Goal: Task Accomplishment & Management: Manage account settings

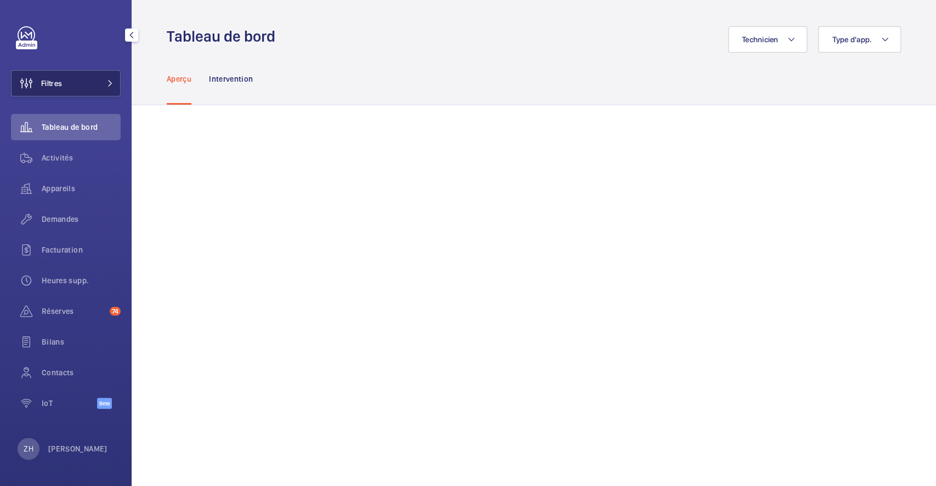
click at [79, 73] on button "Filtres" at bounding box center [66, 83] width 110 height 26
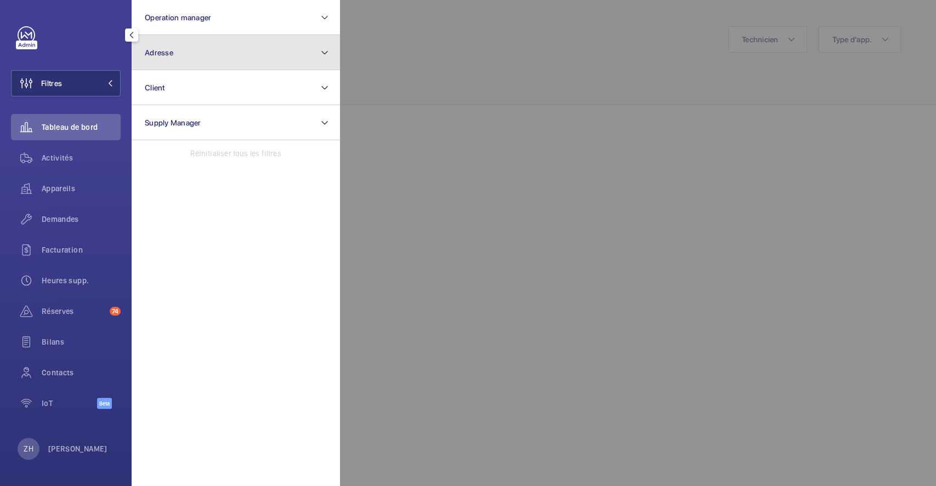
click at [213, 56] on button "Adresse" at bounding box center [236, 52] width 208 height 35
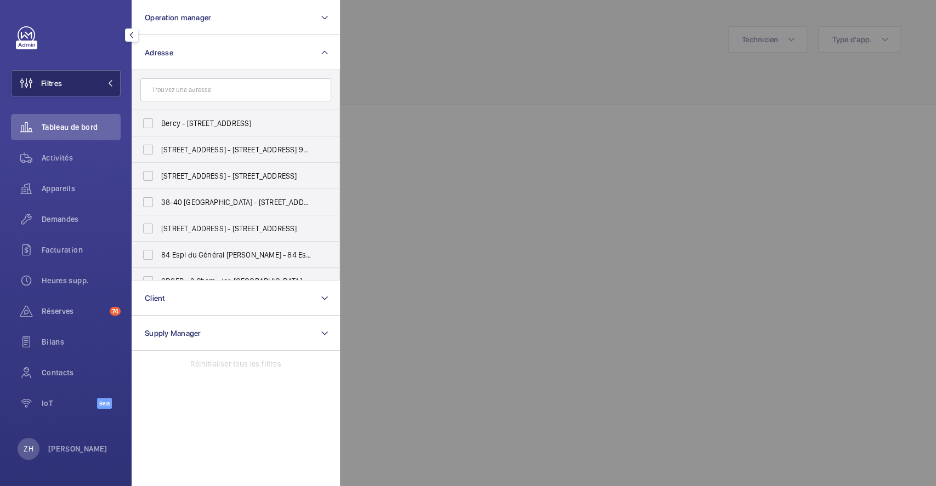
click at [65, 92] on button "Filtres" at bounding box center [66, 83] width 110 height 26
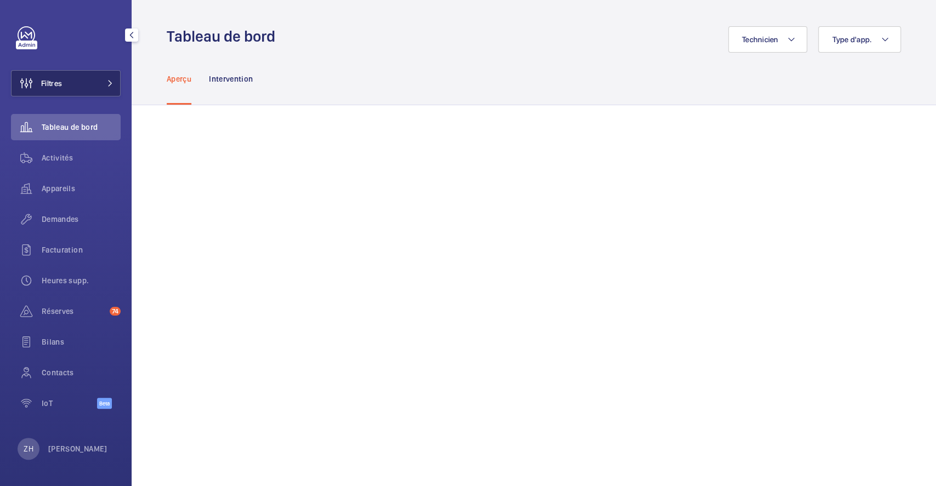
click at [71, 85] on button "Filtres" at bounding box center [66, 83] width 110 height 26
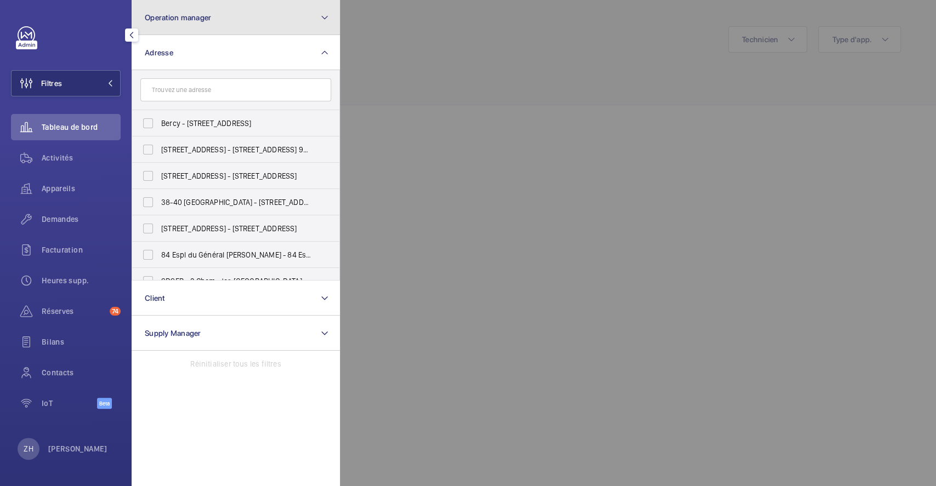
click at [219, 24] on button "Operation manager" at bounding box center [236, 17] width 208 height 35
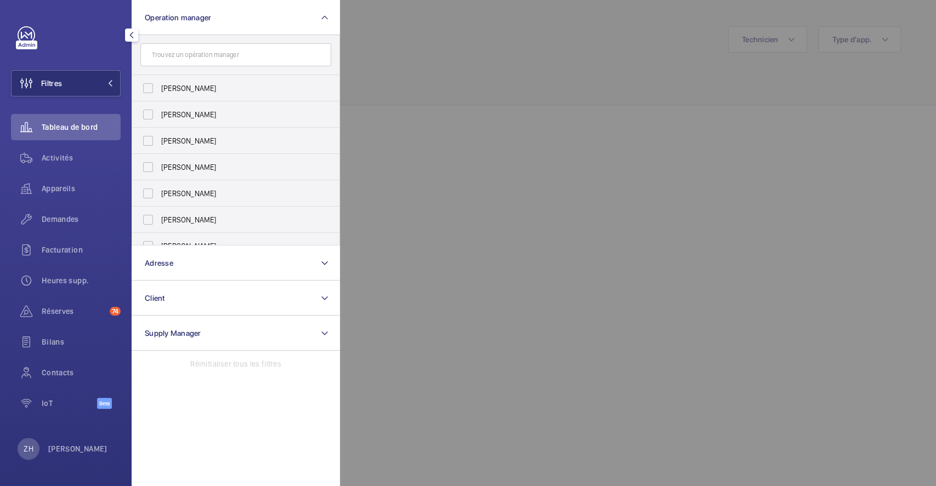
drag, startPoint x: 149, startPoint y: 113, endPoint x: 344, endPoint y: 86, distance: 196.5
click at [149, 113] on label "Zohra Hamdani" at bounding box center [227, 114] width 191 height 26
click at [149, 113] on input "Zohra Hamdani" at bounding box center [148, 115] width 22 height 22
checkbox input "true"
click at [424, 35] on div at bounding box center [808, 243] width 936 height 486
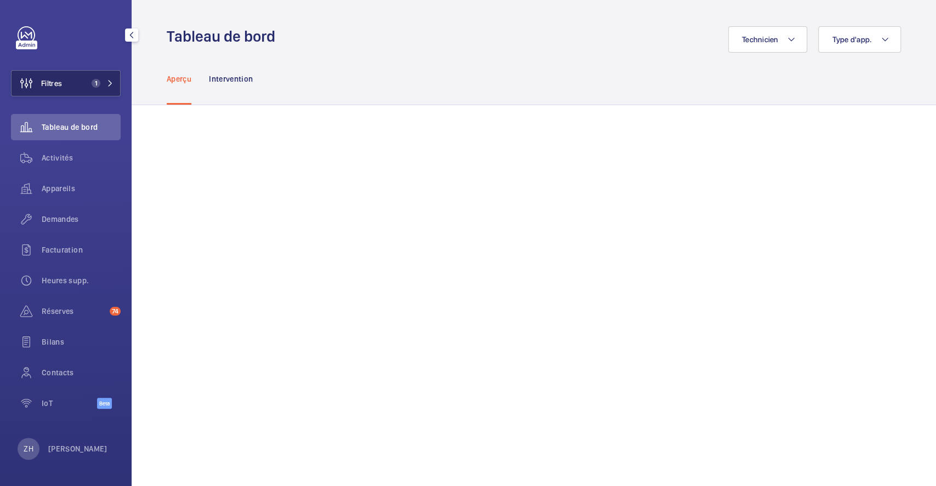
click at [68, 89] on button "Filtres 1" at bounding box center [66, 83] width 110 height 26
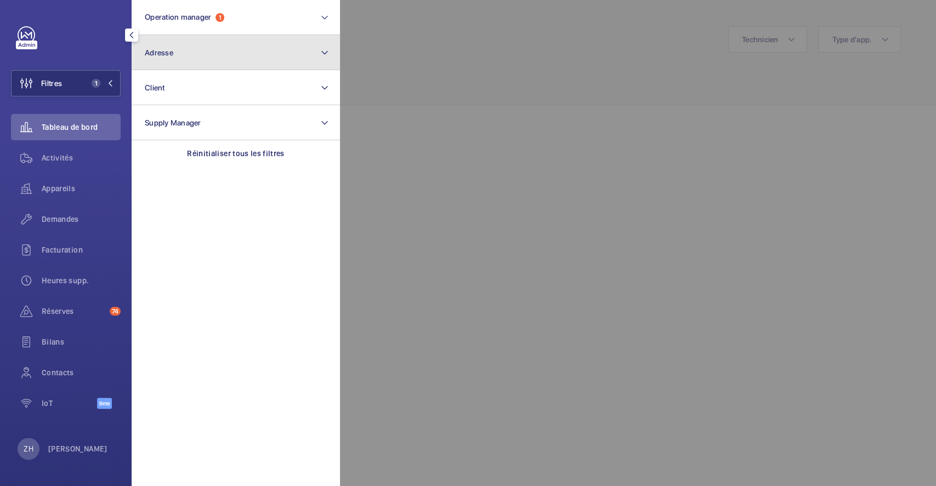
click at [211, 61] on button "Adresse" at bounding box center [236, 52] width 208 height 35
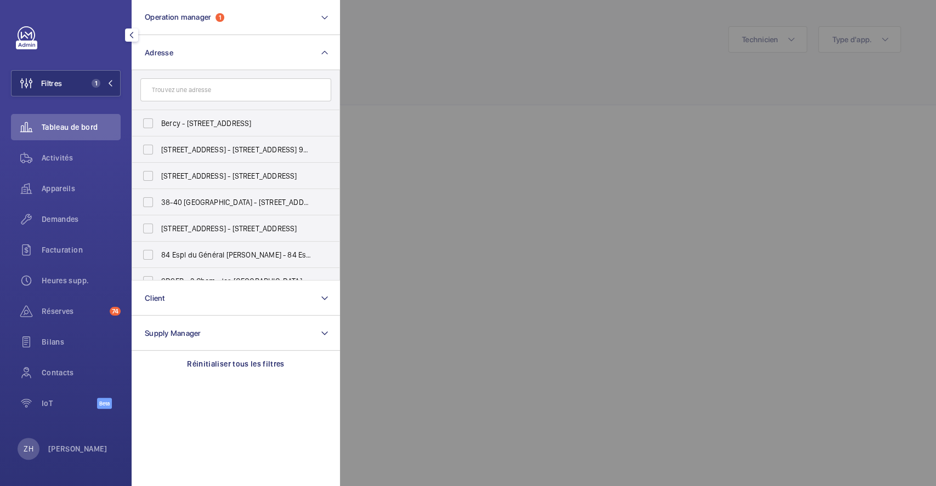
click at [211, 90] on input "text" at bounding box center [235, 89] width 191 height 23
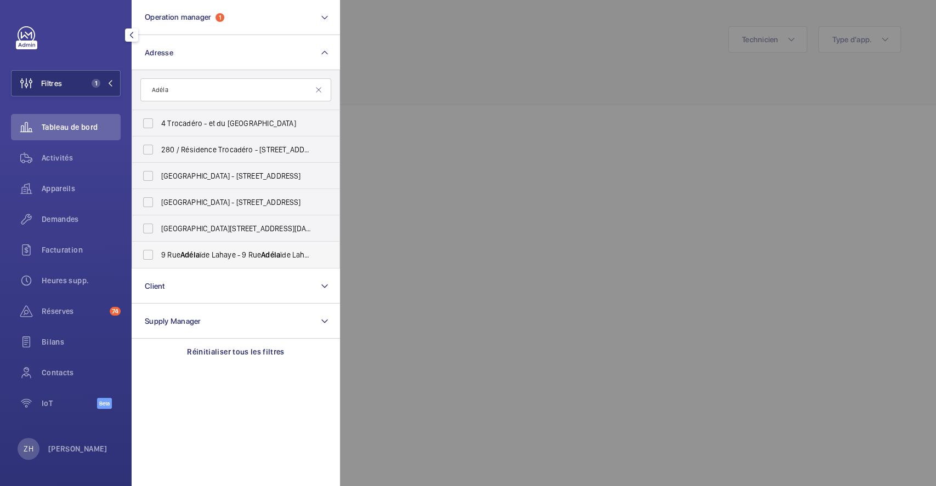
type input "Adéla"
click at [151, 253] on label "9 Rue Adéla ïde Lahaye - 9 Rue Adéla ïde Lahaye, BAGNOLET 93170" at bounding box center [227, 255] width 191 height 26
click at [151, 253] on input "9 Rue Adéla ïde Lahaye - 9 Rue Adéla ïde Lahaye, BAGNOLET 93170" at bounding box center [148, 255] width 22 height 22
checkbox input "true"
click at [412, 68] on div at bounding box center [808, 243] width 936 height 486
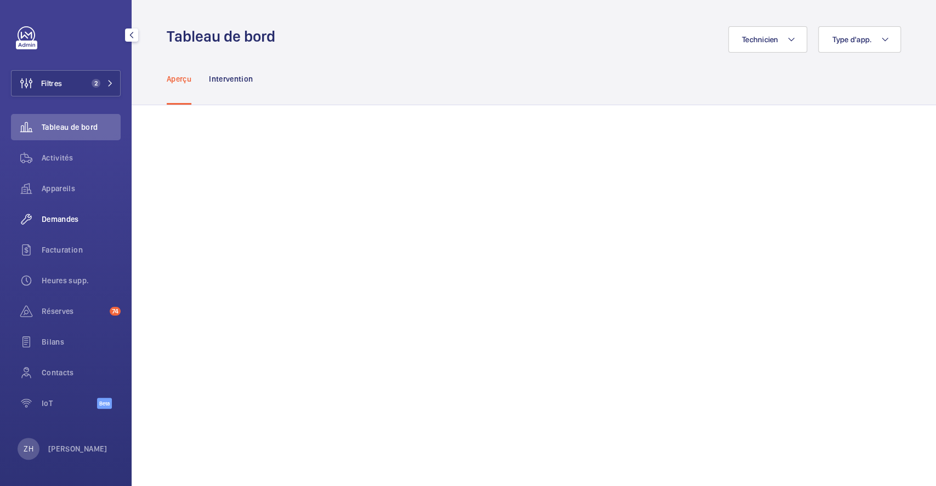
click at [57, 217] on span "Demandes" at bounding box center [81, 219] width 79 height 11
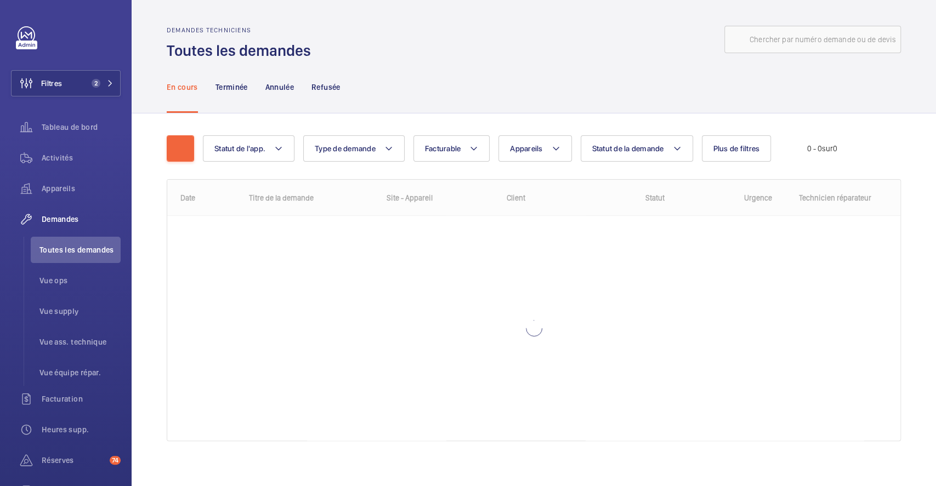
scroll to position [8, 0]
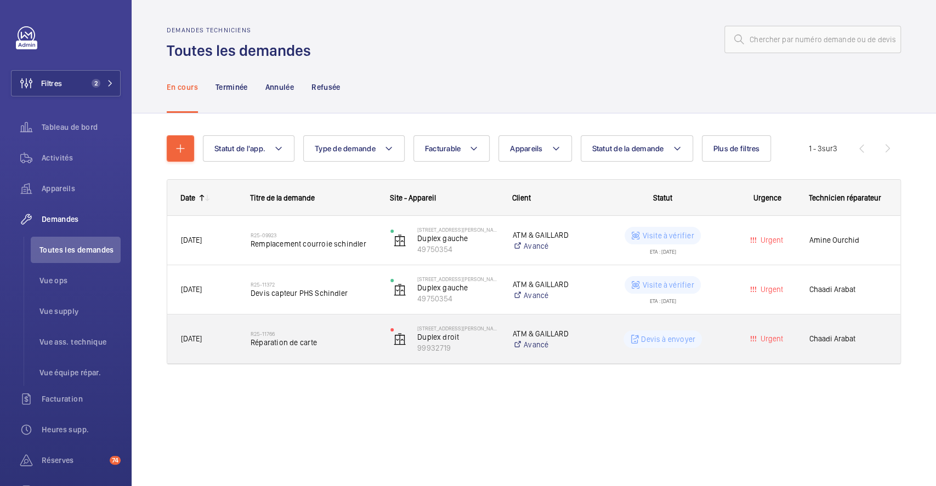
click at [309, 318] on div "R25-11766 Réparation de carte" at bounding box center [306, 339] width 139 height 49
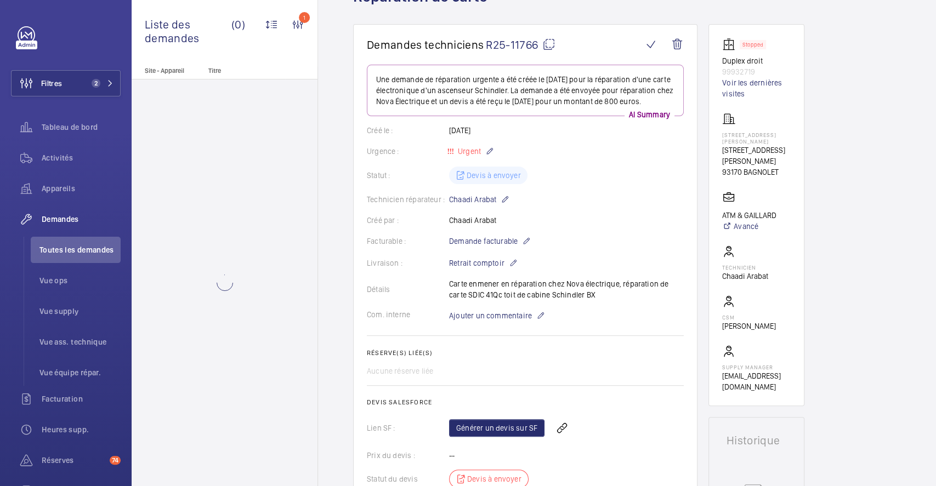
scroll to position [146, 0]
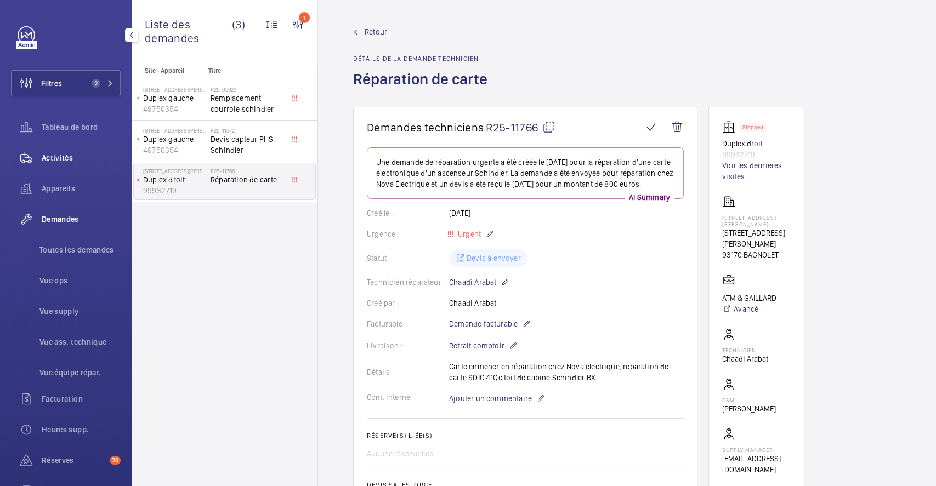
click at [70, 156] on span "Activités" at bounding box center [81, 157] width 79 height 11
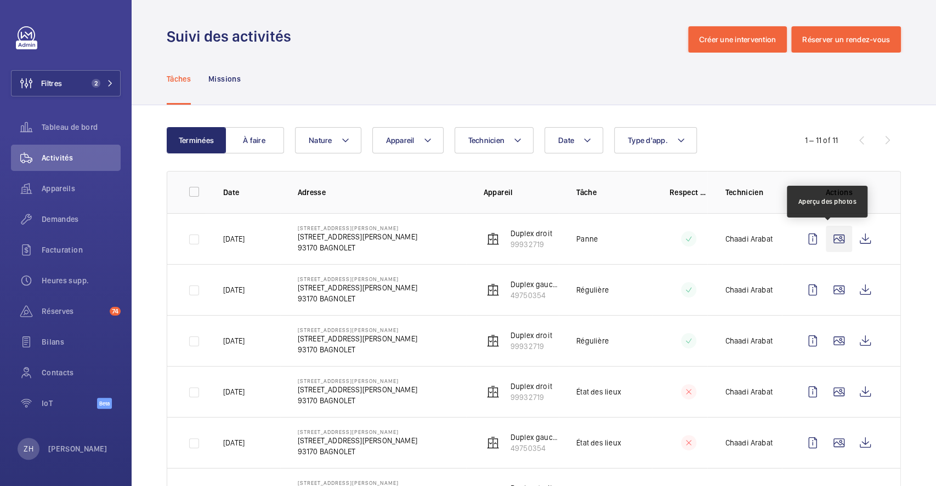
click at [834, 240] on wm-front-icon-button at bounding box center [839, 239] width 26 height 26
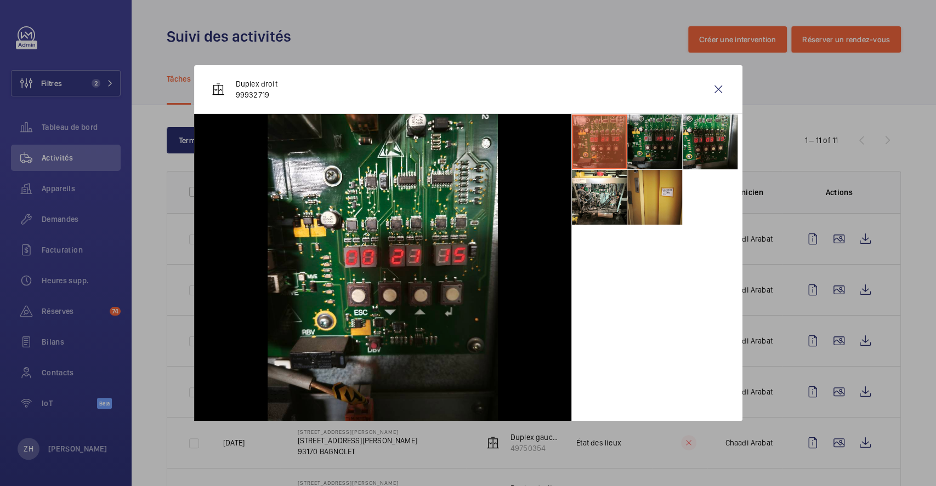
click at [680, 143] on li at bounding box center [654, 142] width 55 height 55
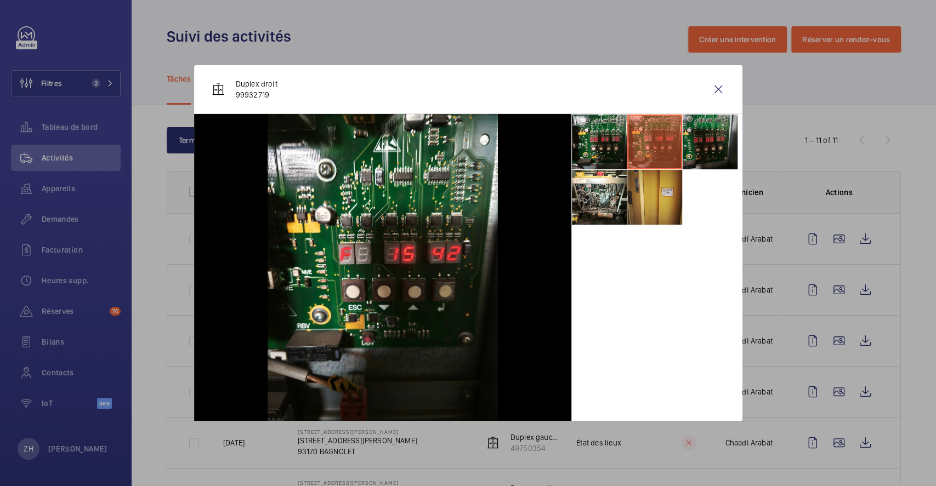
click at [713, 144] on li at bounding box center [709, 142] width 55 height 55
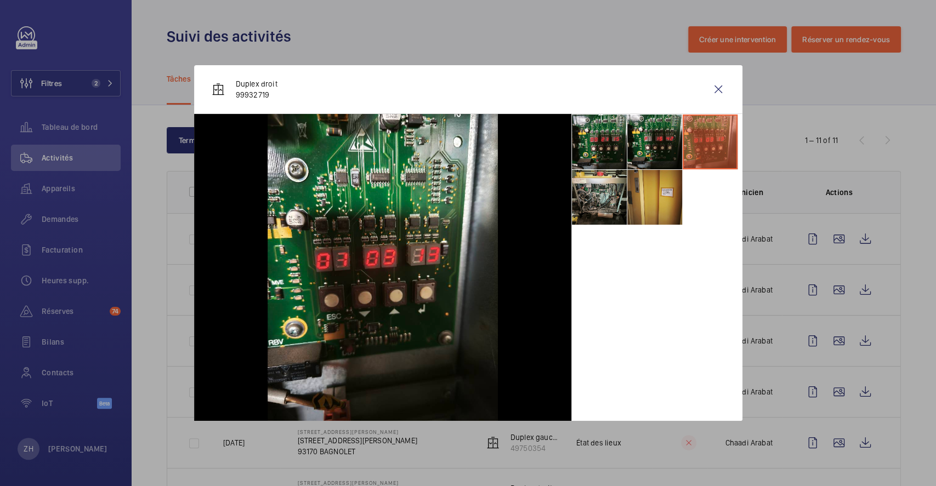
click at [593, 198] on li at bounding box center [599, 197] width 55 height 55
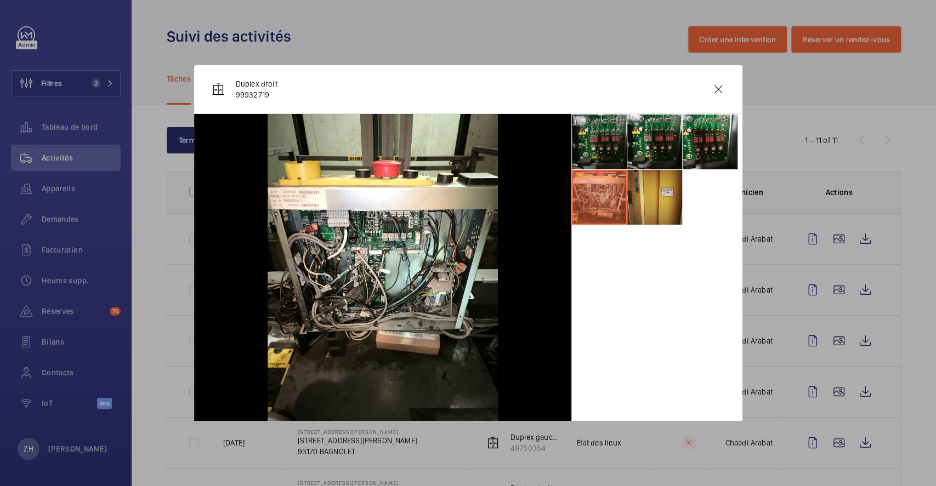
click at [605, 141] on li at bounding box center [599, 142] width 55 height 55
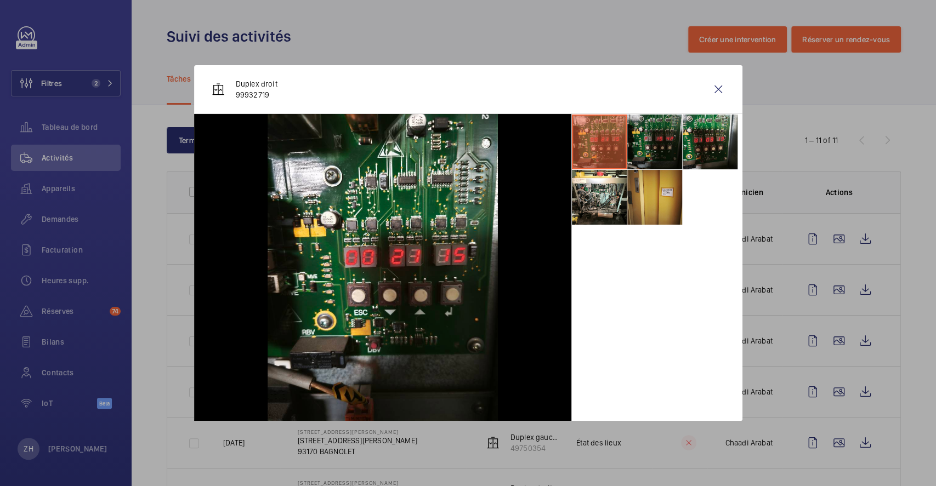
click at [647, 146] on li at bounding box center [654, 142] width 55 height 55
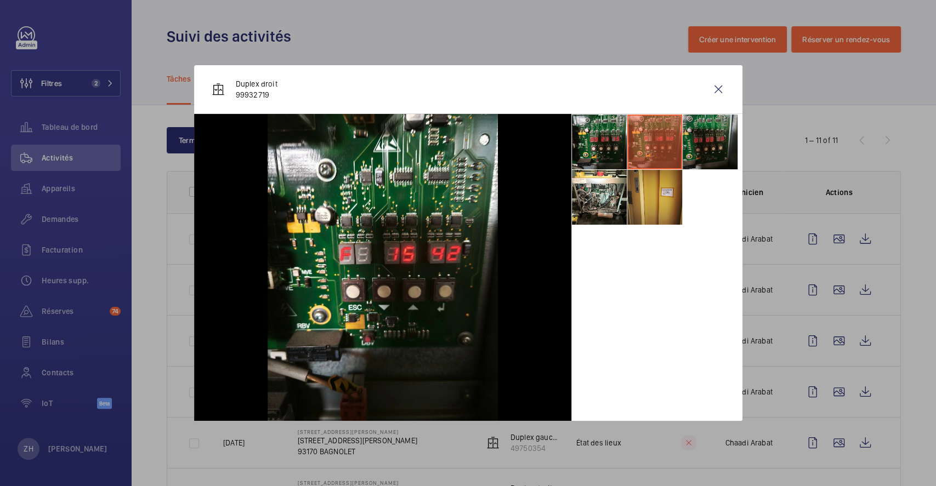
click at [694, 146] on li at bounding box center [709, 142] width 55 height 55
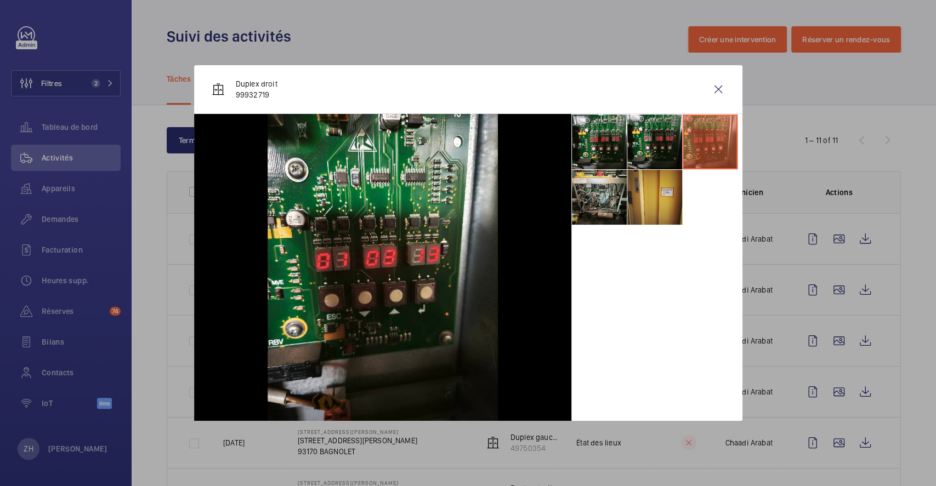
click at [573, 194] on li at bounding box center [599, 197] width 55 height 55
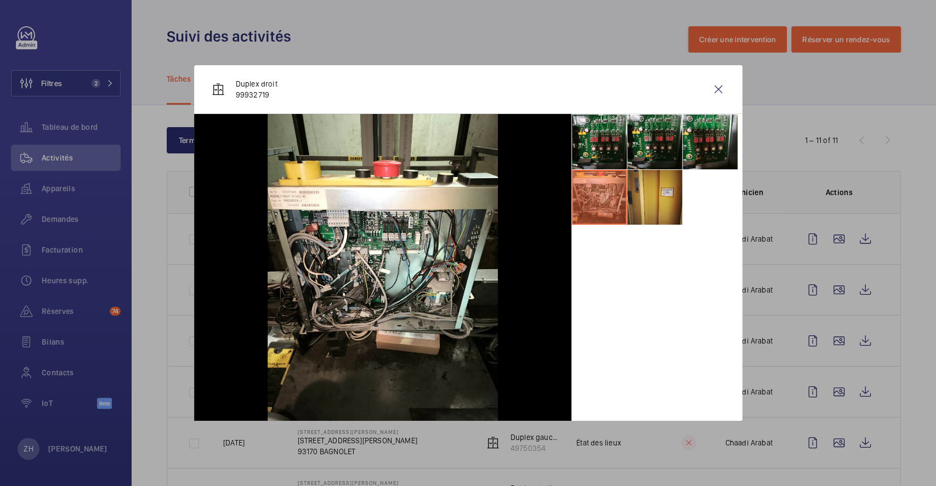
click at [869, 105] on div at bounding box center [468, 243] width 936 height 486
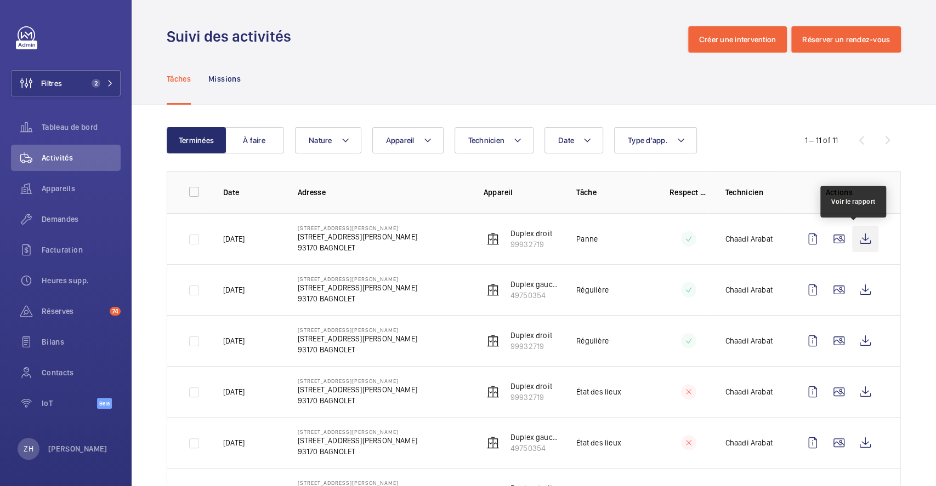
click at [852, 235] on wm-front-icon-button at bounding box center [865, 239] width 26 height 26
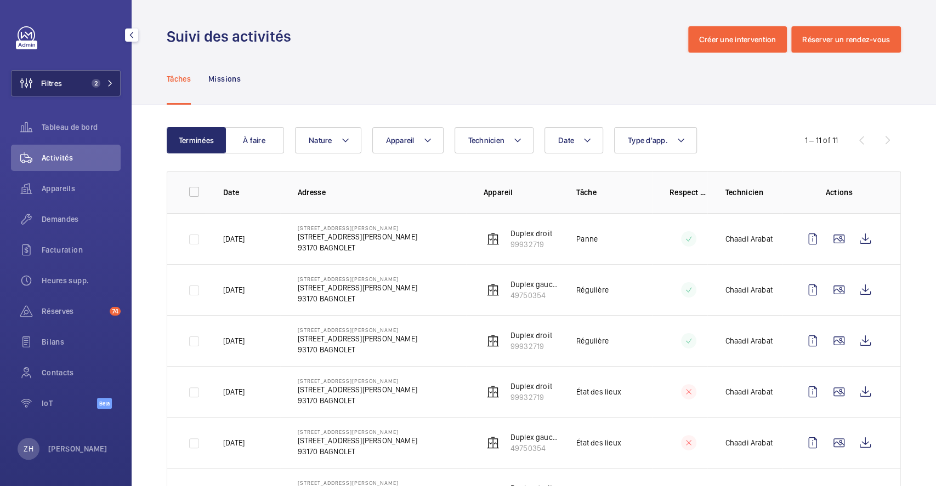
click at [83, 83] on button "Filtres 2" at bounding box center [66, 83] width 110 height 26
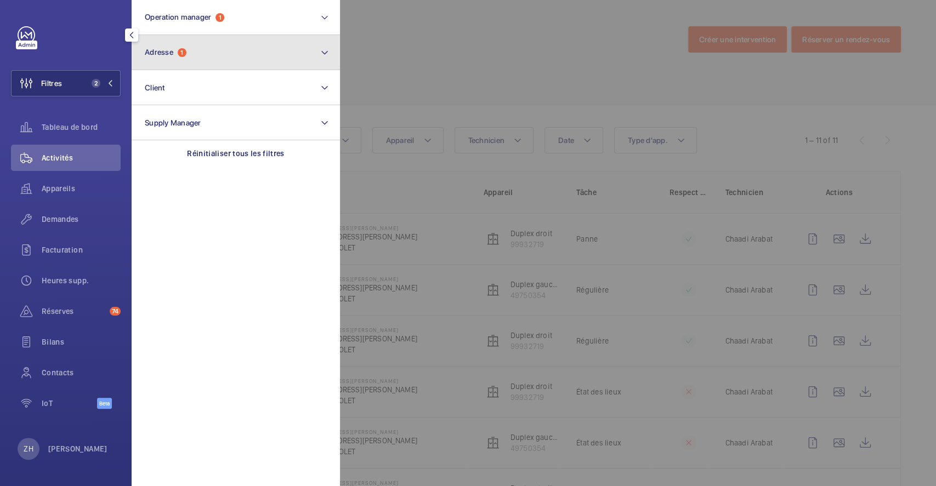
click at [323, 50] on mat-icon at bounding box center [324, 52] width 9 height 13
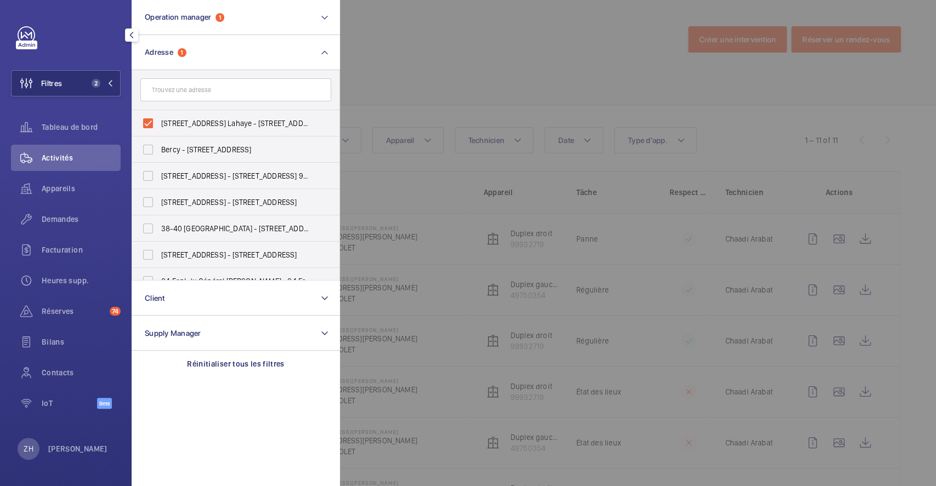
drag, startPoint x: 151, startPoint y: 117, endPoint x: 364, endPoint y: 99, distance: 213.4
click at [157, 117] on label "9 Rue Adélaïde Lahaye - 9 Rue Adélaïde Lahaye, BAGNOLET 93170" at bounding box center [227, 123] width 191 height 26
click at [157, 117] on input "9 Rue Adélaïde Lahaye - 9 Rue Adélaïde Lahaye, BAGNOLET 93170" at bounding box center [148, 123] width 22 height 22
checkbox input "false"
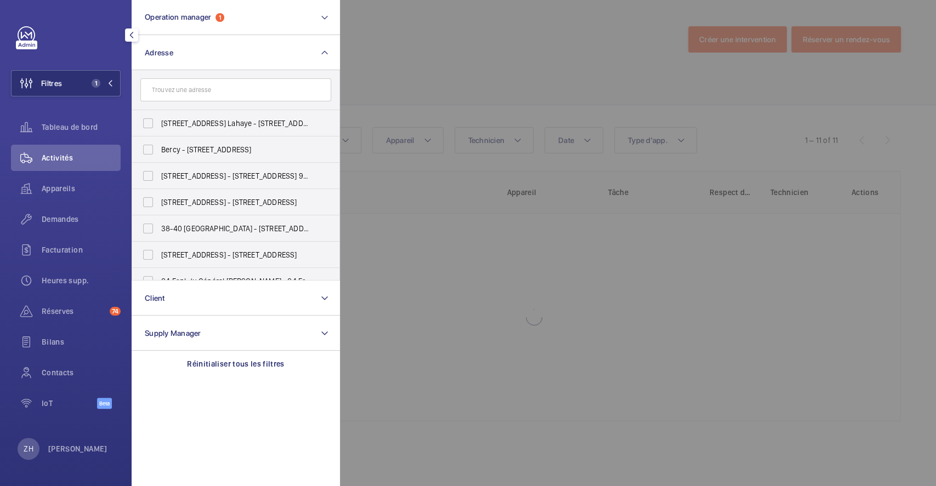
click at [448, 76] on div at bounding box center [808, 243] width 936 height 486
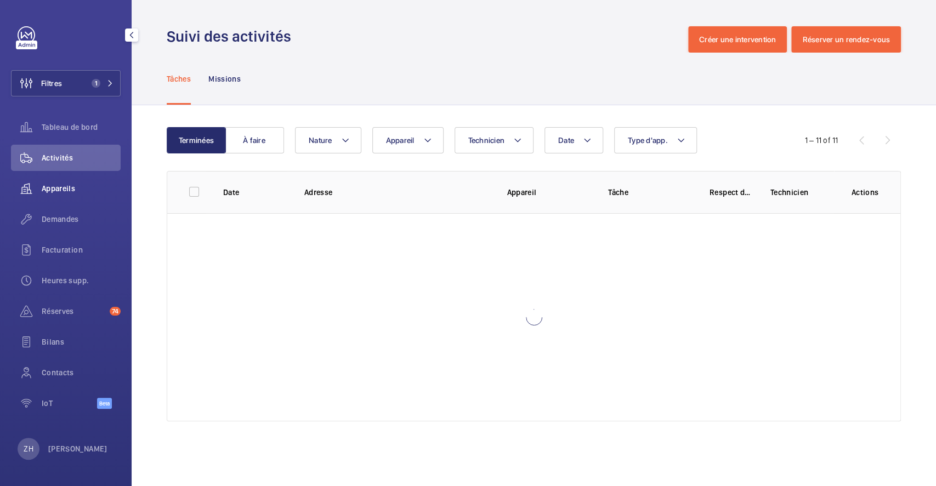
click at [67, 181] on div "Appareils" at bounding box center [66, 188] width 110 height 26
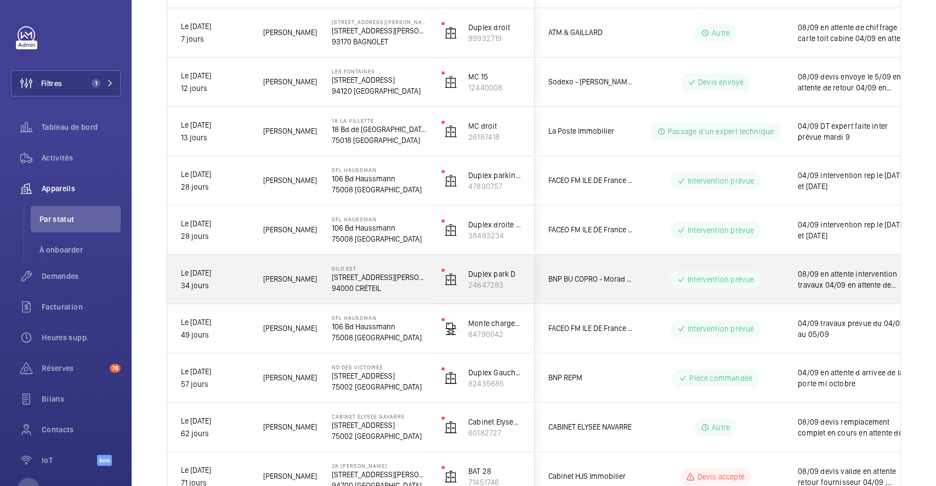
scroll to position [470, 0]
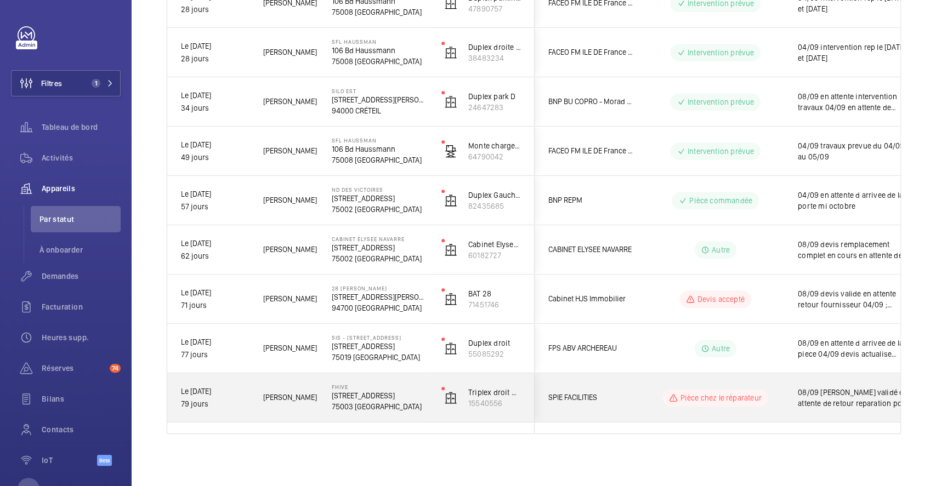
click at [629, 383] on div "SPIE FACILITIES" at bounding box center [584, 397] width 98 height 35
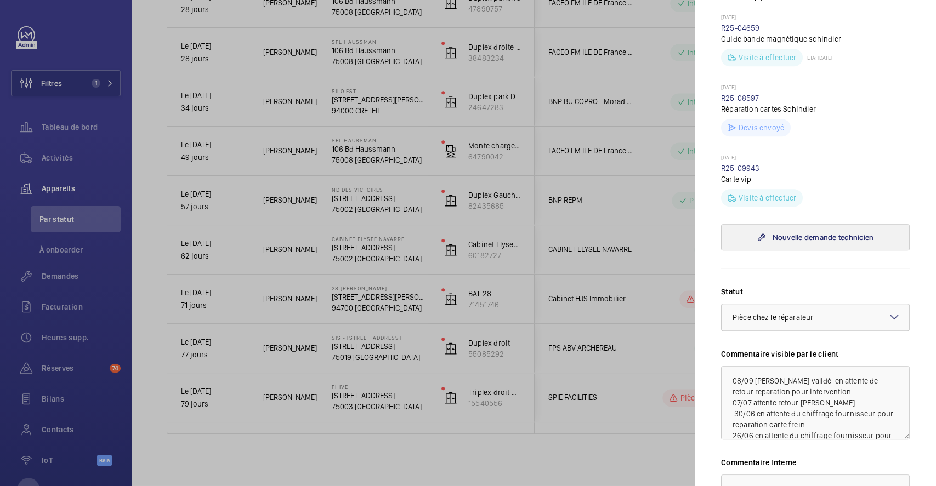
scroll to position [365, 0]
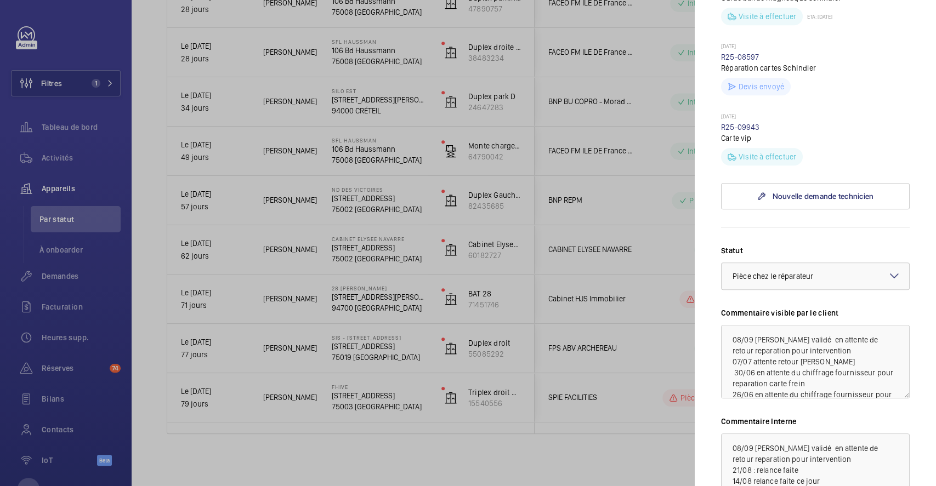
drag, startPoint x: 444, startPoint y: 450, endPoint x: 476, endPoint y: 426, distance: 39.3
click at [443, 450] on div at bounding box center [468, 243] width 936 height 486
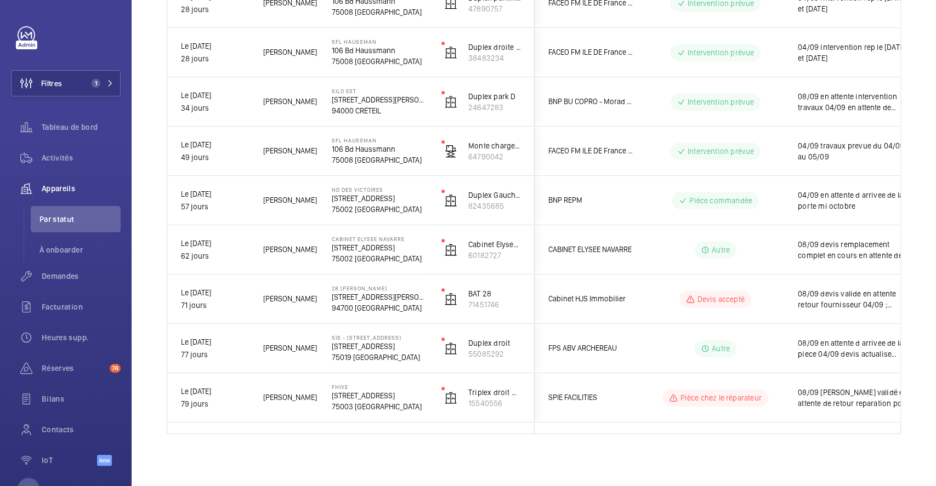
scroll to position [0, 0]
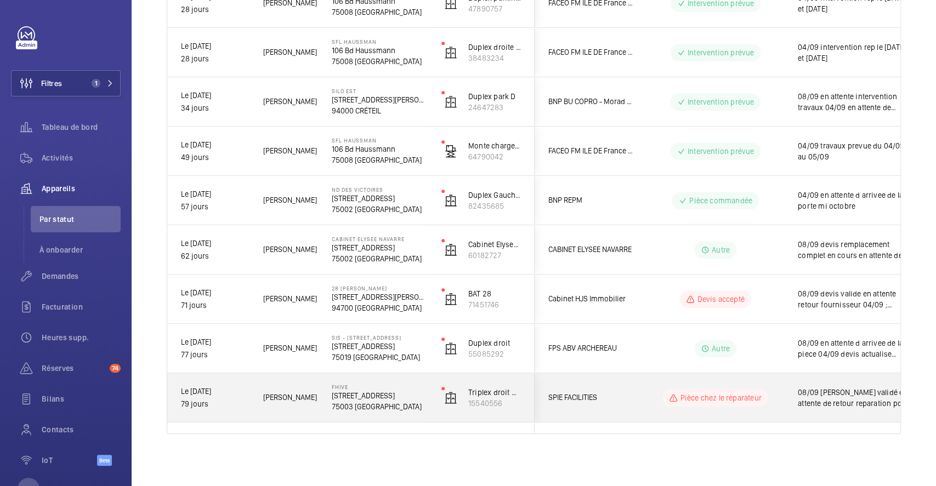
click at [626, 384] on div "SPIE FACILITIES" at bounding box center [584, 397] width 98 height 35
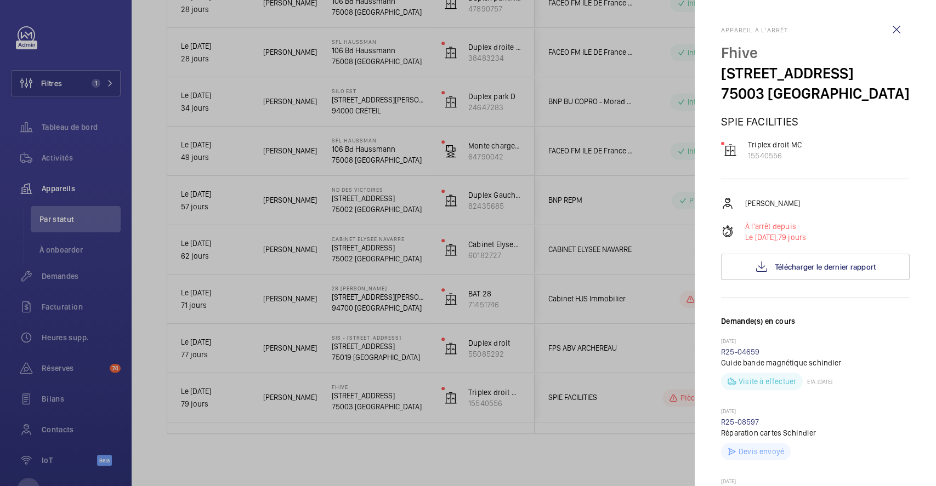
drag, startPoint x: 383, startPoint y: 451, endPoint x: 354, endPoint y: 432, distance: 35.0
click at [383, 451] on div at bounding box center [468, 243] width 936 height 486
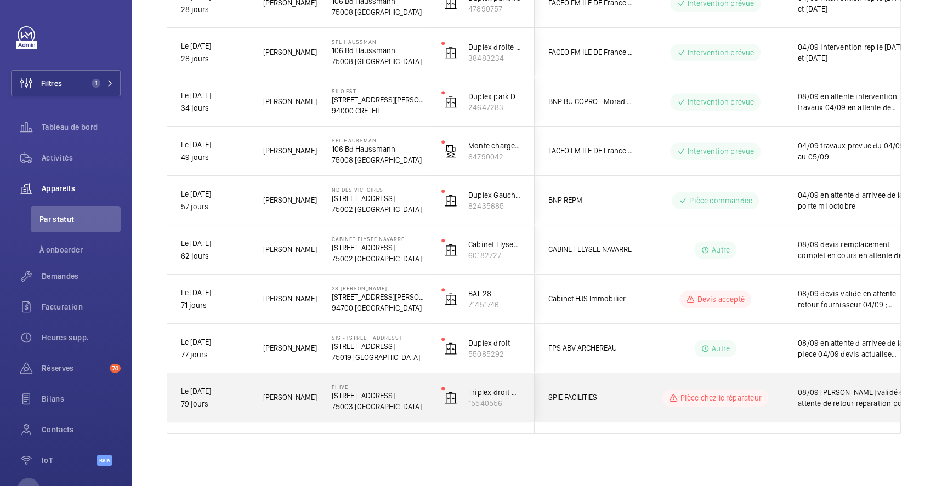
click at [638, 380] on div "Pièce chez le réparateur" at bounding box center [709, 397] width 150 height 39
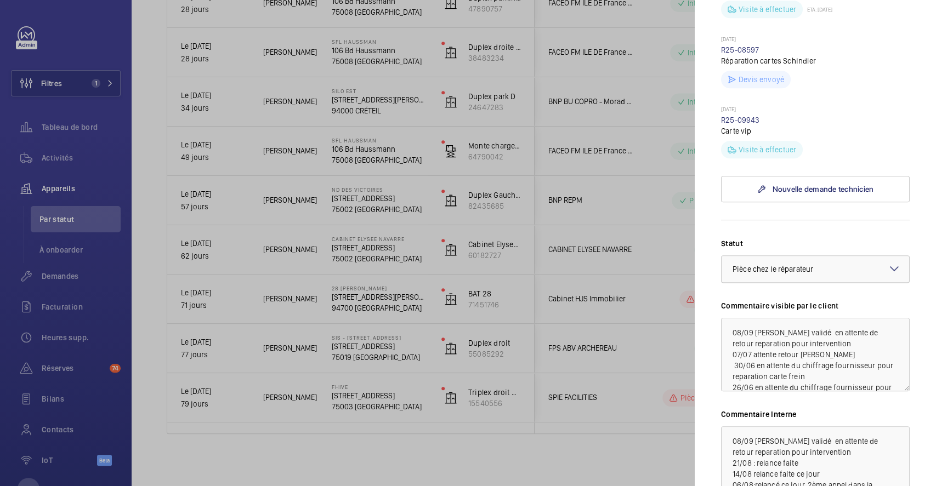
scroll to position [439, 0]
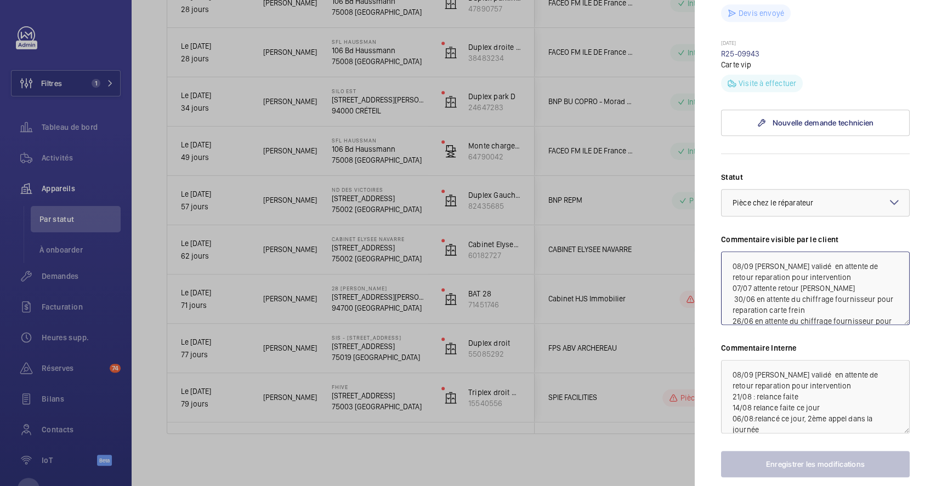
click at [727, 283] on textarea "08/09 Devis validé en attente de retour reparation pour intervention 07/07 atte…" at bounding box center [815, 288] width 189 height 73
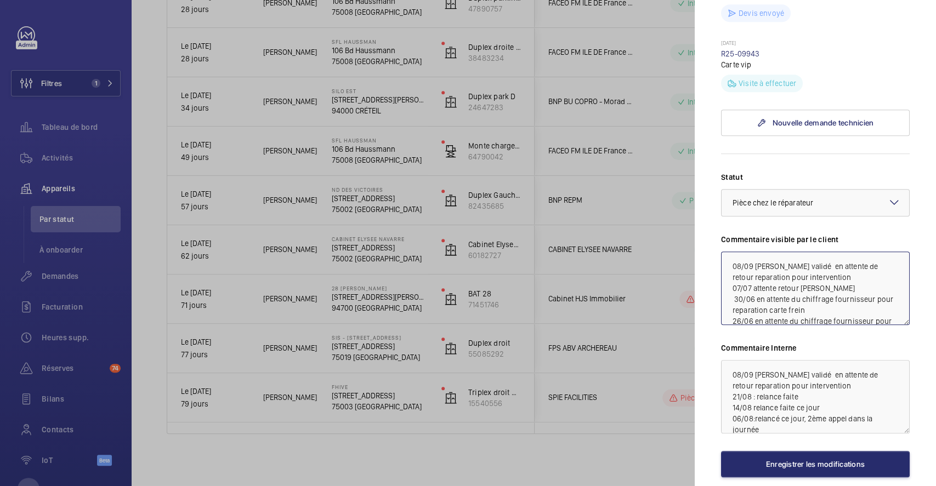
click at [742, 282] on textarea "08/09 Devis validé en attente de retour reparation pour intervention 07/07 atte…" at bounding box center [815, 288] width 189 height 73
drag, startPoint x: 729, startPoint y: 285, endPoint x: 819, endPoint y: 297, distance: 91.2
click at [819, 297] on textarea "11/09 attente de retour clement pour recuperation de carte 08/09 Devis validé e…" at bounding box center [815, 288] width 189 height 73
type textarea "11/09 attente de retour clement pour recuperation de carte 08/09 Devis validé e…"
click at [729, 400] on textarea "08/09 Devis validé en attente de retour reparation pour intervention 21/08 : re…" at bounding box center [815, 396] width 189 height 73
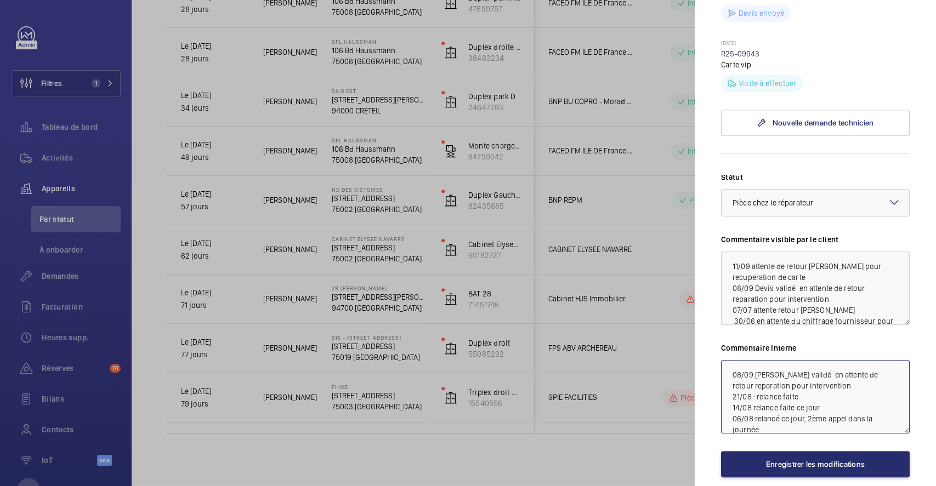
click at [744, 395] on textarea "08/09 Devis validé en attente de retour reparation pour intervention 21/08 : re…" at bounding box center [815, 396] width 189 height 73
paste textarea "11/09 attente de retour clement pour recuperation de carte"
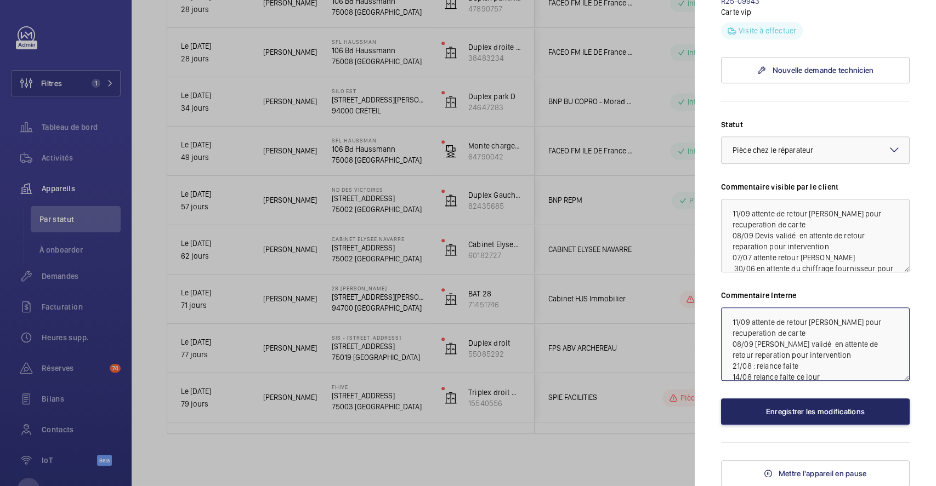
scroll to position [511, 0]
type textarea "11/09 attente de retour clement pour recuperation de carte 08/09 Devis validé e…"
click at [773, 410] on button "Enregistrer les modifications" at bounding box center [815, 411] width 189 height 26
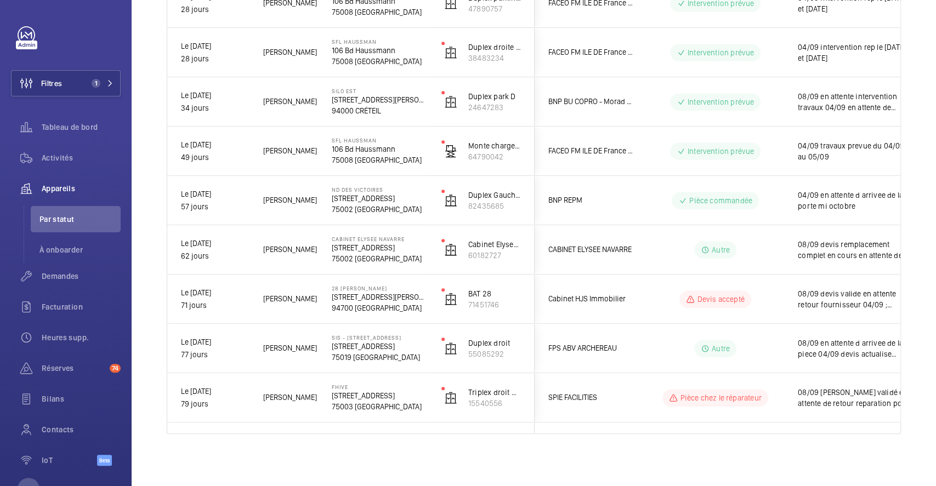
scroll to position [0, 0]
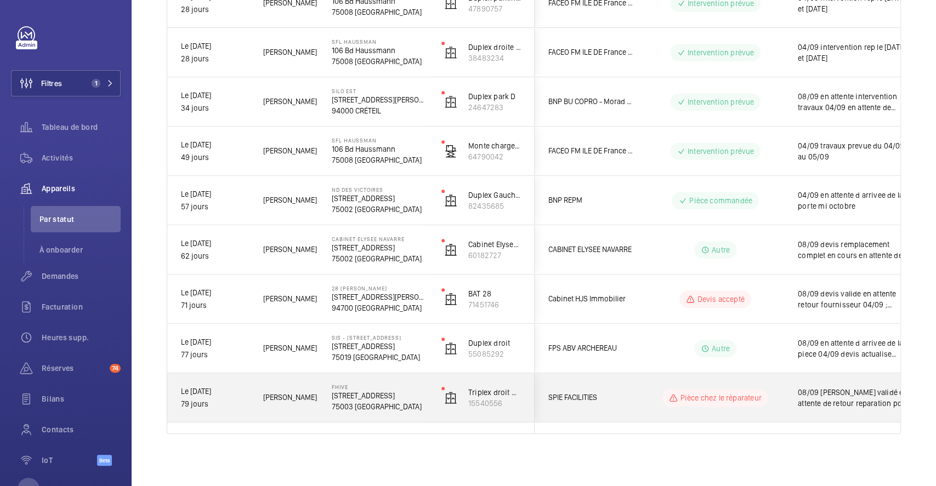
click at [775, 392] on wm-front-pills-cell "Pièce chez le réparateur" at bounding box center [715, 398] width 136 height 18
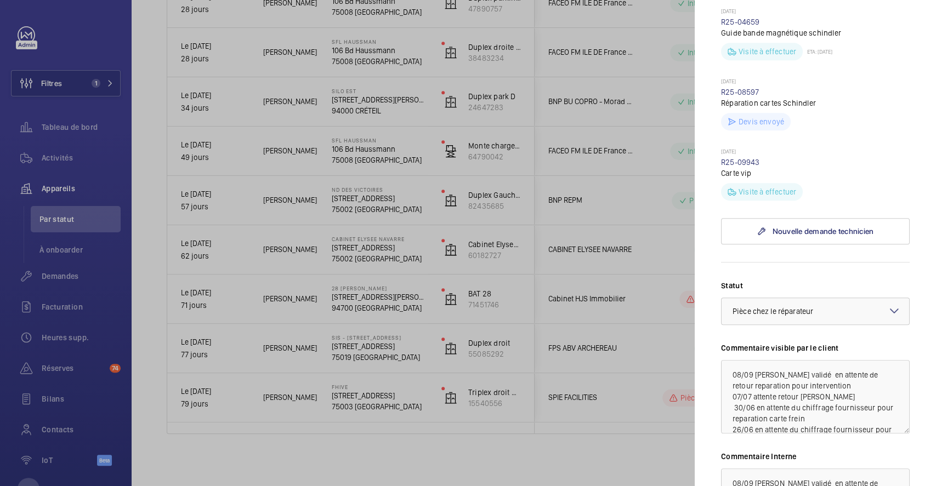
scroll to position [365, 0]
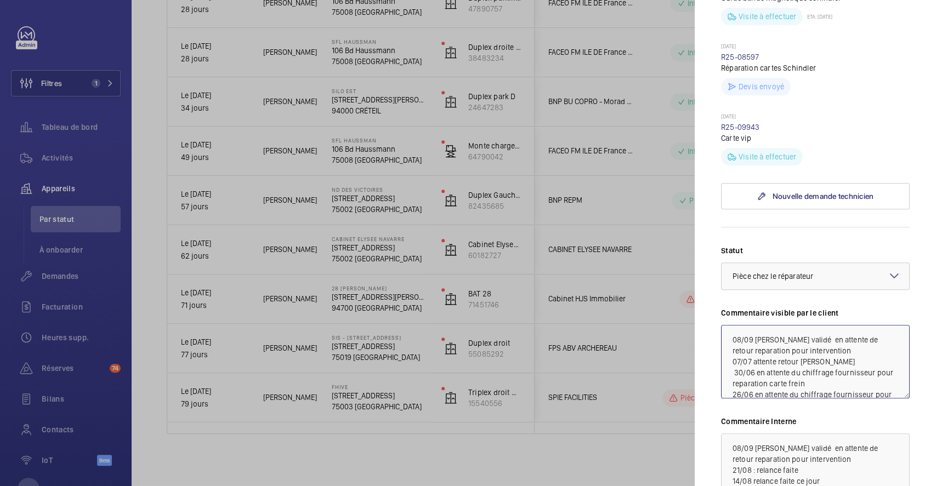
click at [726, 355] on textarea "08/09 Devis validé en attente de retour reparation pour intervention 07/07 atte…" at bounding box center [815, 361] width 189 height 73
drag, startPoint x: 797, startPoint y: 367, endPoint x: 883, endPoint y: 384, distance: 87.6
click at [883, 384] on textarea "11/09 08/09 Devis validé en attente de retour reparation pour intervention 07/0…" at bounding box center [815, 361] width 189 height 73
click at [759, 357] on textarea "11/09 08/09 Devis validé 07/07 attente retour Clément 30/06 en attente du chiff…" at bounding box center [815, 361] width 189 height 73
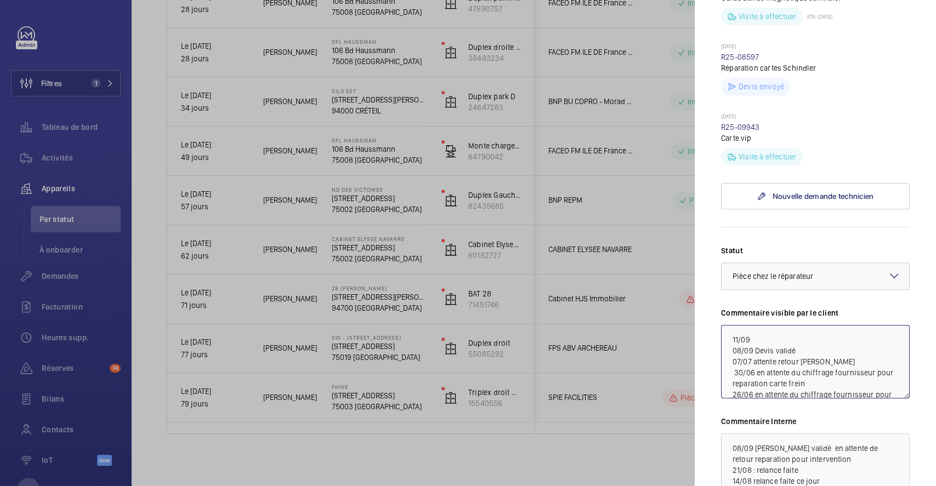
paste textarea "en attente de retour reparation pour intervention"
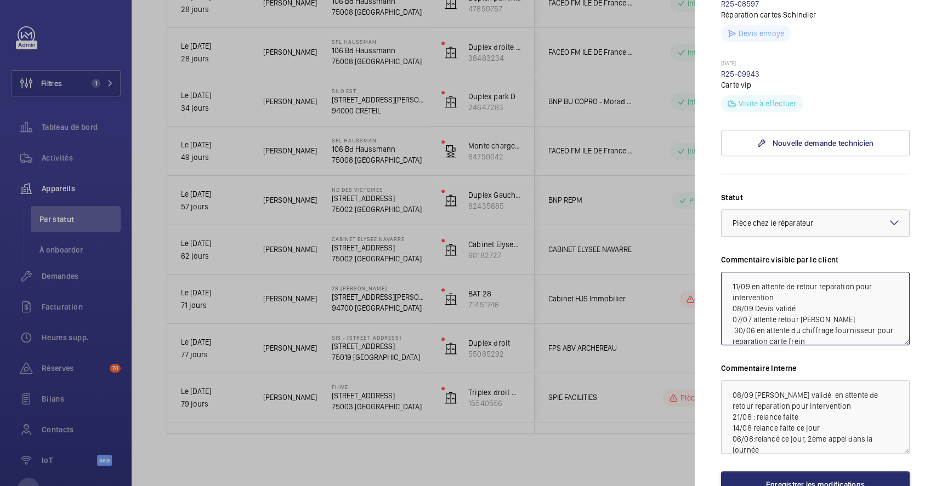
scroll to position [439, 0]
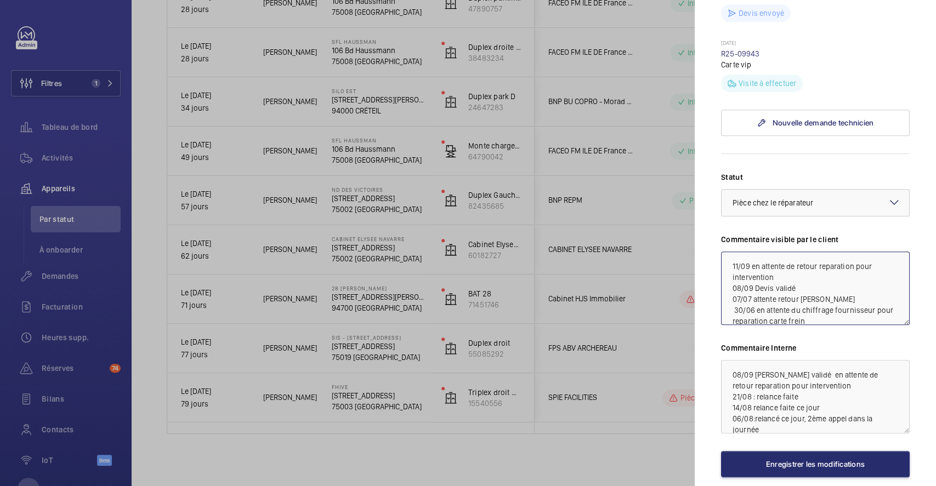
type textarea "11/09 en attente de retour reparation pour intervention 08/09 Devis validé 07/0…"
drag, startPoint x: 797, startPoint y: 392, endPoint x: 845, endPoint y: 407, distance: 49.9
click at [845, 407] on textarea "08/09 Devis validé en attente de retour reparation pour intervention 21/08 : re…" at bounding box center [815, 396] width 189 height 73
click at [730, 391] on textarea "08/09 Devis validé 21/08 : relance faite 14/08 relance faite ce jour 06/08:rela…" at bounding box center [815, 396] width 189 height 73
drag, startPoint x: 730, startPoint y: 390, endPoint x: 739, endPoint y: 391, distance: 8.8
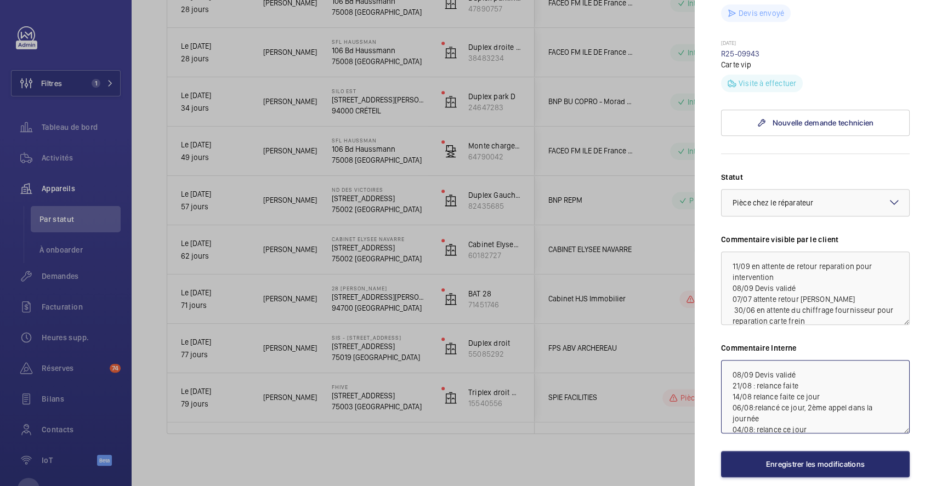
click at [730, 390] on textarea "08/09 Devis validé 21/08 : relance faite 14/08 relance faite ce jour 06/08:rela…" at bounding box center [815, 396] width 189 height 73
paste textarea "en attente de retour reparation pour intervention"
click at [731, 394] on textarea "en attente de retour reparation pour intervention 08/09 Devis validé 21/08 : re…" at bounding box center [815, 396] width 189 height 73
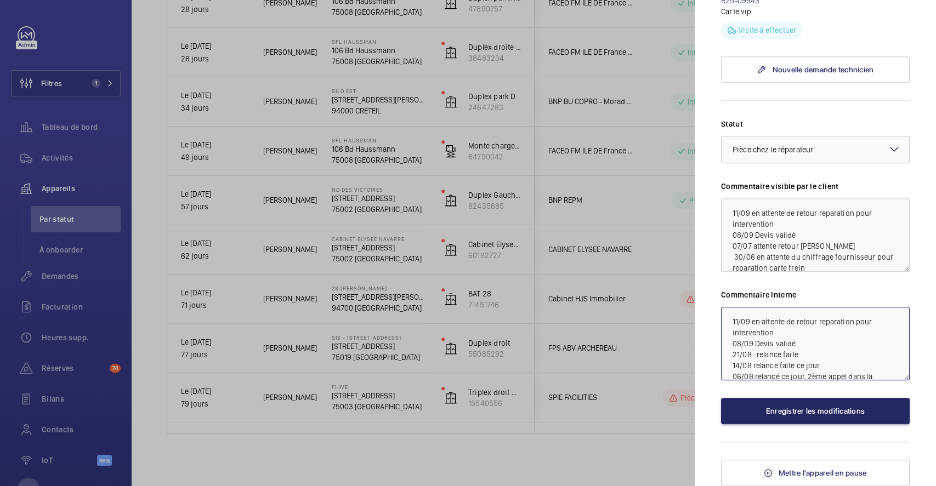
type textarea "11/09 en attente de retour reparation pour intervention 08/09 Devis validé 21/0…"
click at [829, 413] on button "Enregistrer les modifications" at bounding box center [815, 411] width 189 height 26
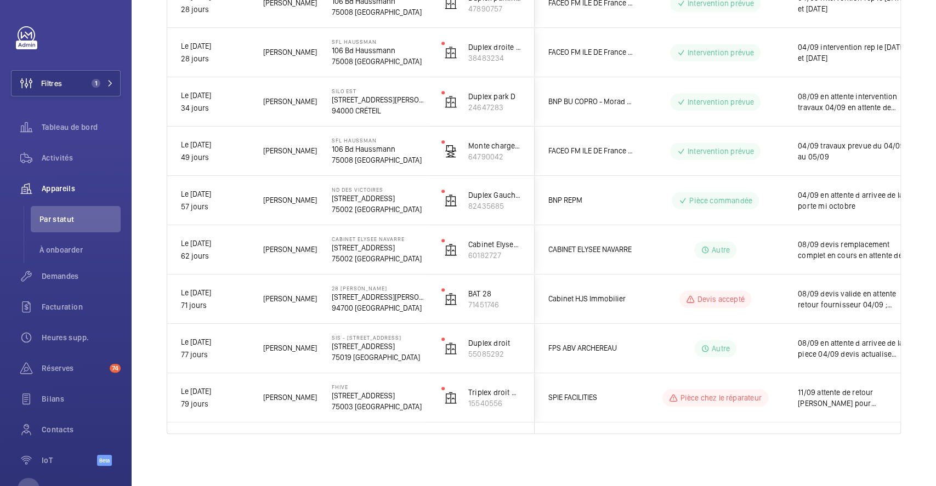
scroll to position [0, 0]
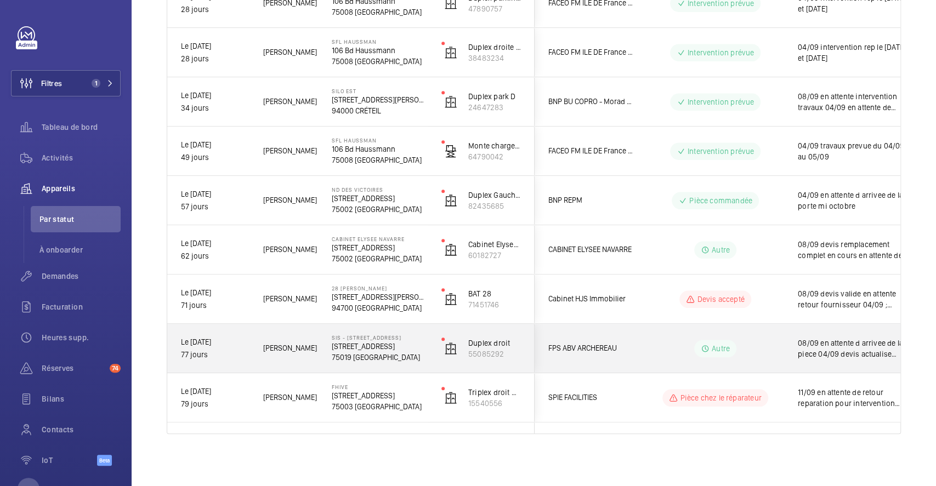
click at [771, 347] on wm-front-pills-cell "Autre" at bounding box center [715, 349] width 136 height 18
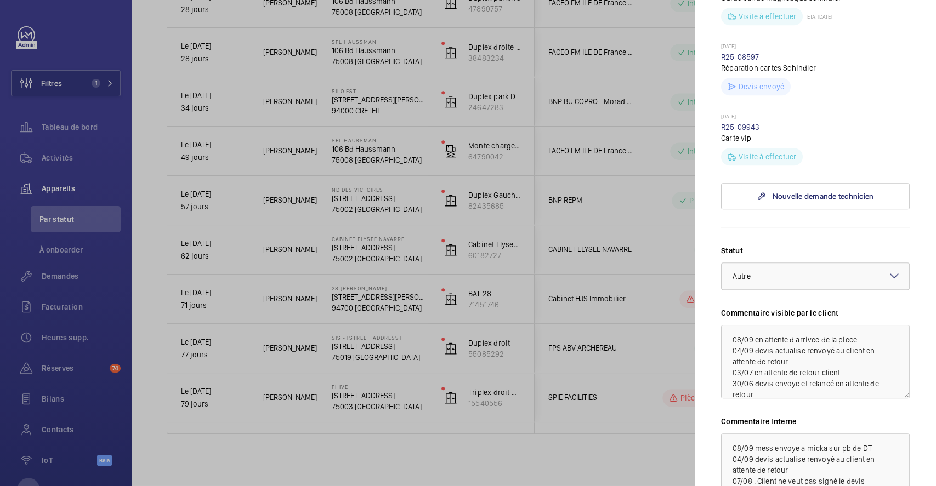
scroll to position [225, 0]
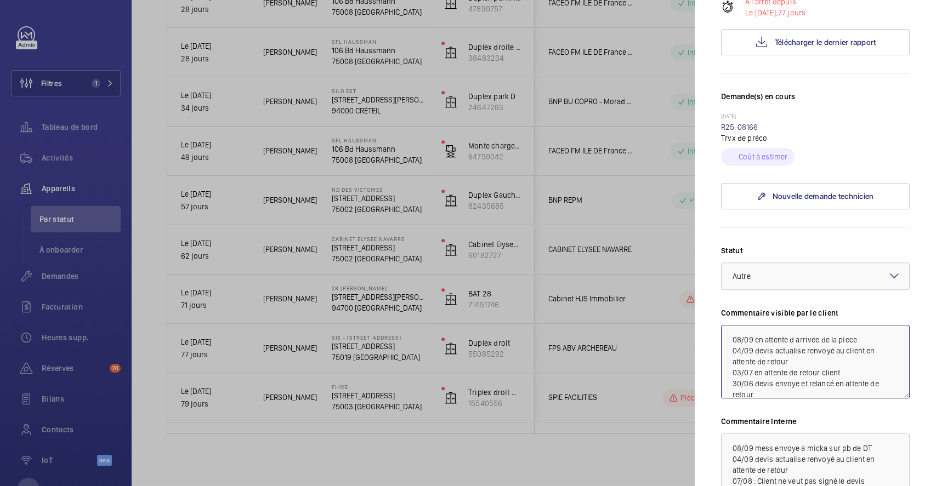
click at [732, 360] on textarea "08/09 en attente d arrivee de la piece 04/09 devis actualise renvoyé au client …" at bounding box center [815, 361] width 189 height 73
click at [731, 361] on textarea "08/09 en attente d arrivee de la piece 04/09 devis actualise renvoyé au client …" at bounding box center [815, 361] width 189 height 73
drag, startPoint x: 730, startPoint y: 356, endPoint x: 827, endPoint y: 384, distance: 101.0
click at [827, 384] on textarea "11/09 en attente de chiffrage pour remplacement bobine ebra 20 cellule et ressu…" at bounding box center [815, 361] width 189 height 73
type textarea "11/09 en attente de chiffrage pour remplacement bobine ebra 20 cellule et ressu…"
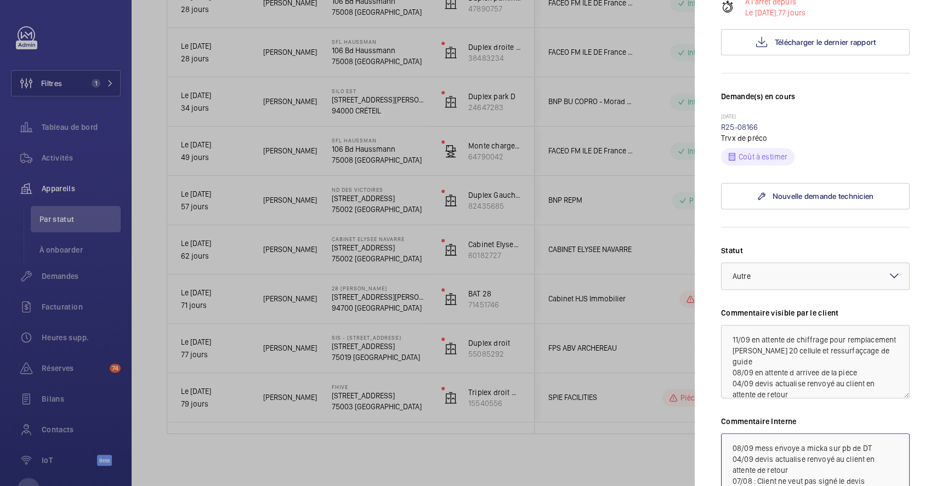
click at [730, 466] on textarea "08/09 mess envoye a micka sur pb de DT 04/09 devis actualise renvoyé au client …" at bounding box center [815, 470] width 189 height 73
click at [731, 465] on textarea "08/09 mess envoye a micka sur pb de DT 04/09 devis actualise renvoyé au client …" at bounding box center [815, 470] width 189 height 73
paste textarea "11/09 en attente de chiffrage pour remplacement bobine ebra 20 cellule et ressu…"
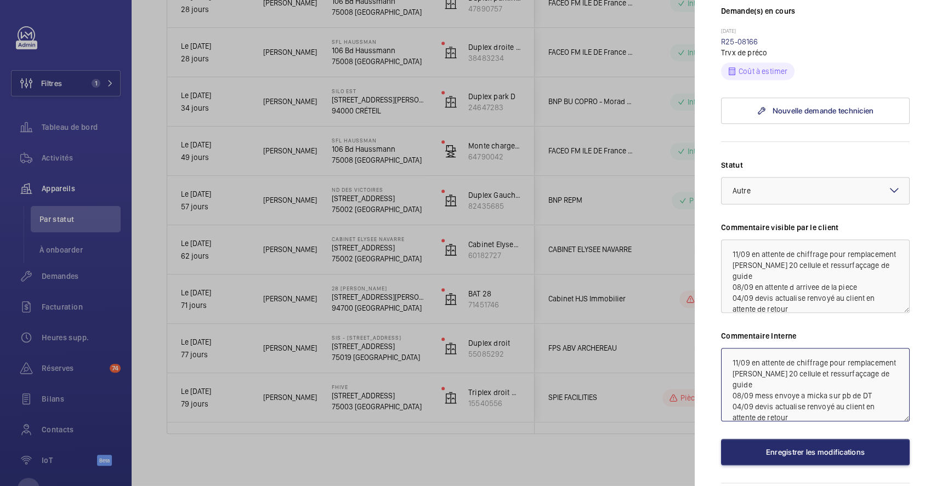
scroll to position [371, 0]
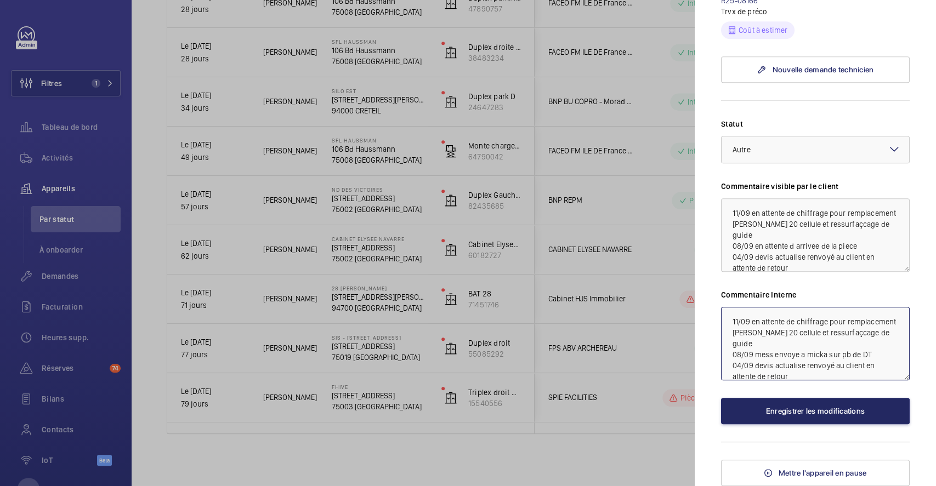
type textarea "11/09 en attente de chiffrage pour remplacement bobine ebra 20 cellule et ressu…"
drag, startPoint x: 794, startPoint y: 412, endPoint x: 731, endPoint y: 401, distance: 64.0
click at [794, 412] on button "Enregistrer les modifications" at bounding box center [815, 411] width 189 height 26
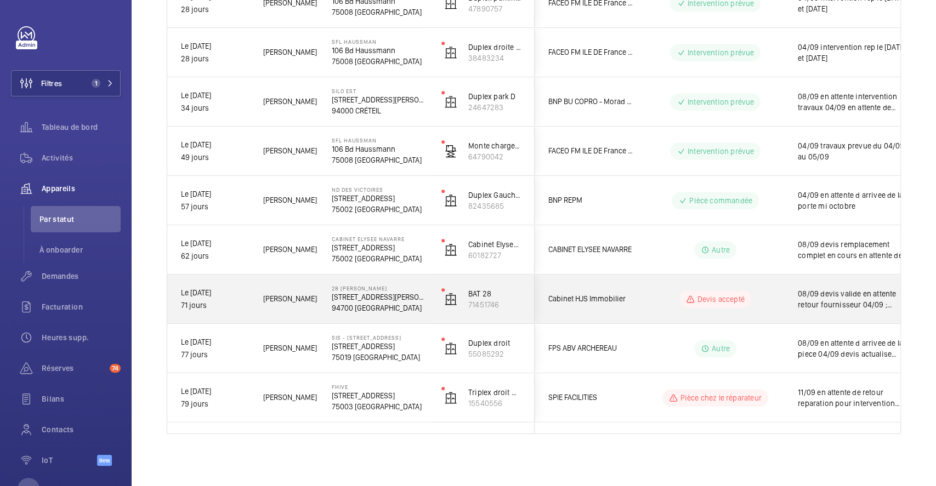
click at [659, 303] on wm-front-pills-cell "Devis accepté" at bounding box center [715, 300] width 136 height 18
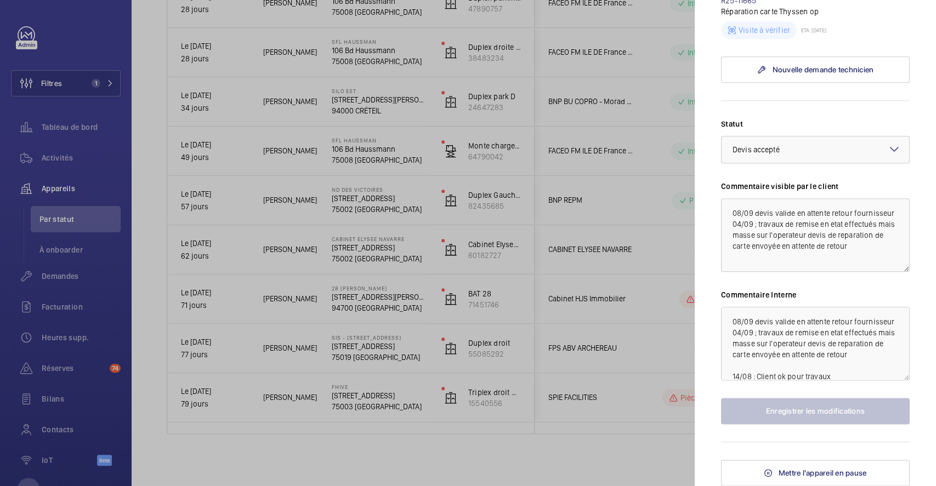
scroll to position [371, 0]
click at [731, 323] on textarea "08/09 devis valide en attente retour fournisseur 04/09 ; travaux de remise en e…" at bounding box center [815, 343] width 189 height 73
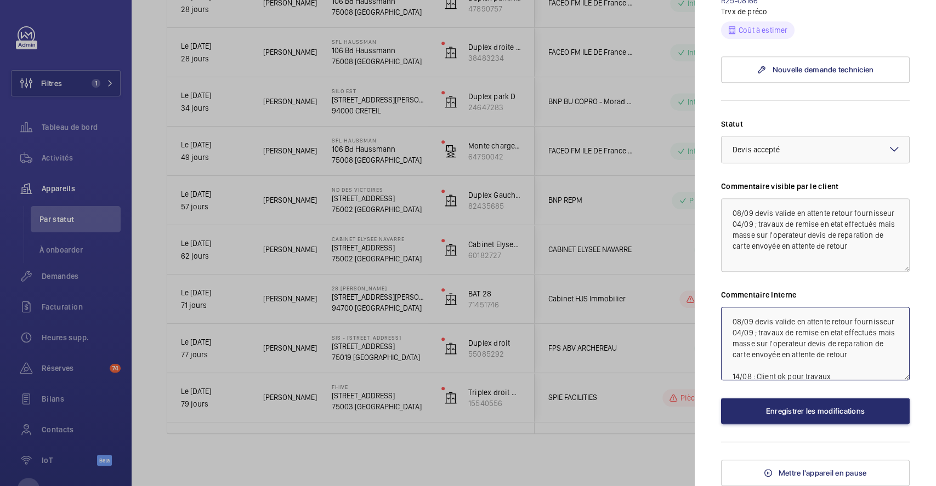
click at [731, 323] on textarea "08/09 devis valide en attente retour fournisseur 04/09 ; travaux de remise en e…" at bounding box center [815, 343] width 189 height 73
drag, startPoint x: 807, startPoint y: 321, endPoint x: 761, endPoint y: 332, distance: 46.8
click at [748, 323] on textarea "11/09 NOUVELLE INTE 08/09 devis valide en attente retour fournisseur 04/09 ; tr…" at bounding box center [815, 343] width 189 height 73
type textarea "11/09 nouvelle inter ce jour avec 2 techs 08/09 devis valide en attente retour …"
click at [731, 214] on textarea "08/09 devis valide en attente retour fournisseur 04/09 ; travaux de remise en e…" at bounding box center [815, 234] width 189 height 73
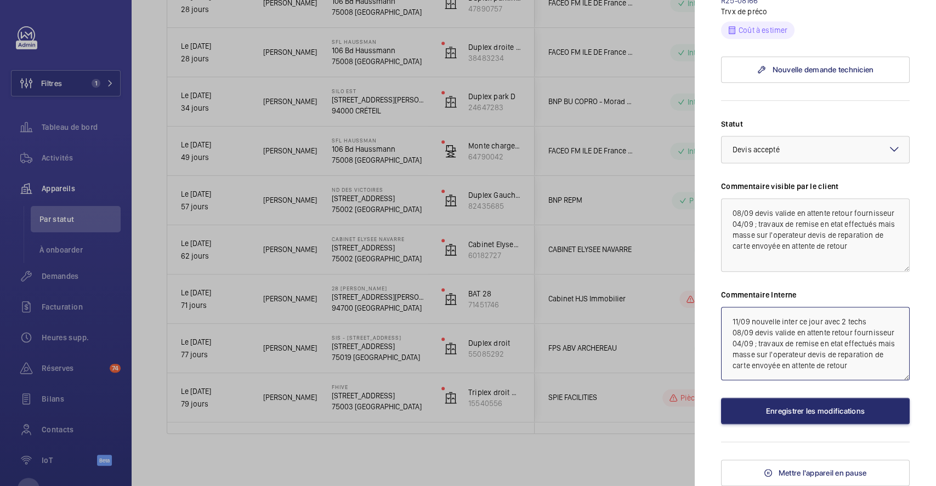
drag, startPoint x: 731, startPoint y: 320, endPoint x: 867, endPoint y: 326, distance: 136.6
click at [867, 326] on textarea "11/09 nouvelle inter ce jour avec 2 techs 08/09 devis valide en attente retour …" at bounding box center [815, 343] width 189 height 73
click at [727, 213] on textarea "08/09 devis valide en attente retour fournisseur 04/09 ; travaux de remise en e…" at bounding box center [815, 234] width 189 height 73
click at [732, 213] on textarea "08/09 devis valide en attente retour fournisseur 04/09 ; travaux de remise en e…" at bounding box center [815, 234] width 189 height 73
paste textarea "11/09 nouvelle inter ce jour avec 2 techs"
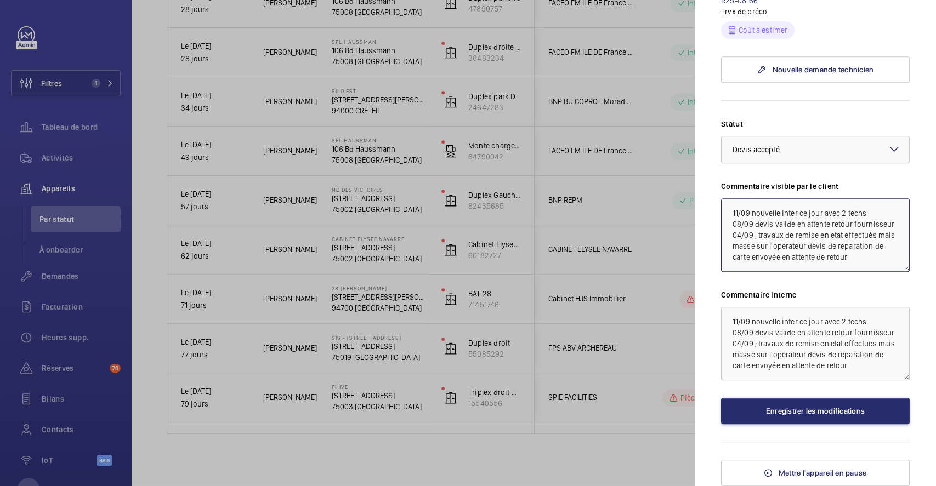
click at [752, 215] on textarea "11/09 nouvelle inter ce jour avec 2 techs 08/09 devis valide en attente retour …" at bounding box center [815, 234] width 189 height 73
drag, startPoint x: 727, startPoint y: 213, endPoint x: 893, endPoint y: 218, distance: 166.2
click at [893, 218] on textarea "11/09 passage fait le 10 remise de la carte operateur nouvelle inter ce jour av…" at bounding box center [815, 234] width 189 height 73
click at [878, 244] on textarea "11/09 passage fait le 10 remise de la carte operateur nouvelle inter ce jour av…" at bounding box center [815, 234] width 189 height 73
drag, startPoint x: 731, startPoint y: 212, endPoint x: 881, endPoint y: 224, distance: 150.7
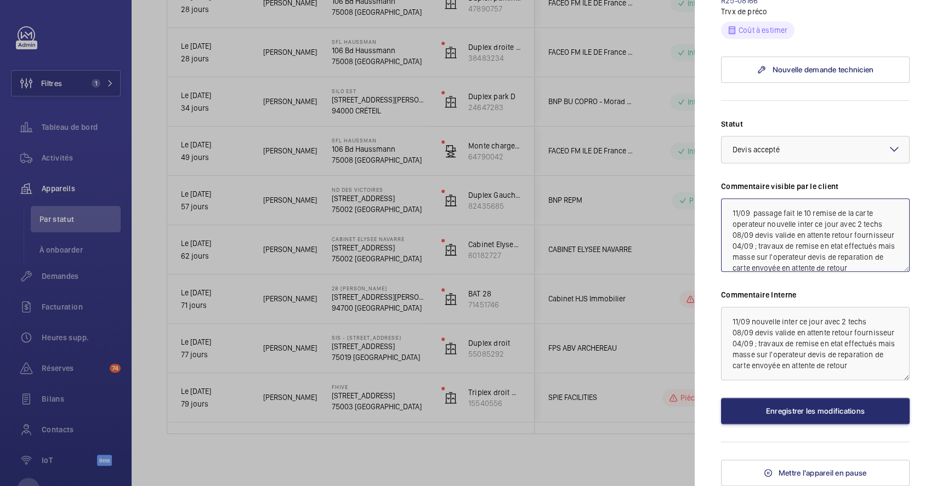
click at [881, 224] on textarea "11/09 passage fait le 10 remise de la carte operateur nouvelle inter ce jour av…" at bounding box center [815, 234] width 189 height 73
type textarea "11/09 passage fait le 10 remise de la carte operateur nouvelle inter ce jour av…"
drag, startPoint x: 728, startPoint y: 321, endPoint x: 874, endPoint y: 318, distance: 145.8
click at [874, 318] on textarea "11/09 nouvelle inter ce jour avec 2 techs 08/09 devis valide en attente retour …" at bounding box center [815, 343] width 189 height 73
paste textarea "passage fait le 10 remise de la carte operateur"
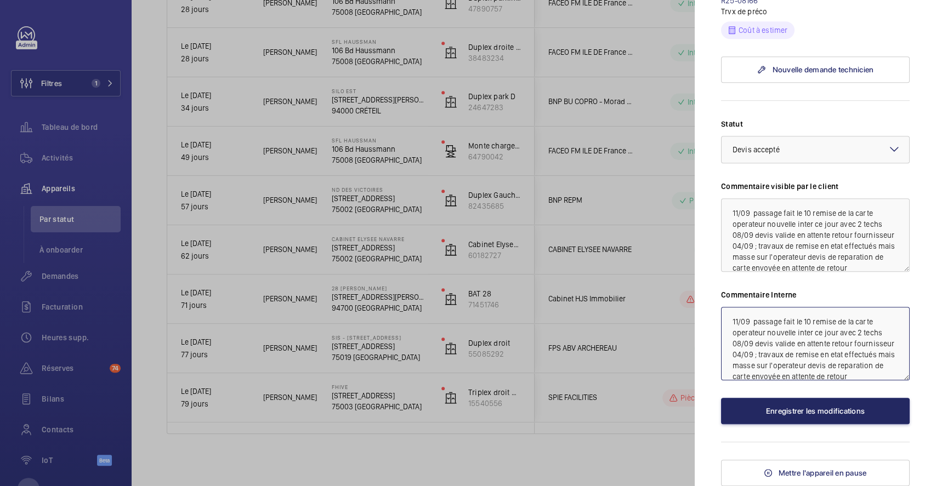
type textarea "11/09 passage fait le 10 remise de la carte operateur nouvelle inter ce jour av…"
click at [814, 412] on button "Enregistrer les modifications" at bounding box center [815, 411] width 189 height 26
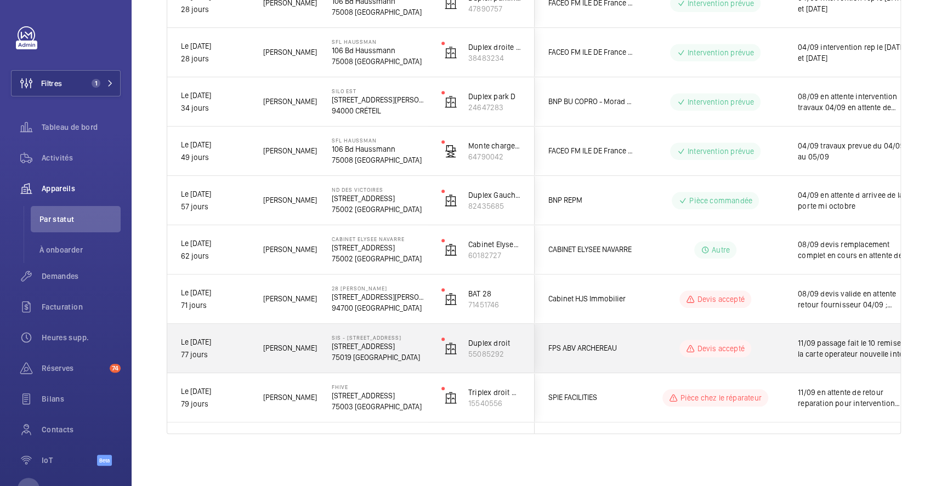
click at [649, 332] on div "Devis accepté" at bounding box center [709, 348] width 150 height 39
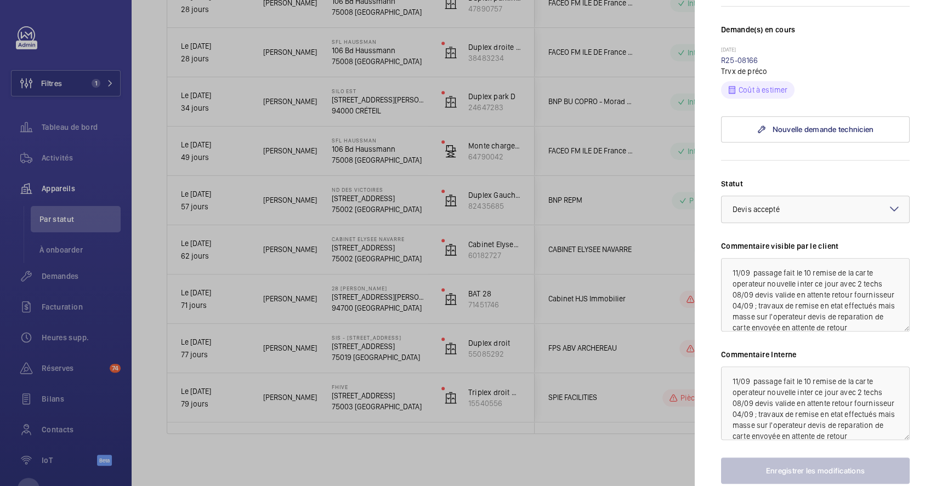
scroll to position [292, 0]
click at [887, 215] on mat-icon at bounding box center [893, 208] width 13 height 13
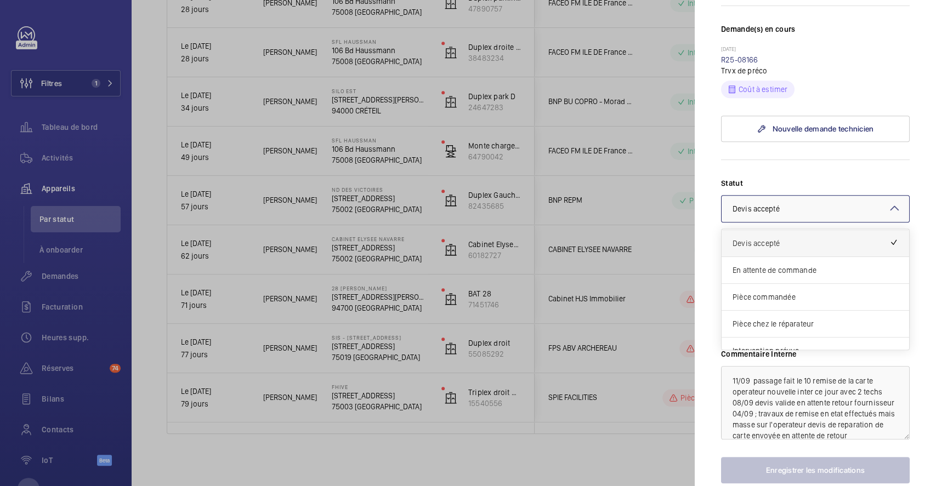
scroll to position [73, 0]
click at [819, 336] on span "Intervention prévue" at bounding box center [815, 330] width 166 height 11
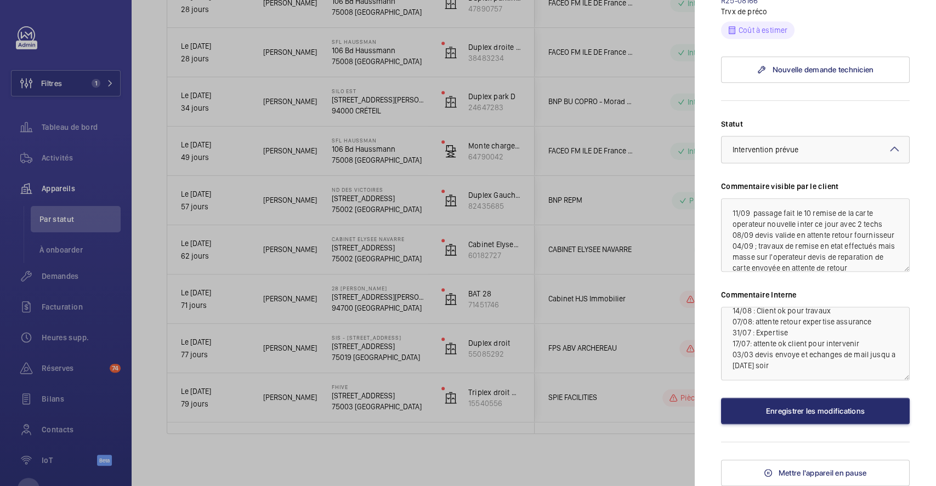
scroll to position [371, 0]
click at [830, 414] on button "Enregistrer les modifications" at bounding box center [815, 411] width 189 height 26
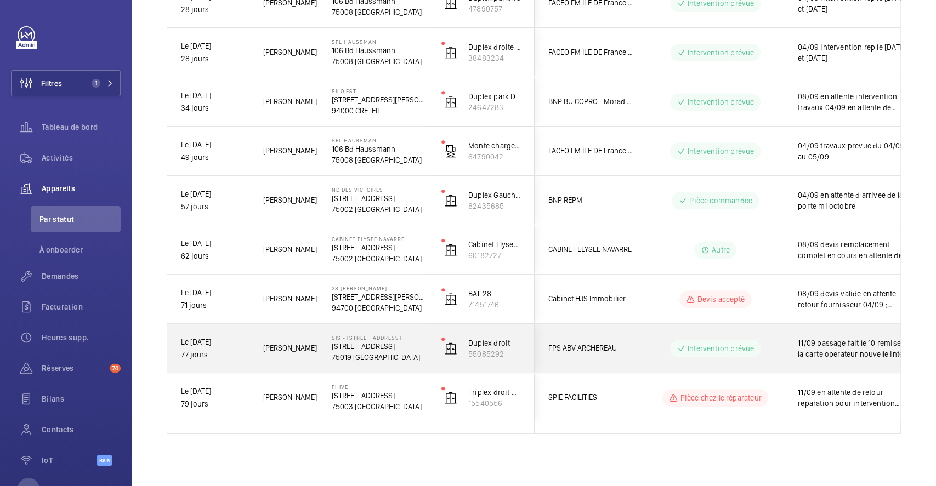
click at [738, 351] on p "Intervention prévue" at bounding box center [720, 348] width 66 height 11
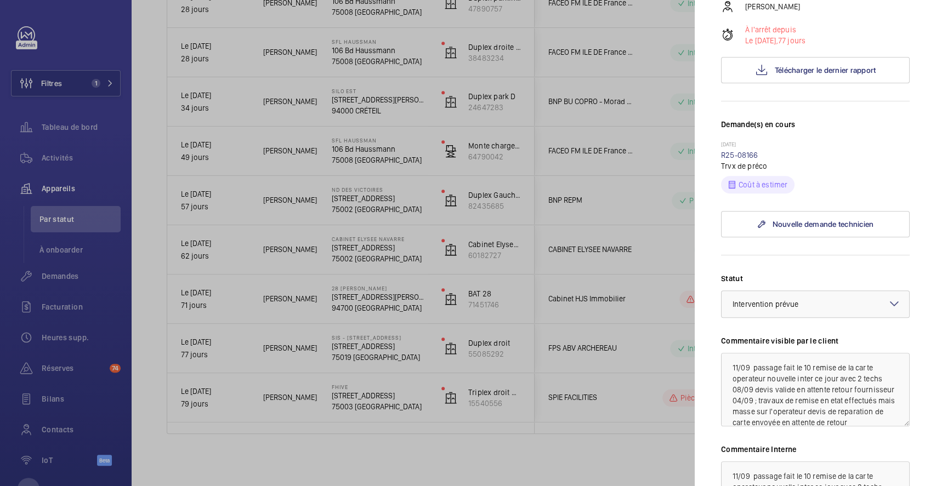
scroll to position [219, 0]
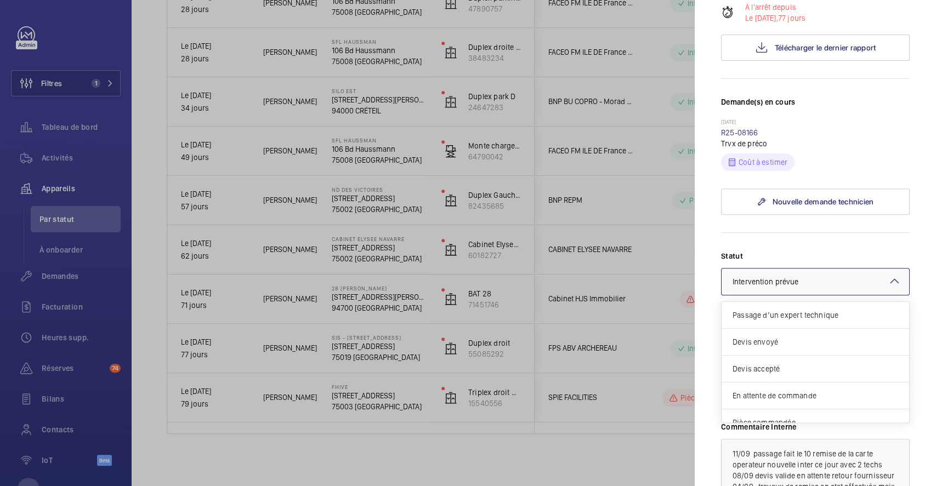
drag, startPoint x: 875, startPoint y: 300, endPoint x: 871, endPoint y: 306, distance: 7.4
click at [887, 288] on mat-icon at bounding box center [893, 281] width 13 height 13
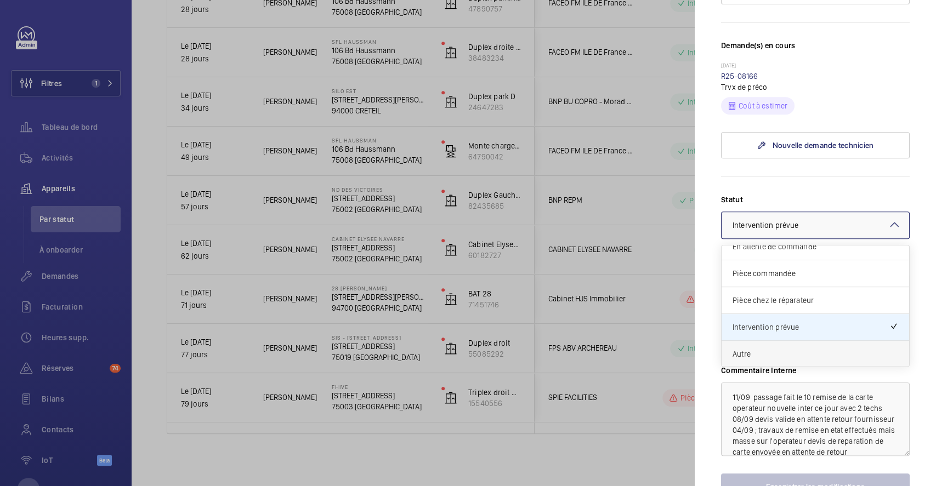
scroll to position [292, 0]
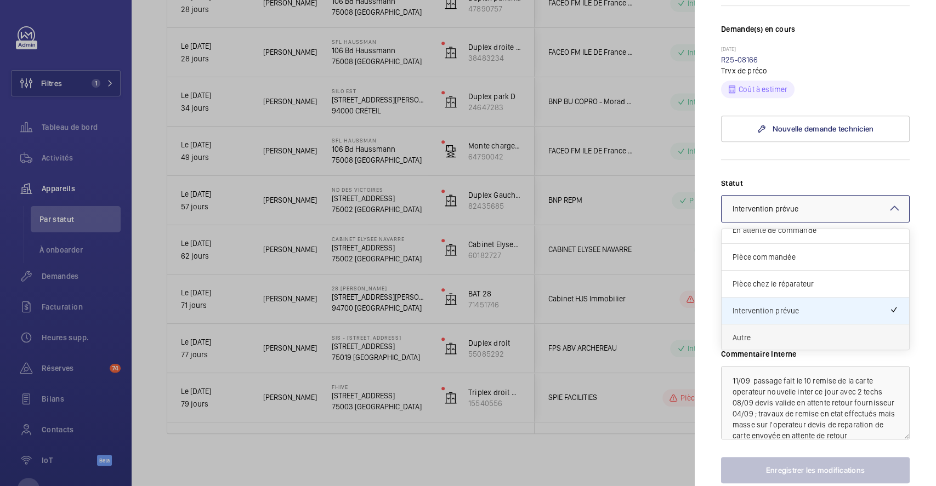
click at [795, 343] on span "Autre" at bounding box center [815, 337] width 166 height 11
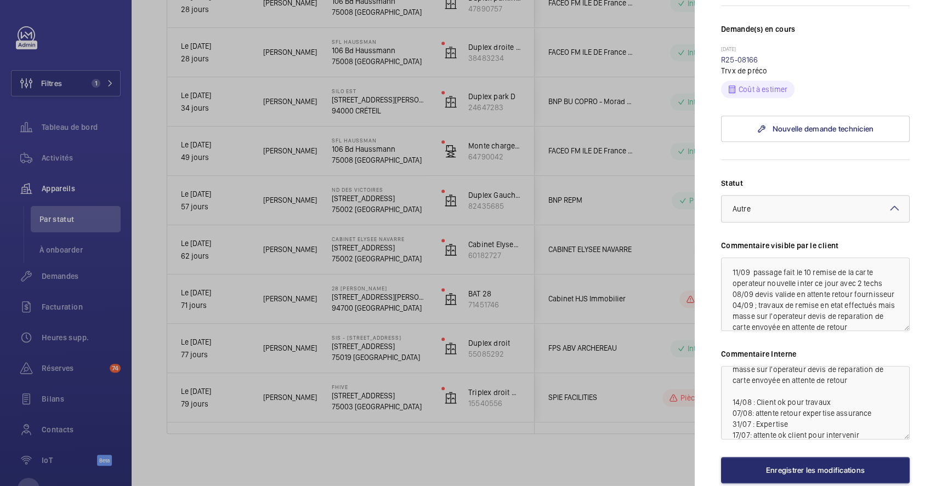
scroll to position [120, 0]
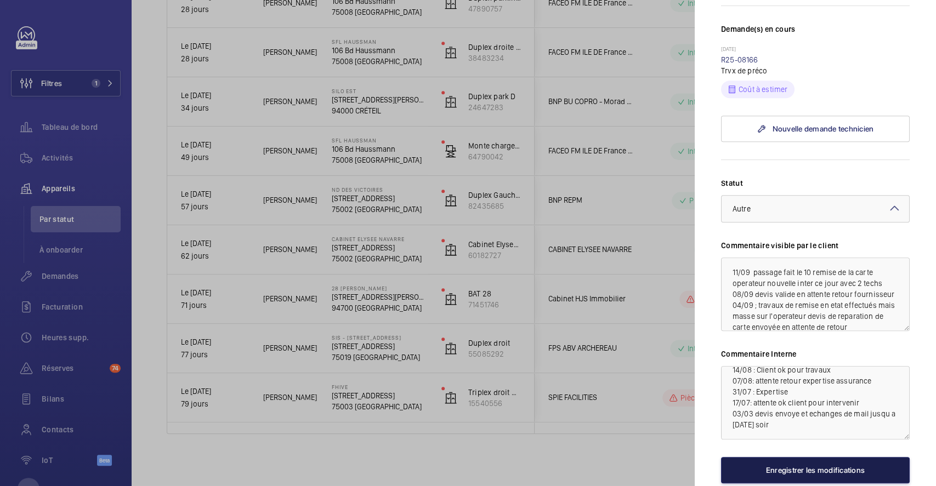
click at [790, 480] on button "Enregistrer les modifications" at bounding box center [815, 470] width 189 height 26
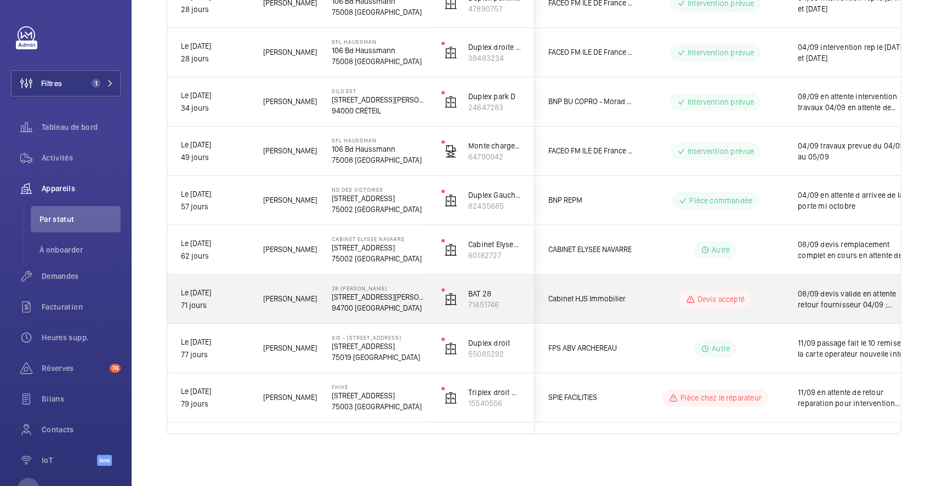
click at [759, 300] on wm-front-pills-cell "Devis accepté" at bounding box center [715, 300] width 136 height 18
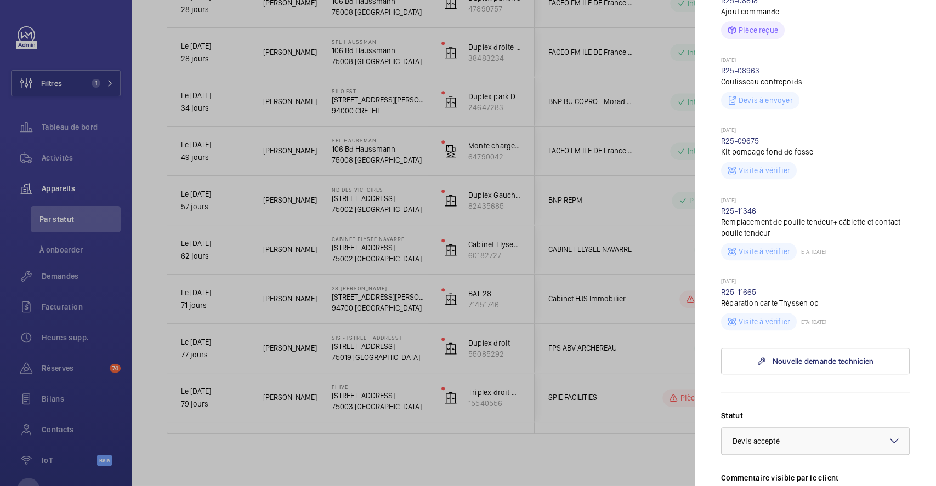
scroll to position [511, 0]
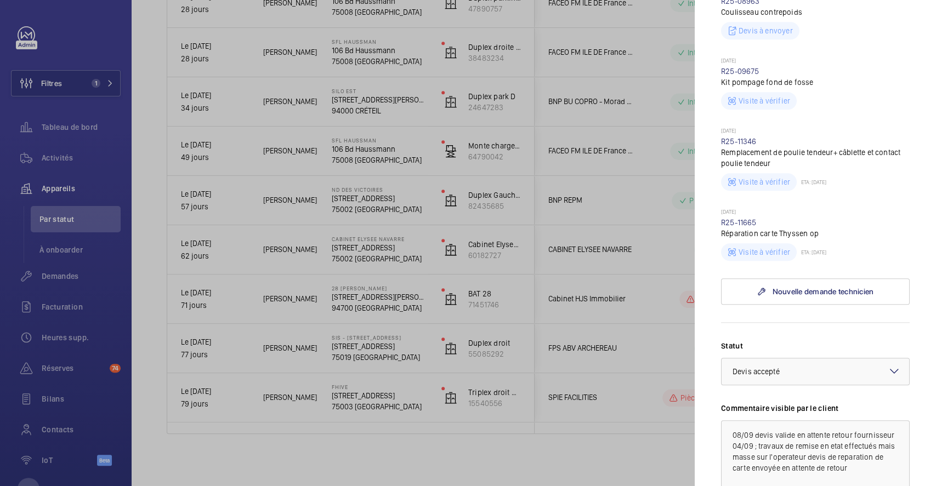
click at [887, 365] on mat-icon at bounding box center [893, 371] width 13 height 13
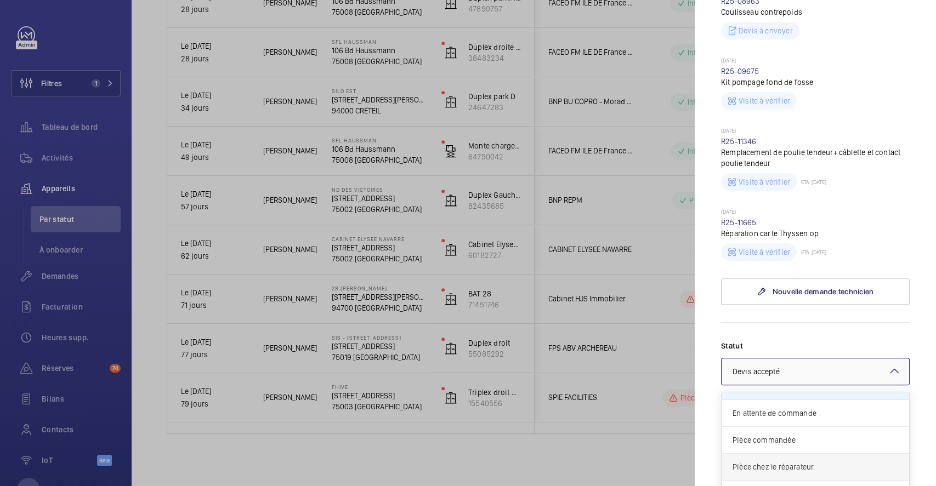
scroll to position [93, 0]
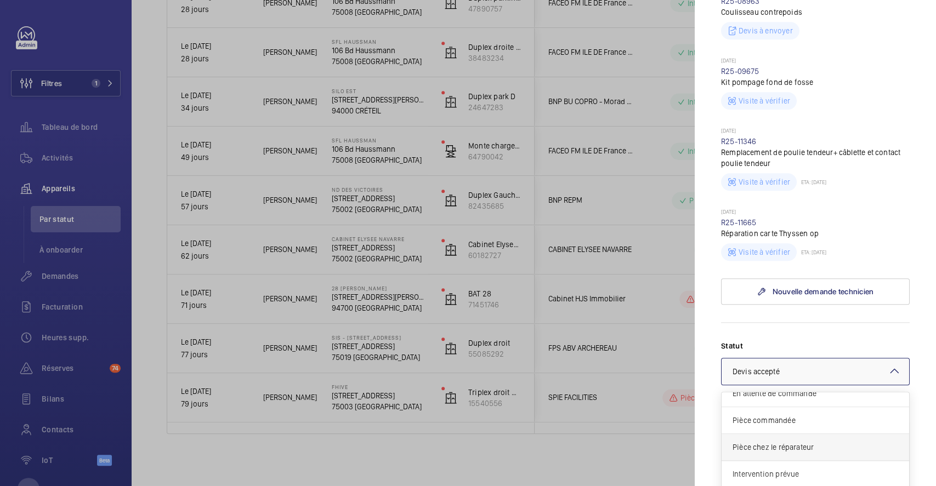
click at [790, 469] on span "Intervention prévue" at bounding box center [815, 474] width 166 height 11
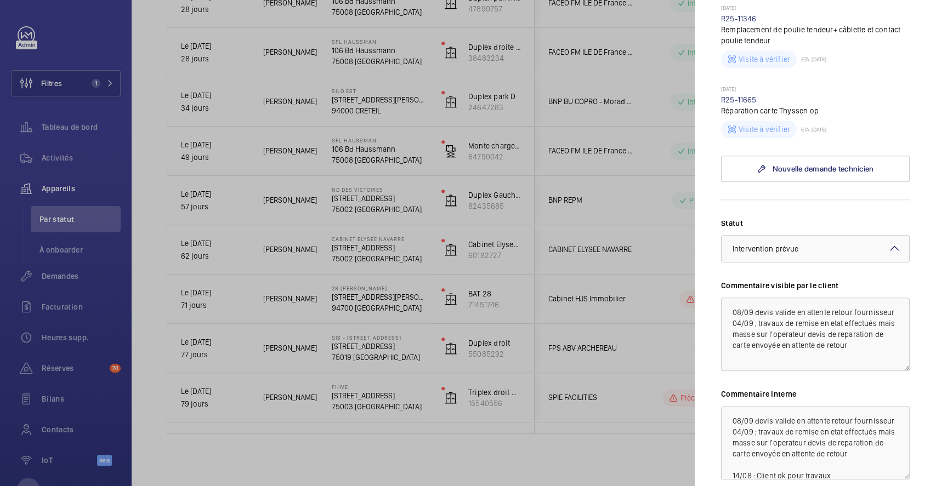
scroll to position [658, 0]
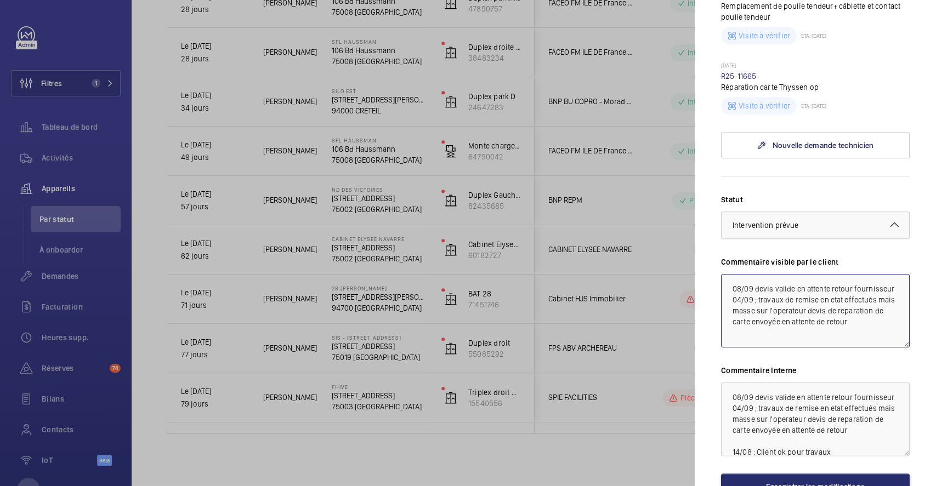
click at [732, 274] on textarea "08/09 devis valide en attente retour fournisseur 04/09 ; travaux de remise en e…" at bounding box center [815, 310] width 189 height 73
click at [739, 274] on textarea "08/09 devis valide en attente retour fournisseur 04/09 ; travaux de remise en e…" at bounding box center [815, 310] width 189 height 73
paste textarea "11/09 passage fait le 10 remise de la carte operateur nouvelle inter ce jour av…"
type textarea "11/09 passage fait le 10 remise de la carte operateur nouvelle inter ce jour av…"
click at [728, 383] on textarea "08/09 devis valide en attente retour fournisseur 04/09 ; travaux de remise en e…" at bounding box center [815, 419] width 189 height 73
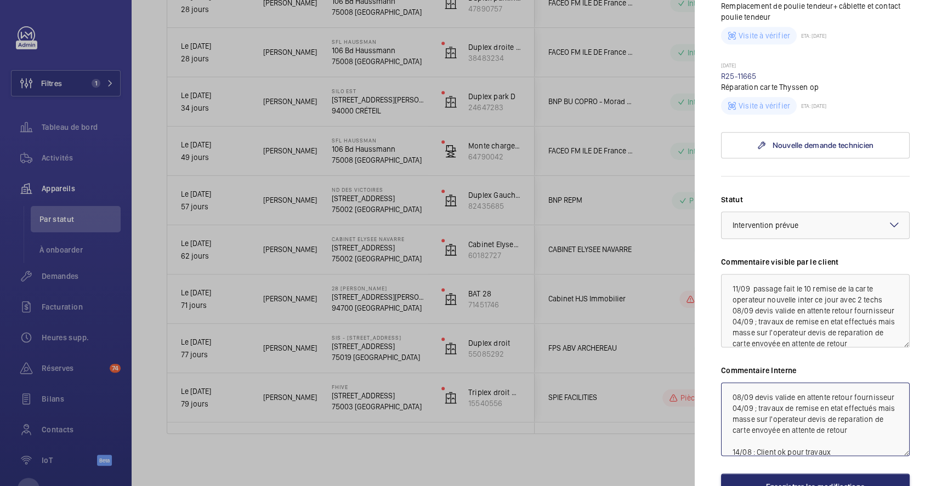
click at [733, 383] on textarea "08/09 devis valide en attente retour fournisseur 04/09 ; travaux de remise en e…" at bounding box center [815, 419] width 189 height 73
paste textarea "11/09 passage fait le 10 remise de la carte operateur nouvelle inter ce jour av…"
type textarea "11/09 passage fait le 10 remise de la carte operateur nouvelle inter ce jour av…"
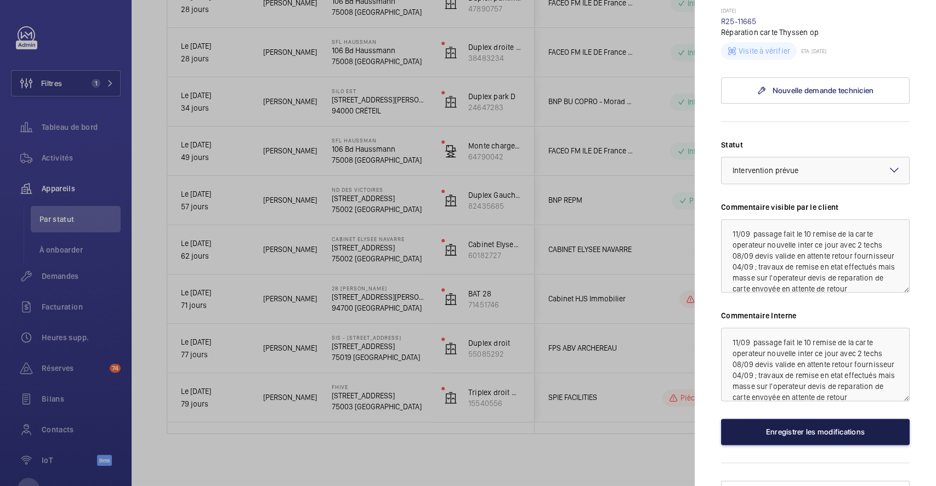
click at [826, 419] on button "Enregistrer les modifications" at bounding box center [815, 432] width 189 height 26
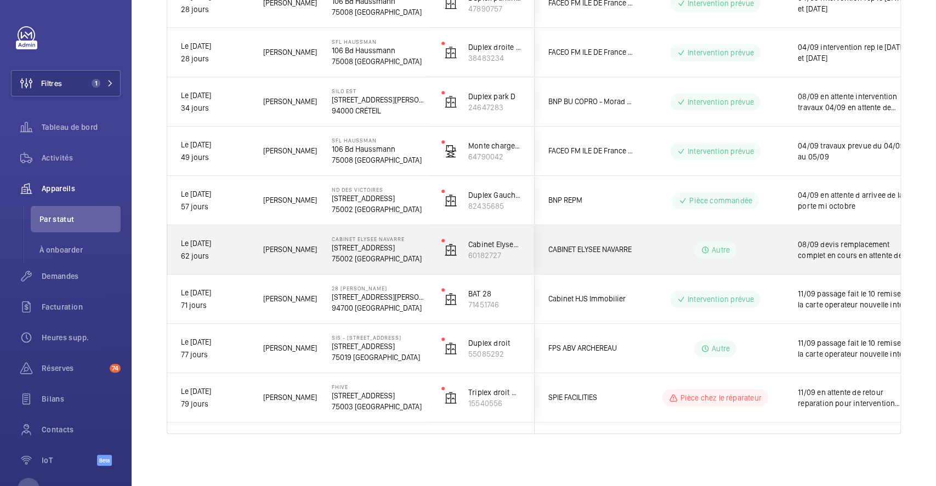
click at [777, 247] on wm-front-pills-cell "Autre" at bounding box center [715, 250] width 136 height 18
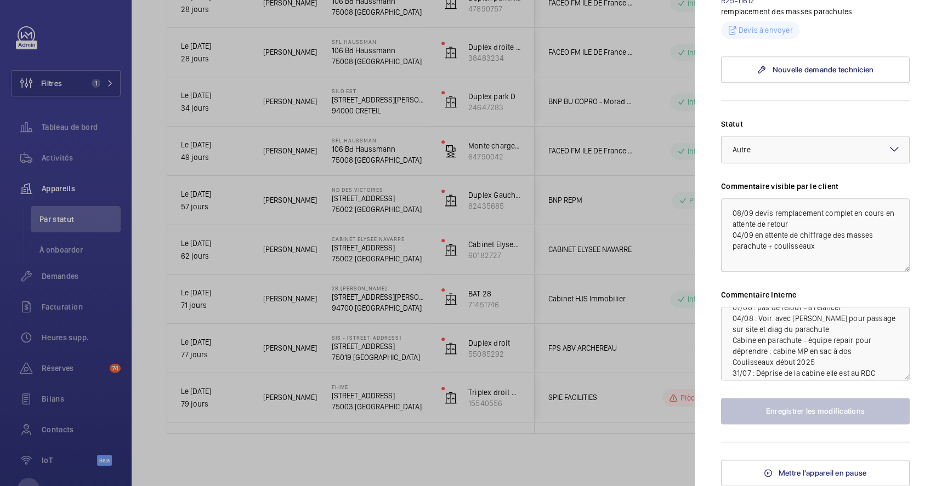
scroll to position [164, 0]
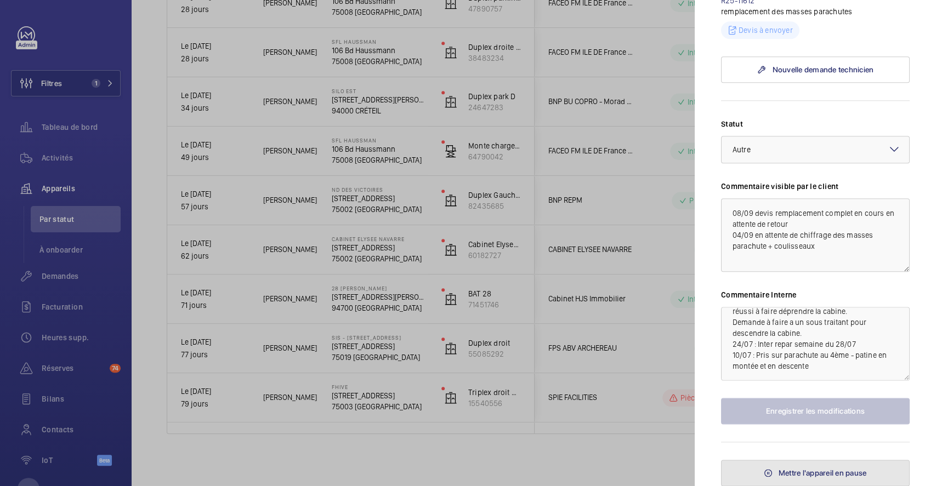
click at [828, 471] on span "Mettre l'appareil en pause" at bounding box center [822, 473] width 88 height 9
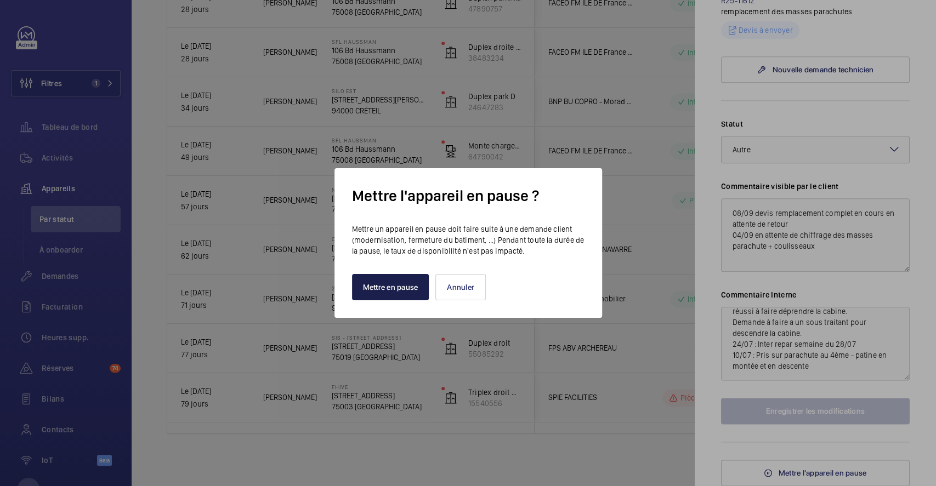
click at [395, 282] on button "Mettre en pause" at bounding box center [390, 287] width 77 height 26
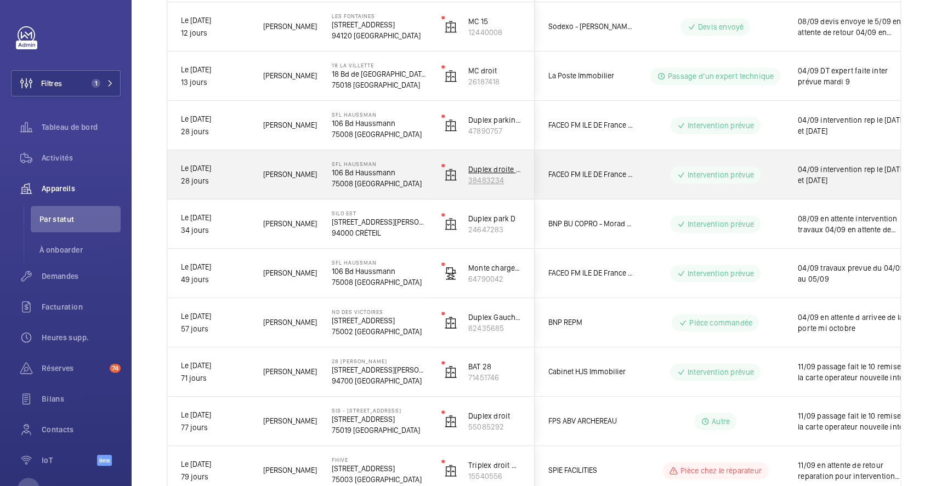
scroll to position [275, 0]
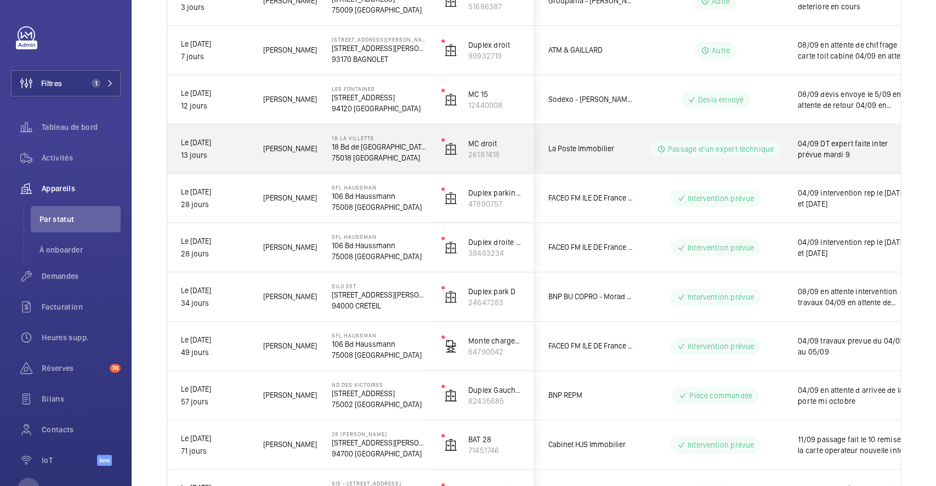
click at [629, 139] on div "La Poste Immobilier" at bounding box center [584, 149] width 98 height 35
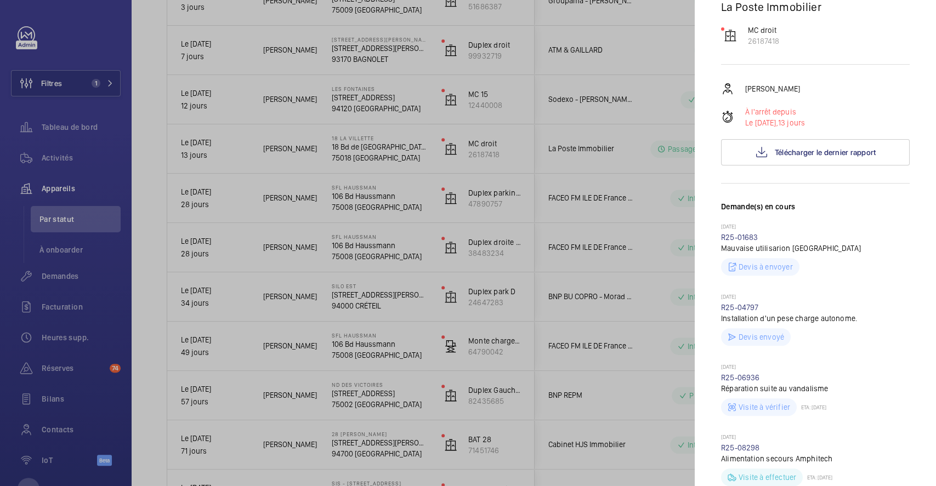
scroll to position [219, 0]
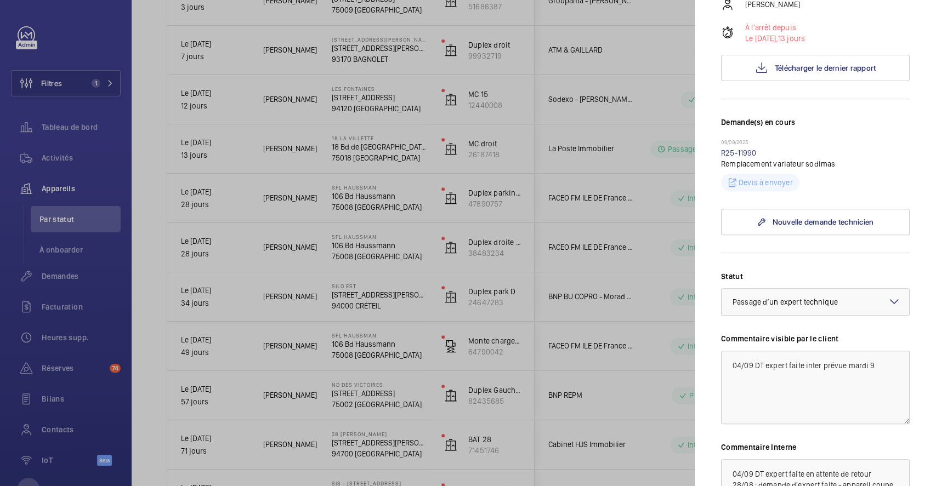
click at [667, 25] on div at bounding box center [468, 243] width 936 height 486
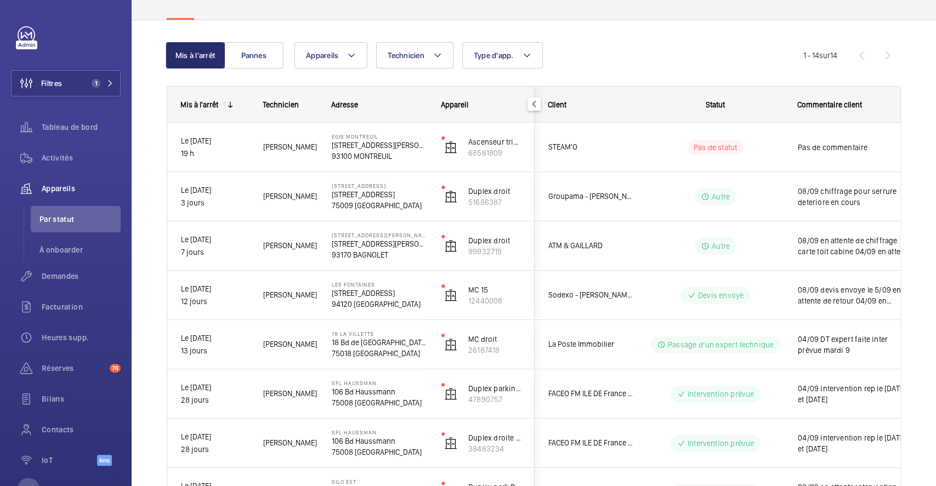
scroll to position [55, 0]
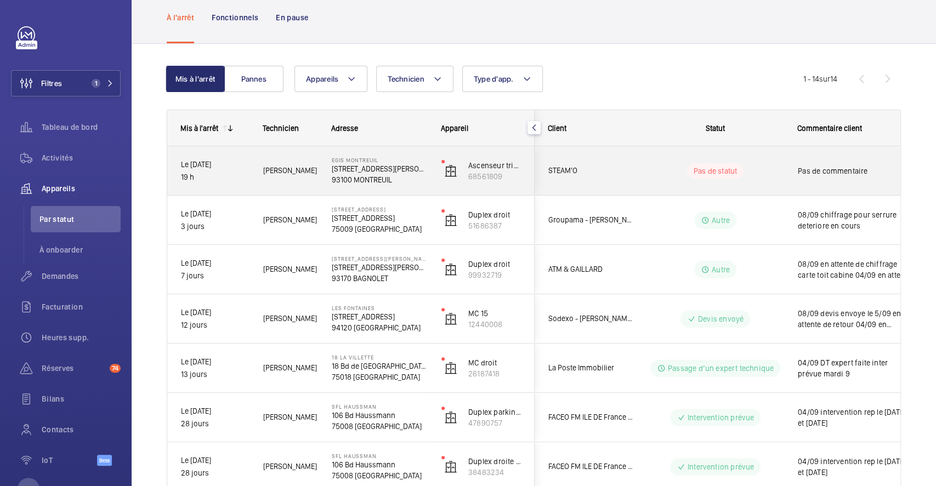
click at [636, 162] on div "Pas de statut" at bounding box center [709, 170] width 150 height 37
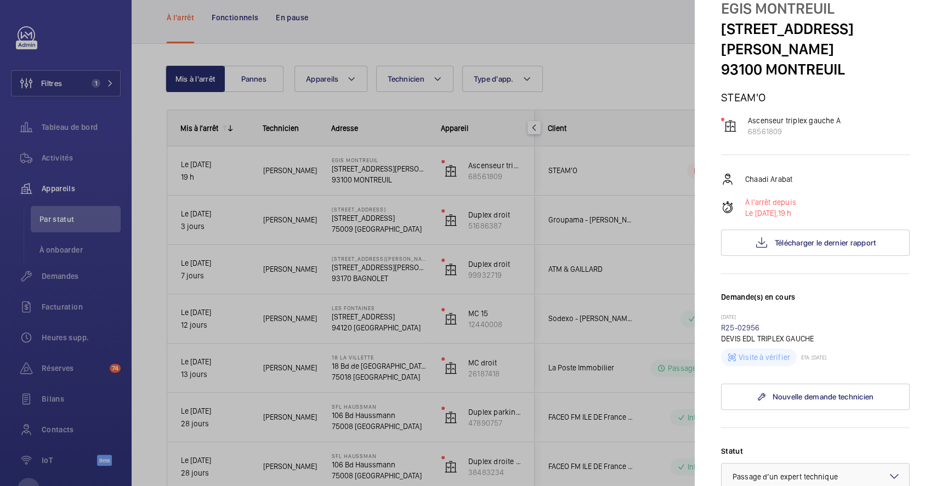
scroll to position [0, 0]
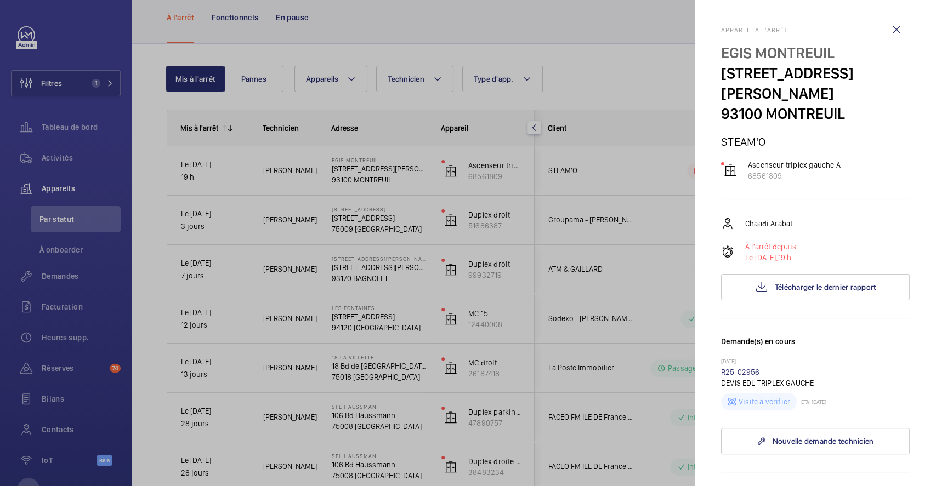
drag, startPoint x: 631, startPoint y: 56, endPoint x: 625, endPoint y: 68, distance: 13.0
click at [630, 56] on div at bounding box center [468, 243] width 936 height 486
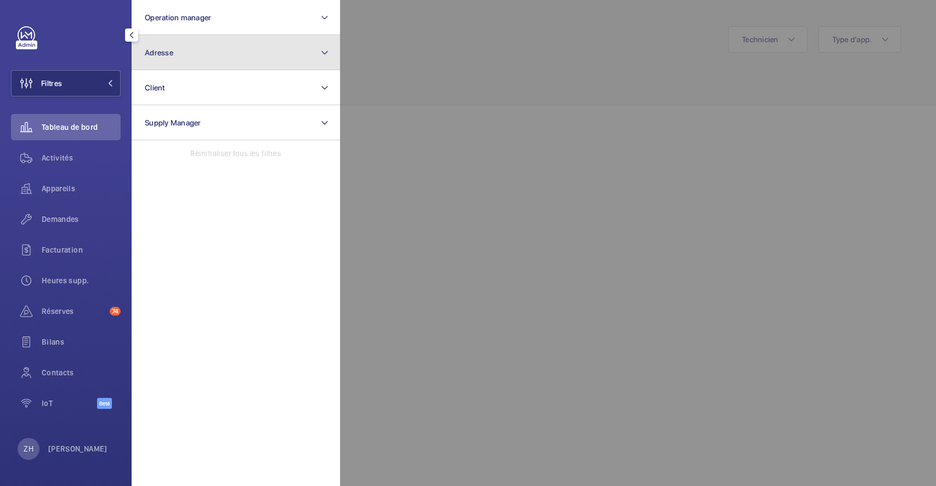
click at [189, 64] on button "Adresse" at bounding box center [236, 52] width 208 height 35
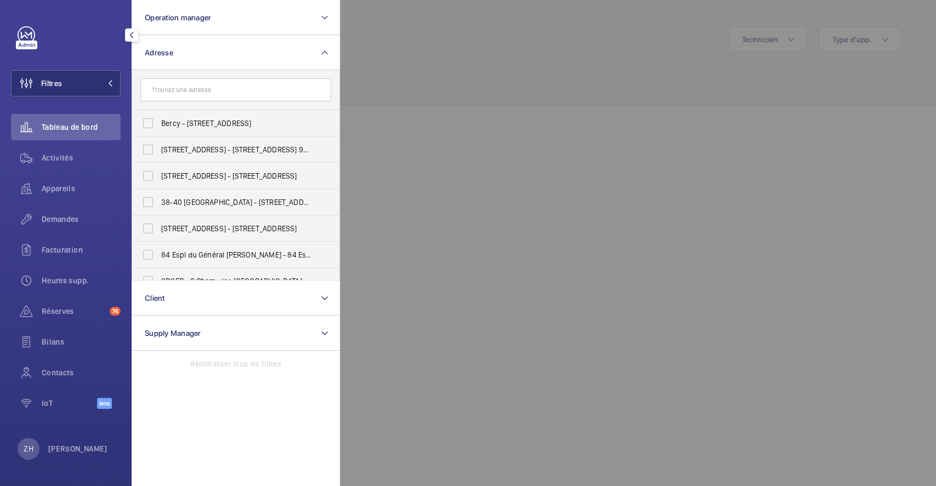
click at [191, 87] on input "text" at bounding box center [235, 89] width 191 height 23
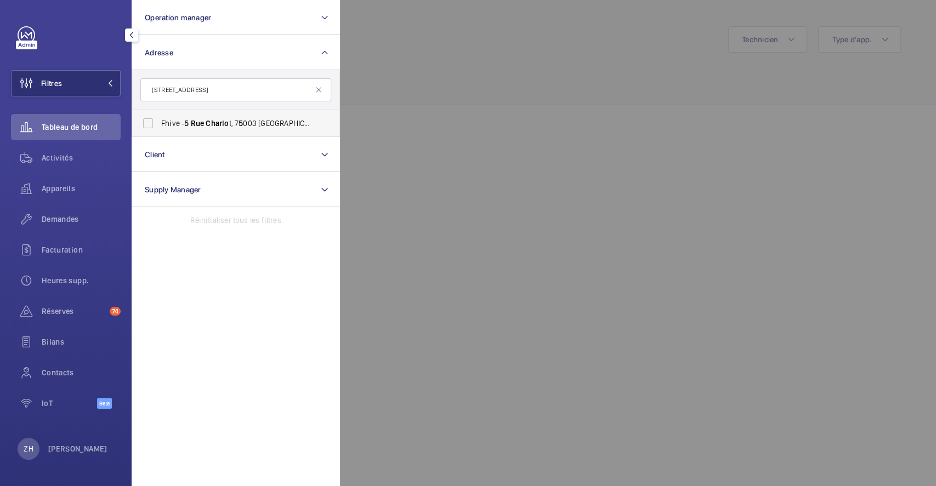
type input "5 rue charlo"
click at [152, 126] on label "Fhive - 5 Rue Charlo t, 7 5 003 PARIS, PARIS 7 5 003" at bounding box center [227, 123] width 191 height 26
click at [152, 126] on input "Fhive - 5 Rue Charlo t, 7 5 003 PARIS, PARIS 7 5 003" at bounding box center [148, 123] width 22 height 22
checkbox input "true"
drag, startPoint x: 64, startPoint y: 184, endPoint x: 78, endPoint y: 179, distance: 14.9
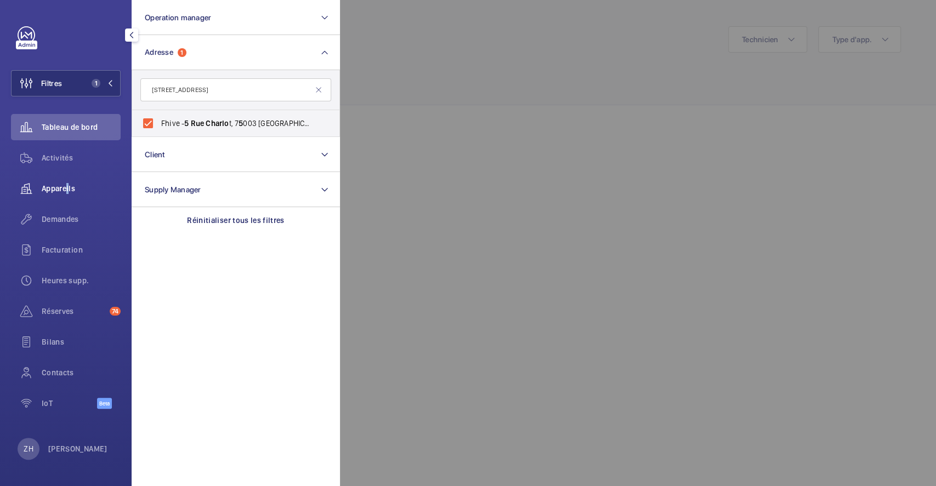
click at [66, 183] on span "Appareils" at bounding box center [81, 188] width 79 height 11
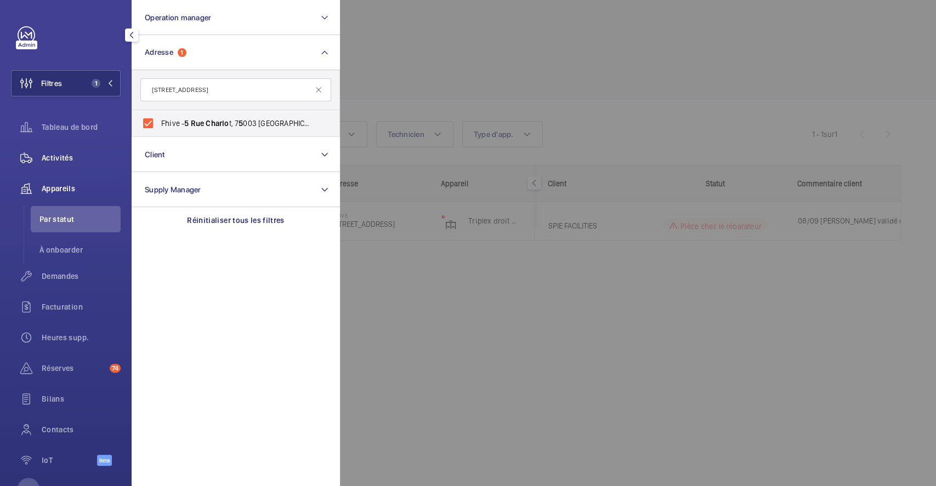
click at [65, 159] on span "Activités" at bounding box center [81, 157] width 79 height 11
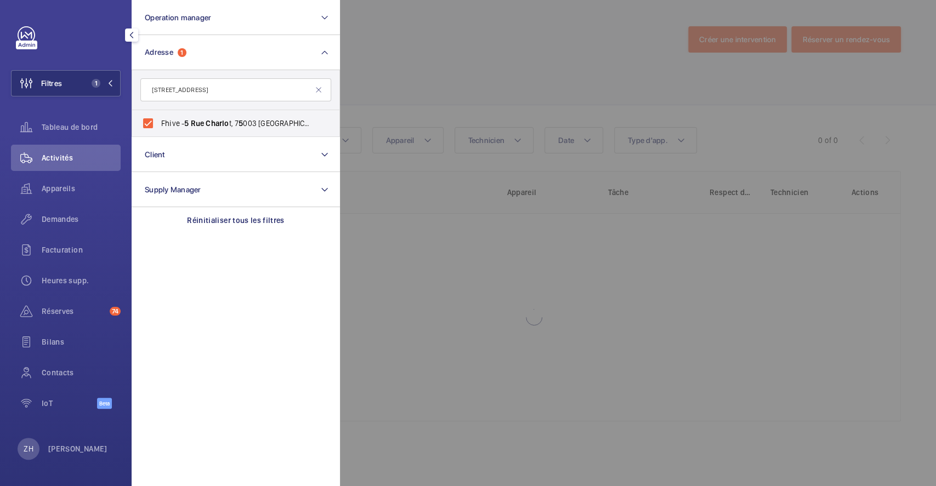
click at [69, 158] on span "Activités" at bounding box center [81, 157] width 79 height 11
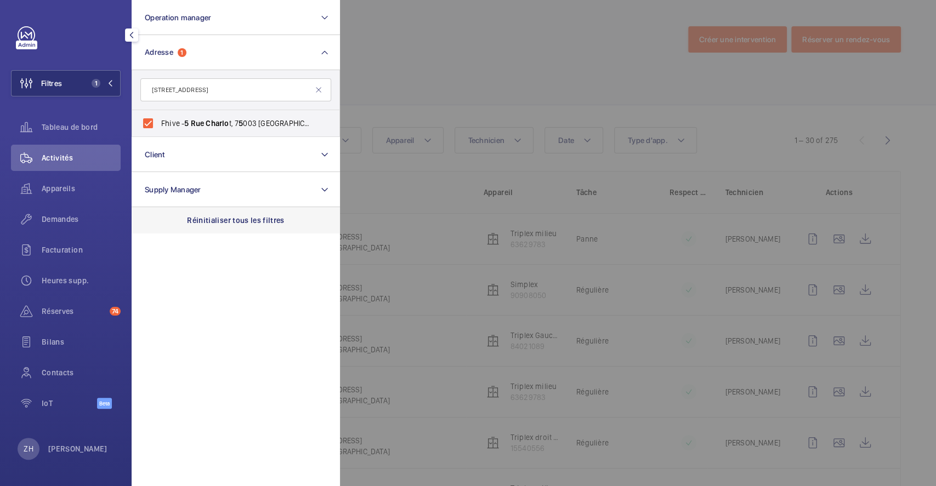
drag, startPoint x: 72, startPoint y: 216, endPoint x: 209, endPoint y: 220, distance: 137.7
click at [71, 216] on span "Demandes" at bounding box center [81, 219] width 79 height 11
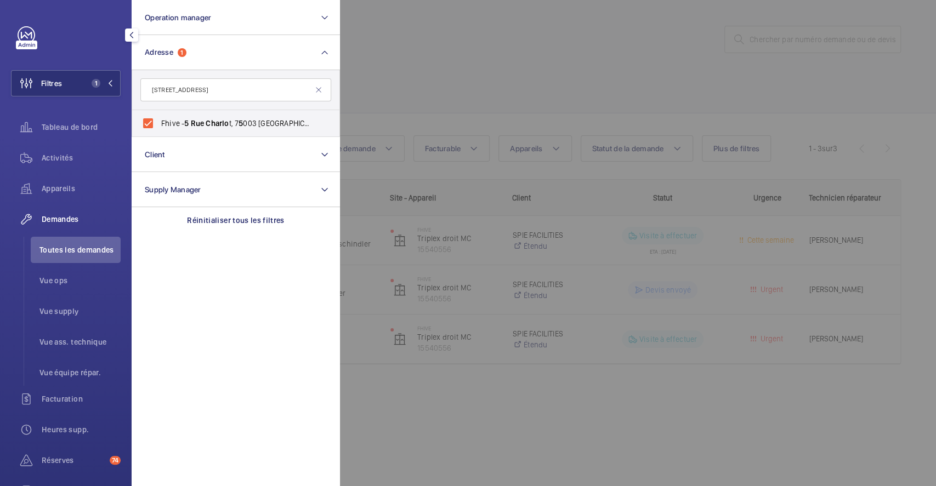
click at [513, 137] on div at bounding box center [808, 243] width 936 height 486
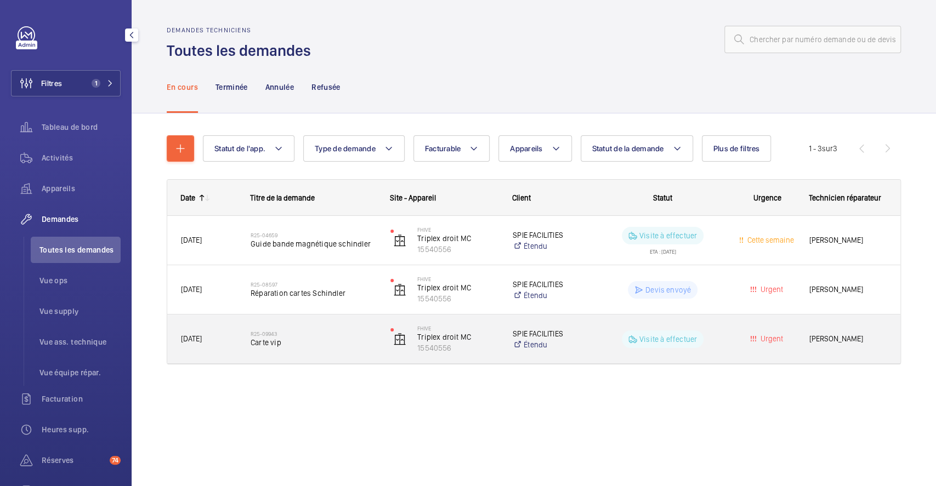
click at [334, 326] on div "R25-09943 Carte vip" at bounding box center [314, 339] width 126 height 32
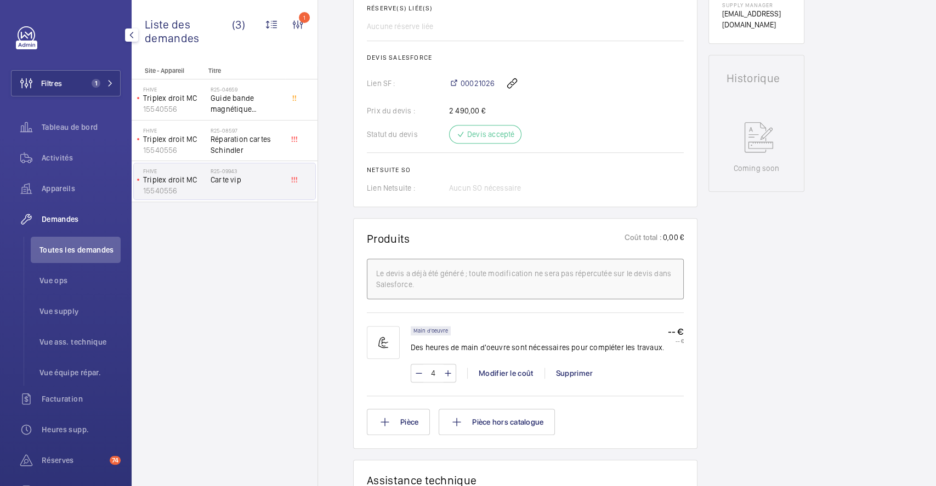
scroll to position [292, 0]
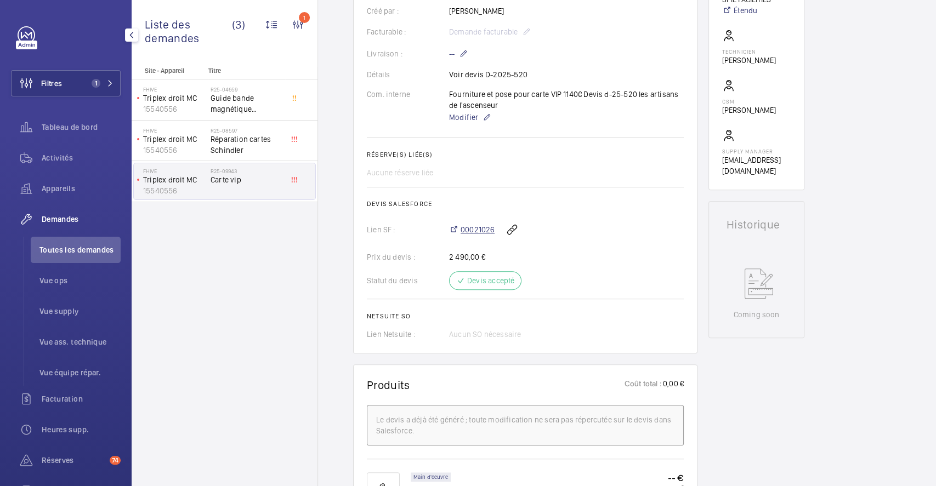
click at [475, 230] on span "00021026" at bounding box center [477, 229] width 34 height 11
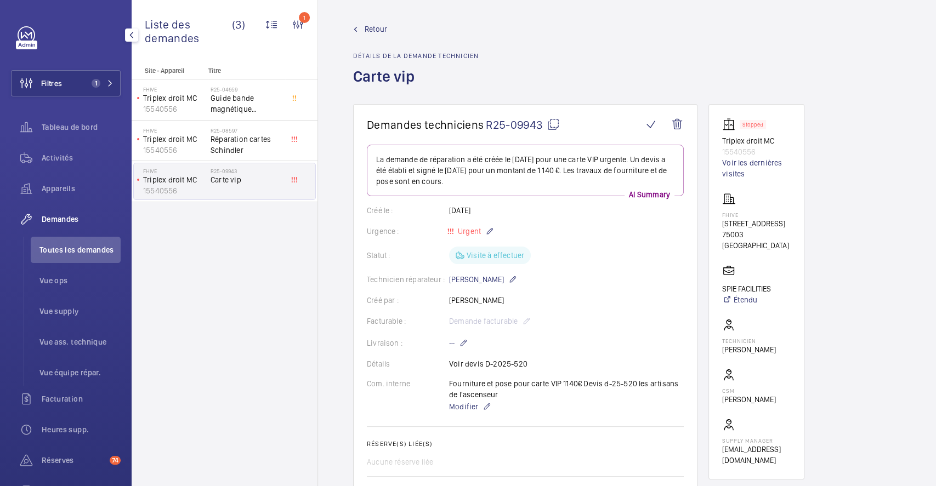
scroll to position [0, 0]
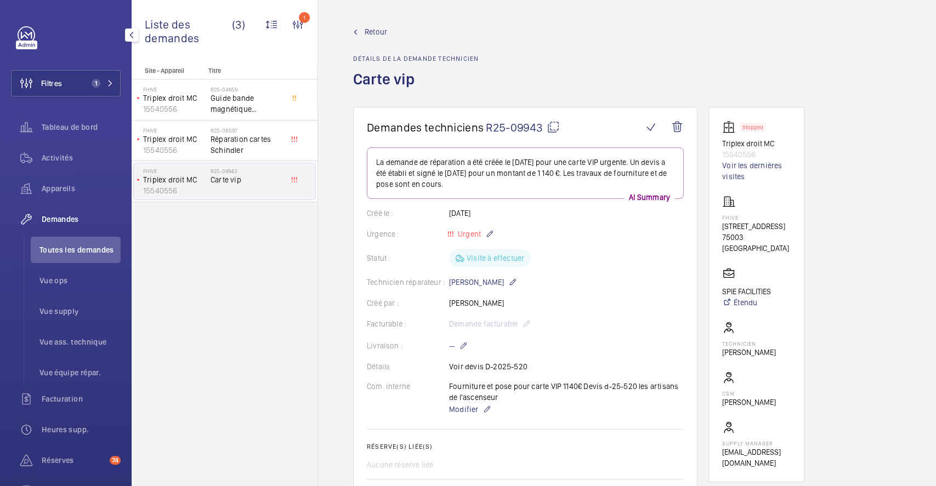
click at [49, 157] on span "Activités" at bounding box center [81, 157] width 79 height 11
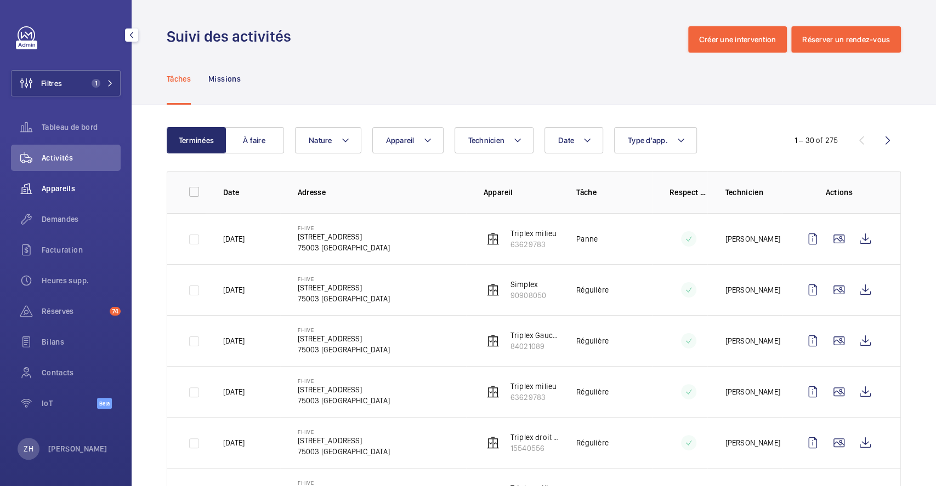
click at [70, 187] on span "Appareils" at bounding box center [81, 188] width 79 height 11
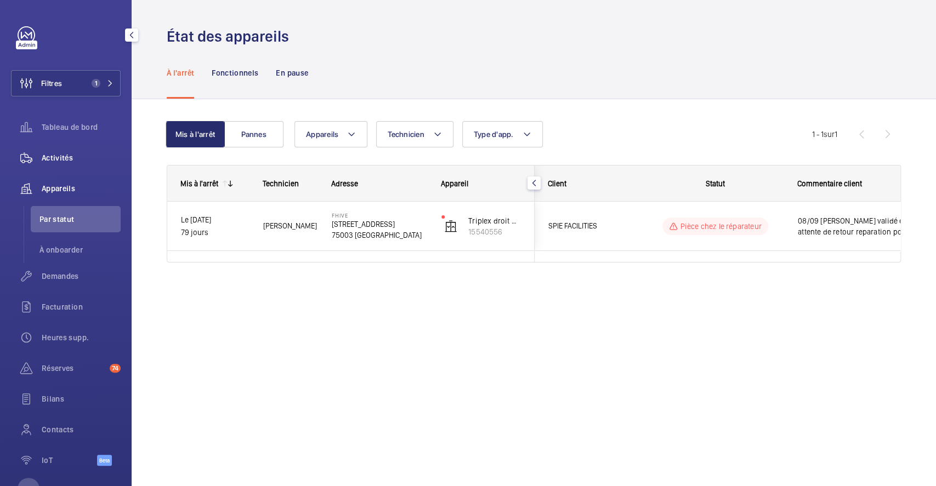
click at [76, 157] on span "Activités" at bounding box center [81, 157] width 79 height 11
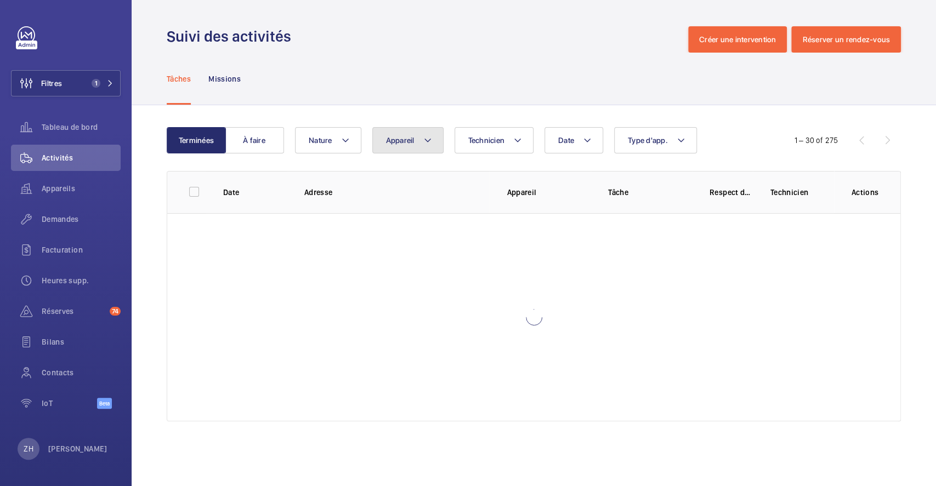
click at [430, 141] on mat-icon at bounding box center [427, 140] width 9 height 13
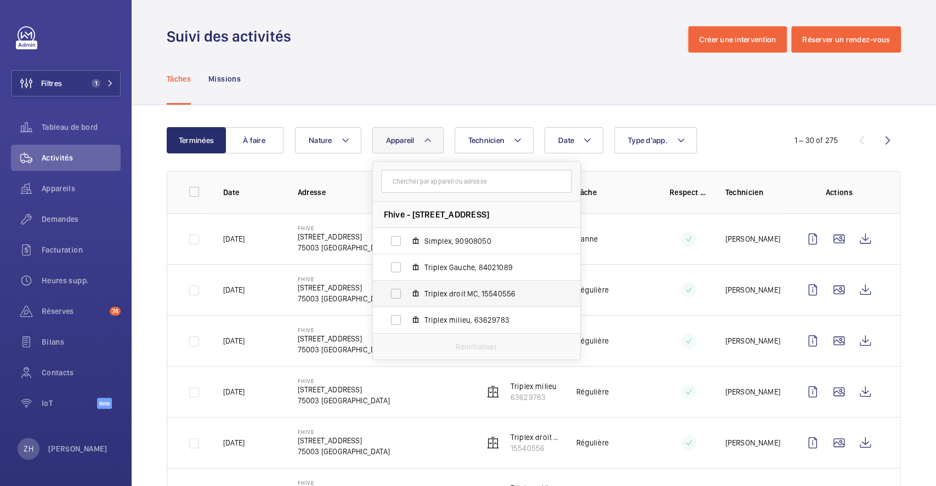
click at [396, 292] on label "Triplex droit MC, 15540556" at bounding box center [468, 294] width 190 height 26
click at [396, 292] on input "Triplex droit MC, 15540556" at bounding box center [396, 294] width 22 height 22
checkbox input "true"
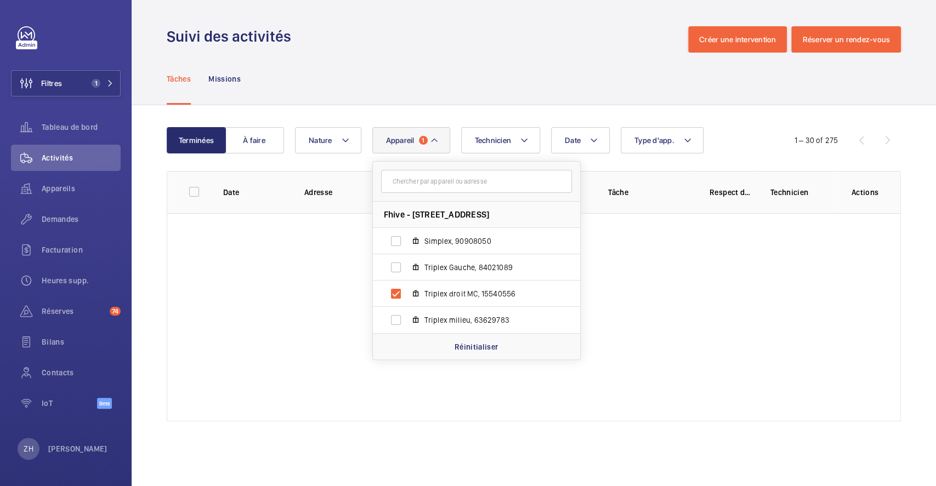
click at [503, 111] on div "Terminées À faire Date Technicien Appareil 1 Fhive - 5 Rue Charlot, 75003 PARIS…" at bounding box center [534, 276] width 804 height 343
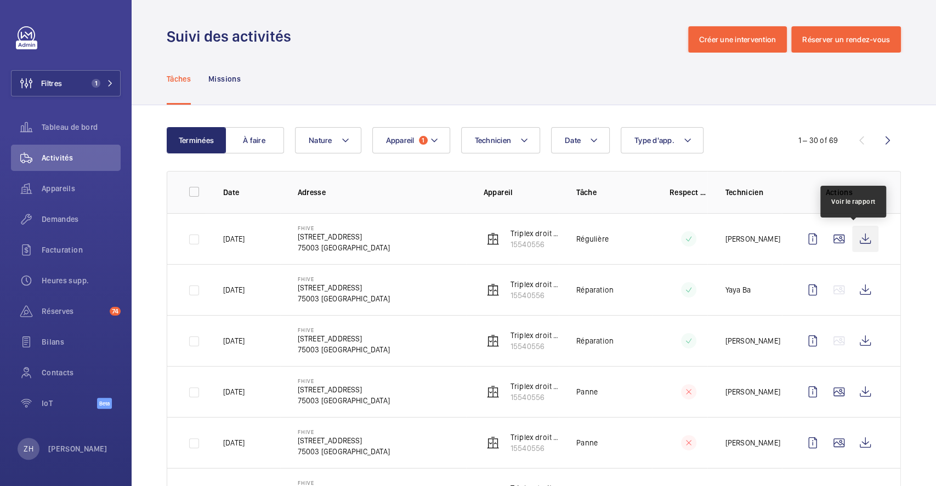
click at [855, 237] on wm-front-icon-button at bounding box center [865, 239] width 26 height 26
click at [489, 238] on img at bounding box center [492, 238] width 13 height 13
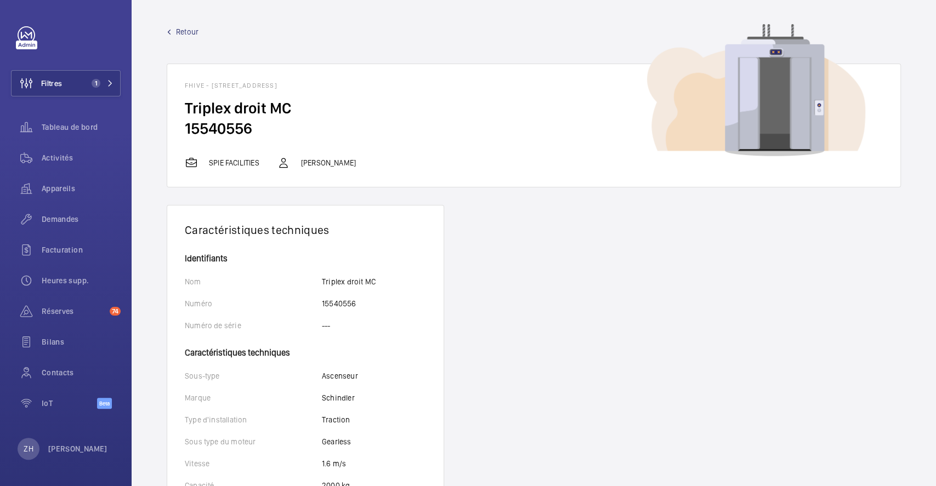
click at [175, 30] on link "Retour" at bounding box center [534, 31] width 734 height 11
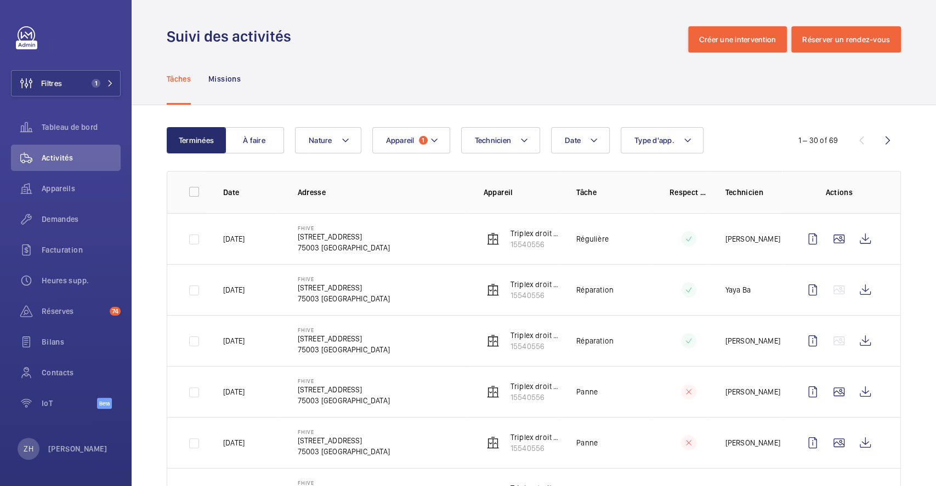
scroll to position [73, 0]
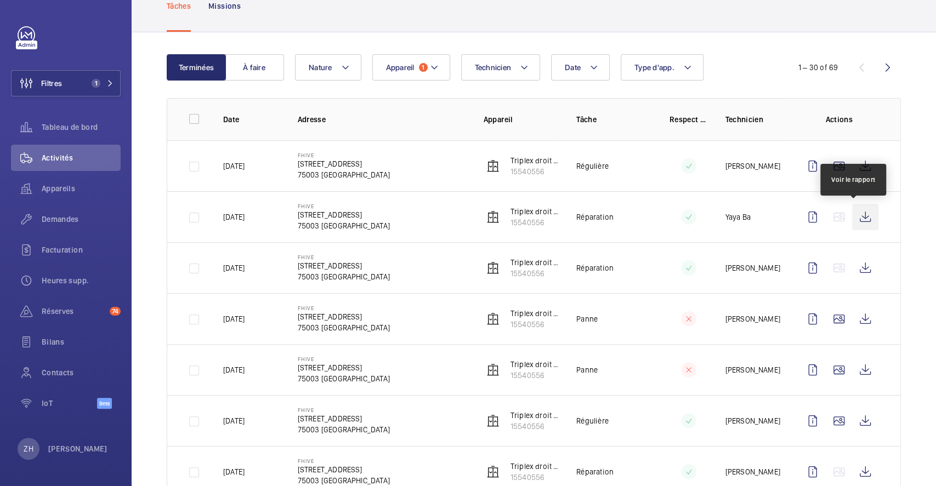
click at [853, 217] on wm-front-icon-button at bounding box center [865, 217] width 26 height 26
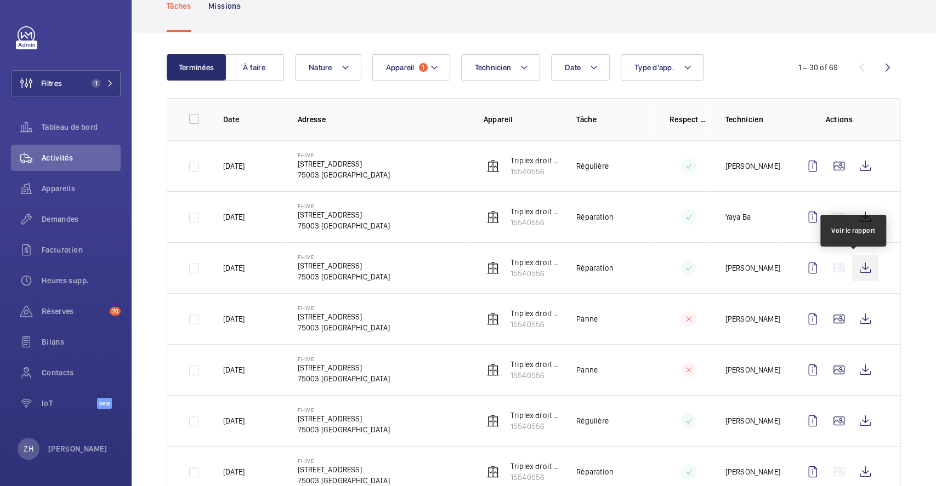
click at [855, 263] on wm-front-icon-button at bounding box center [865, 268] width 26 height 26
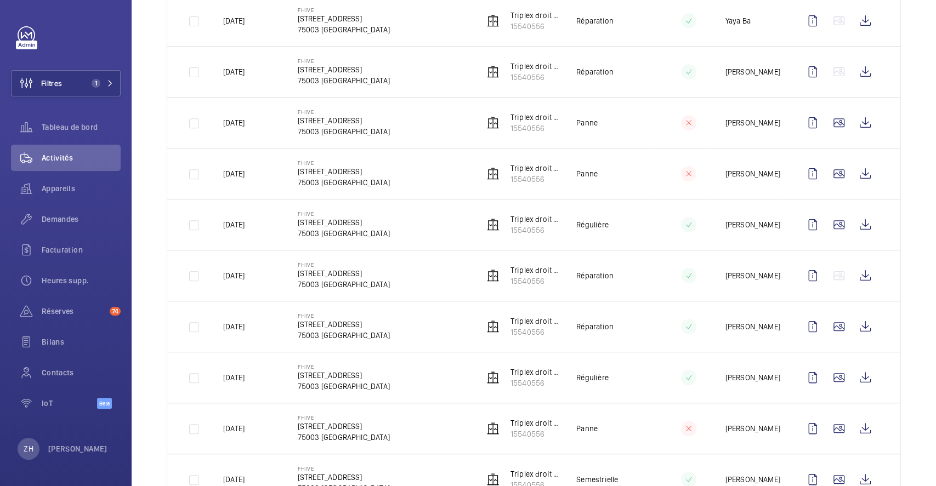
scroll to position [292, 0]
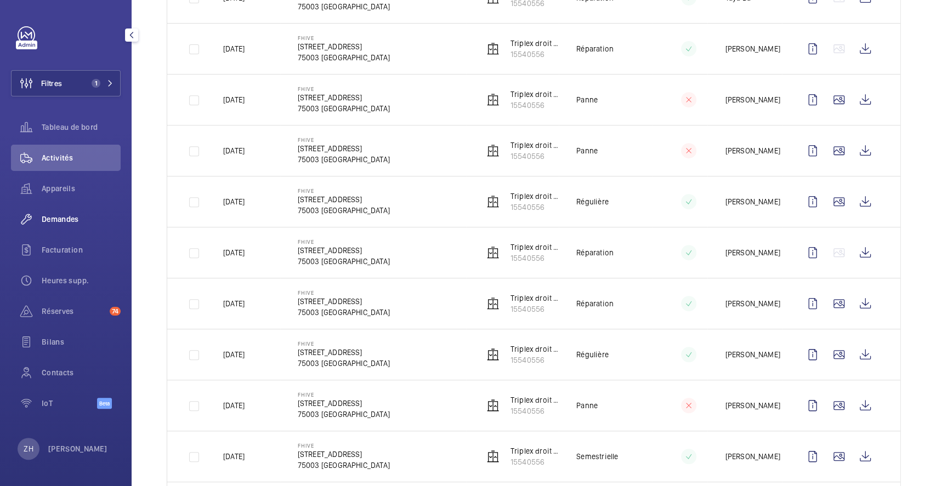
click at [83, 224] on span "Demandes" at bounding box center [81, 219] width 79 height 11
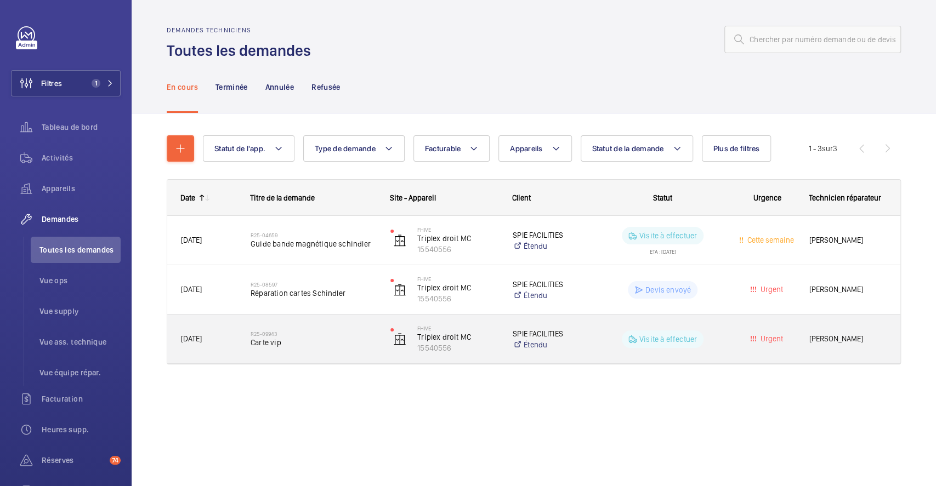
click at [333, 322] on div "R25-09943 Carte vip" at bounding box center [306, 339] width 139 height 49
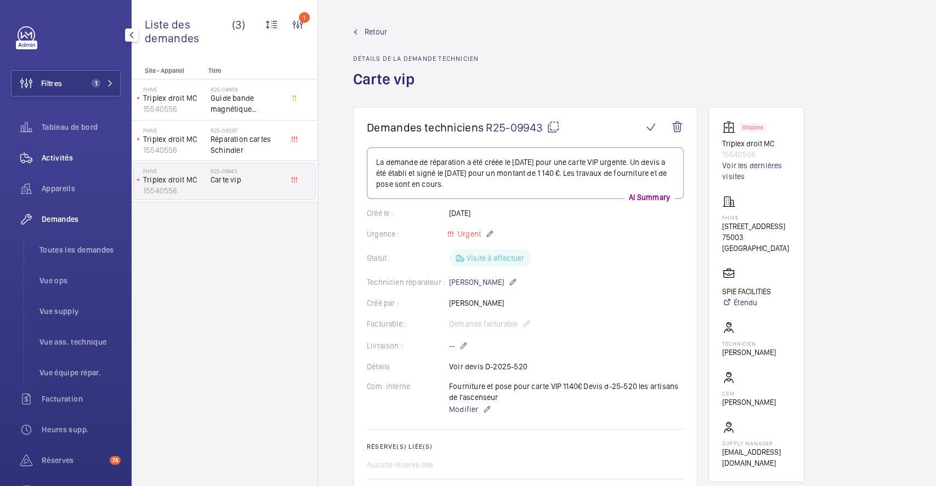
click at [67, 160] on span "Activités" at bounding box center [81, 157] width 79 height 11
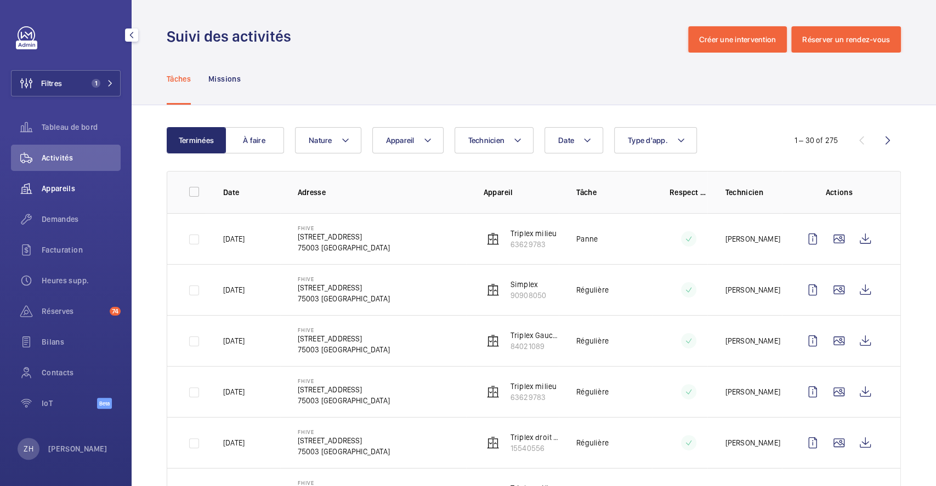
click at [70, 189] on span "Appareils" at bounding box center [81, 188] width 79 height 11
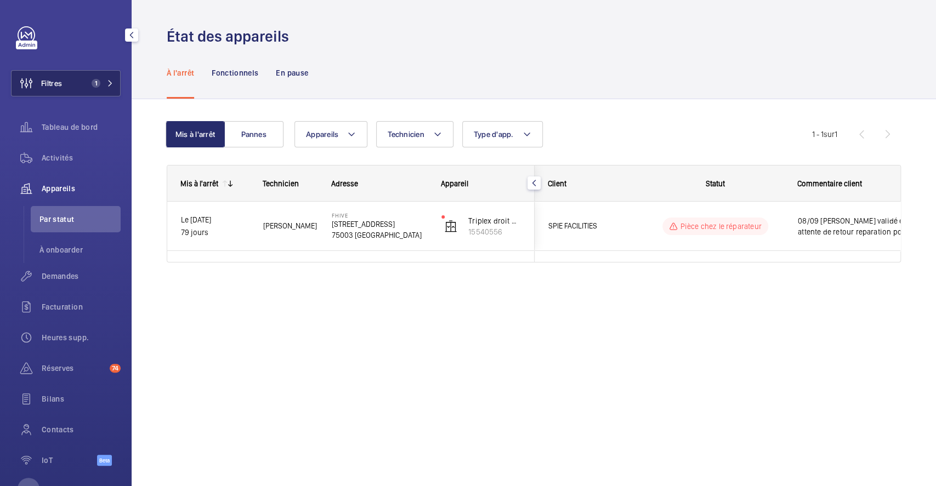
click at [47, 82] on span "Filtres" at bounding box center [51, 83] width 21 height 11
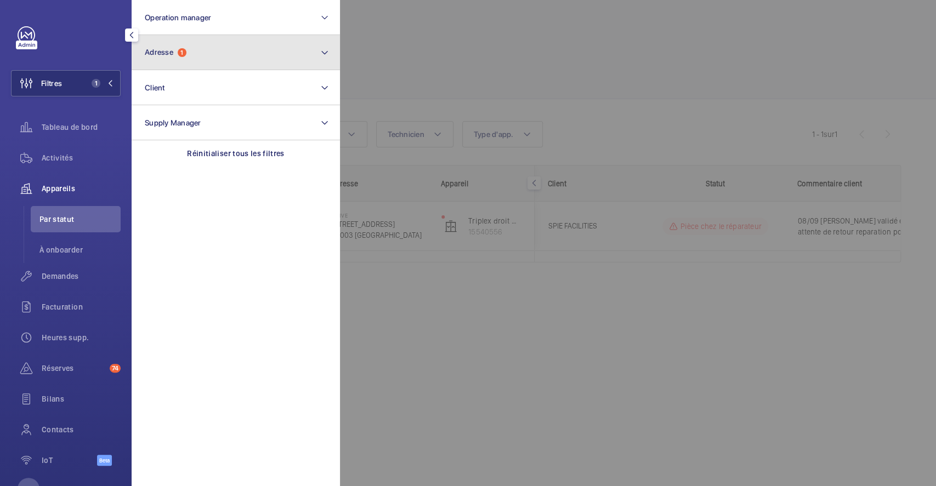
click at [202, 58] on button "Adresse 1" at bounding box center [236, 52] width 208 height 35
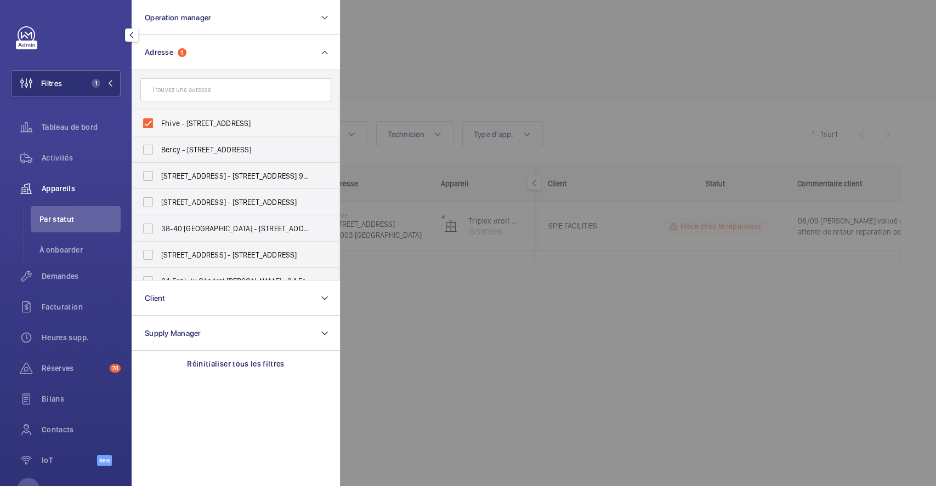
click at [145, 116] on label "Fhive - 5 Rue Charlot, 75003 PARIS, PARIS 75003" at bounding box center [227, 123] width 191 height 26
click at [145, 116] on input "Fhive - 5 Rue Charlot, 75003 PARIS, PARIS 75003" at bounding box center [148, 123] width 22 height 22
checkbox input "false"
click at [499, 37] on div at bounding box center [808, 243] width 936 height 486
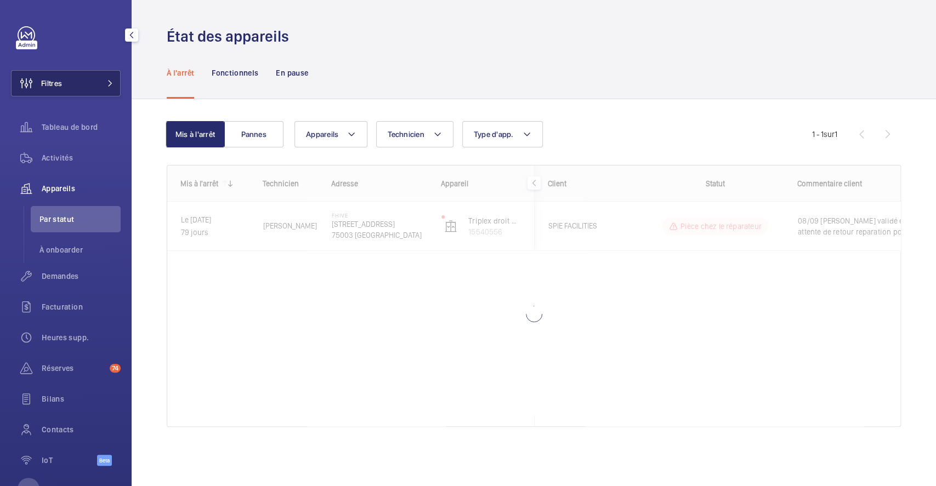
click at [74, 81] on button "Filtres" at bounding box center [66, 83] width 110 height 26
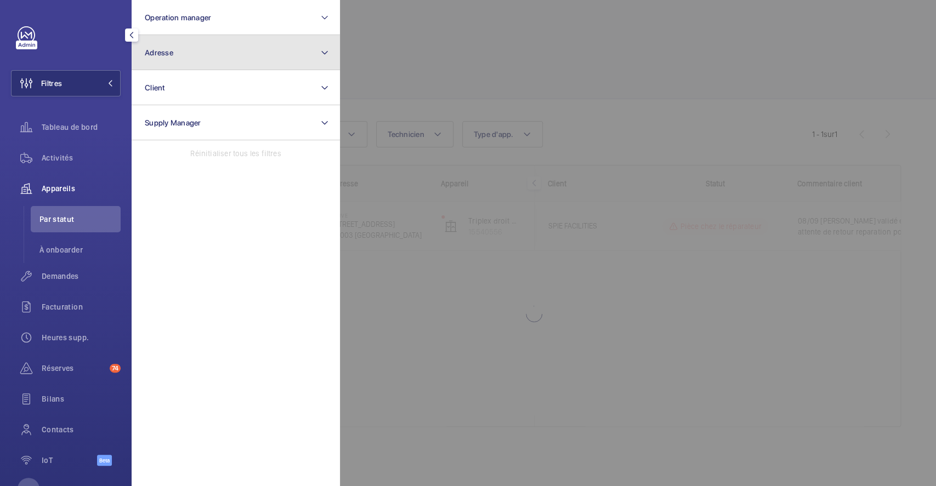
click at [235, 55] on button "Adresse" at bounding box center [236, 52] width 208 height 35
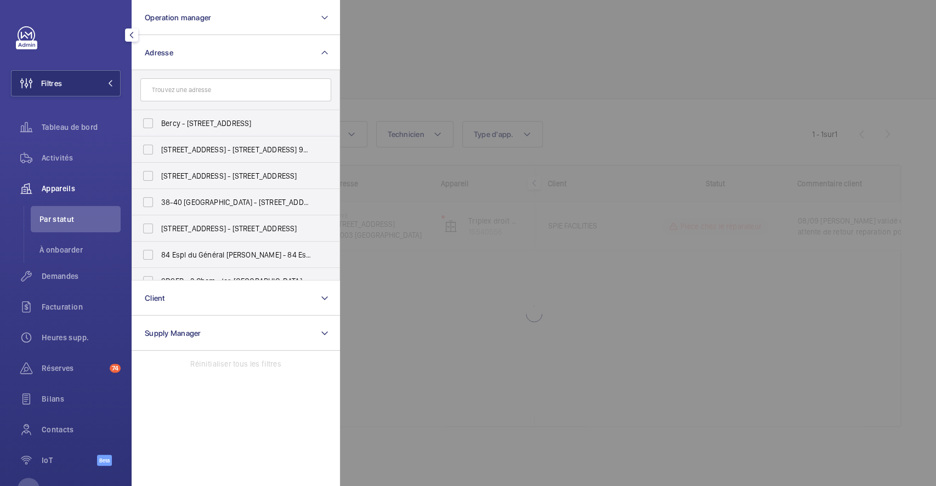
click at [224, 90] on input "text" at bounding box center [235, 89] width 191 height 23
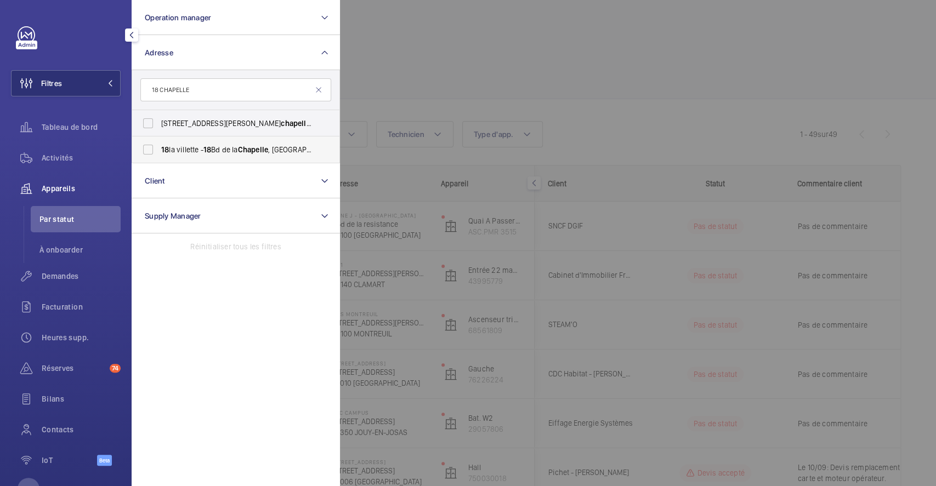
type input "18 CHAPELLE"
click at [152, 151] on label "18 la villette - 18 Bd de la Chapelle , PARIS 750 18" at bounding box center [227, 149] width 191 height 26
click at [152, 151] on input "18 la villette - 18 Bd de la Chapelle , PARIS 750 18" at bounding box center [148, 150] width 22 height 22
checkbox input "true"
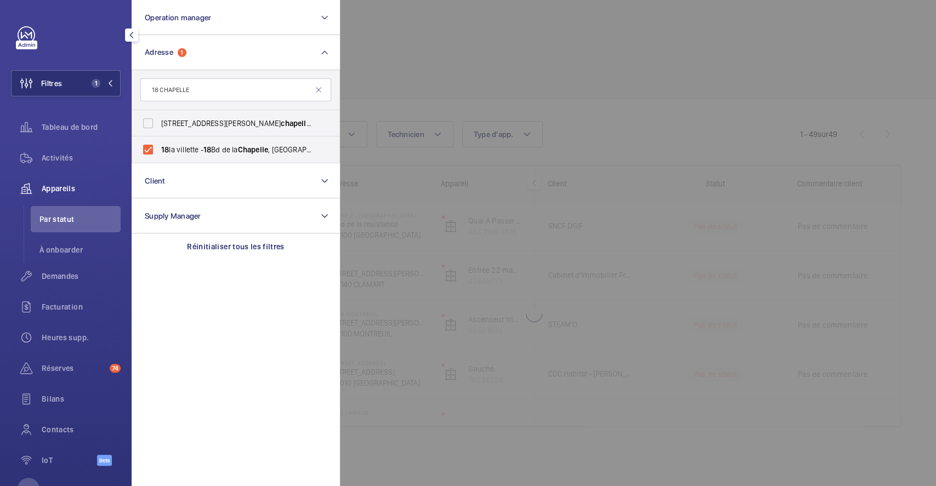
click at [587, 87] on div at bounding box center [808, 243] width 936 height 486
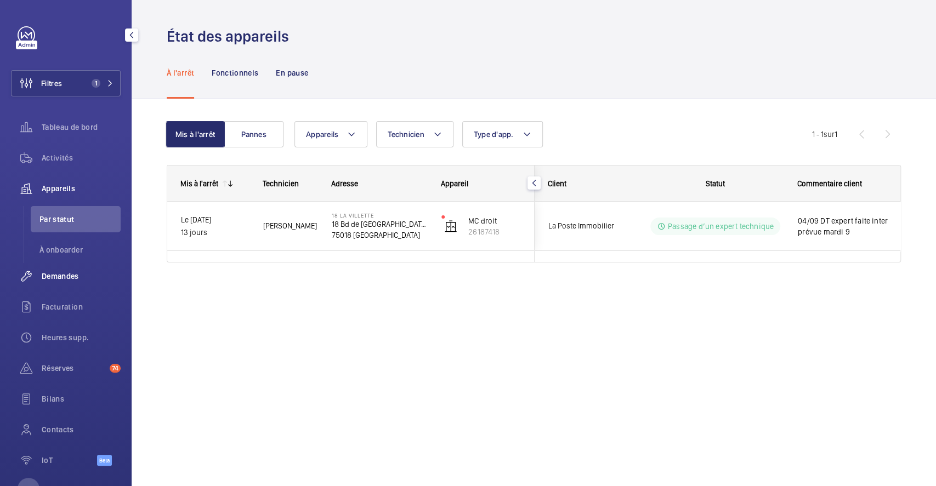
click at [76, 272] on span "Demandes" at bounding box center [81, 276] width 79 height 11
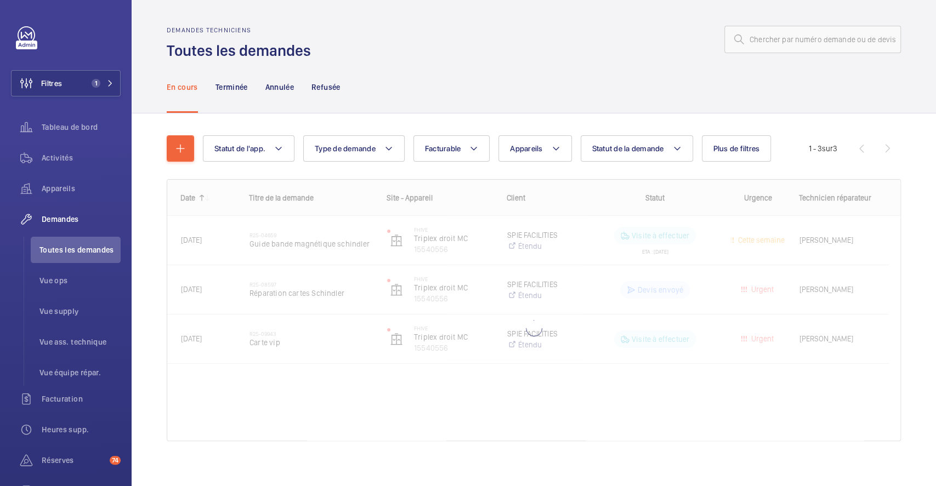
scroll to position [8, 0]
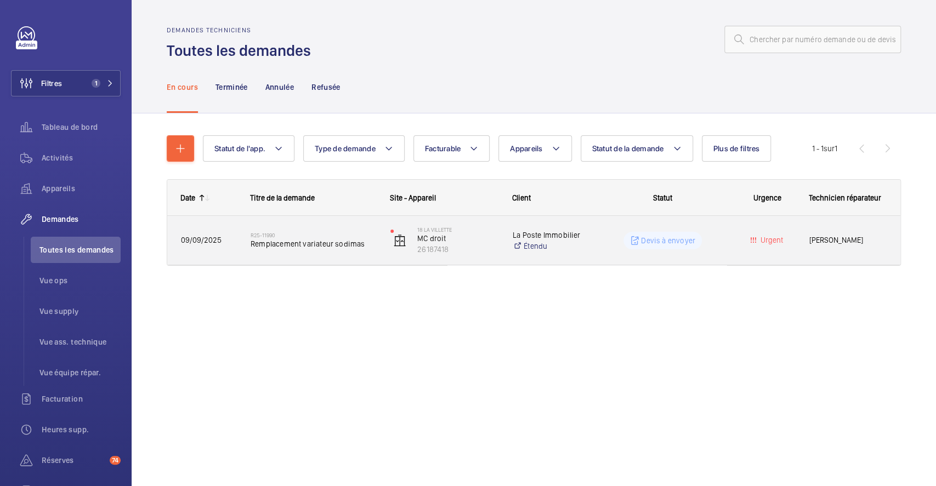
click at [359, 219] on div "R25-11990 Remplacement variateur sodimas" at bounding box center [306, 240] width 139 height 49
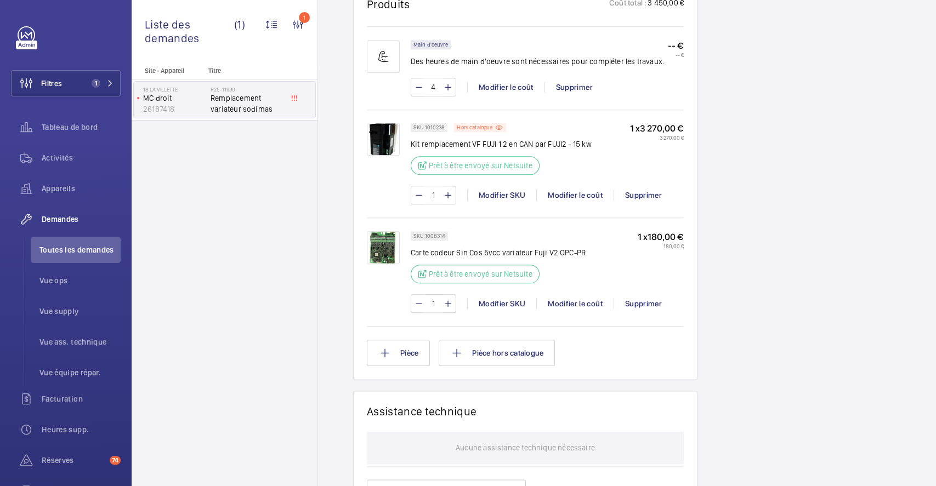
scroll to position [606, 0]
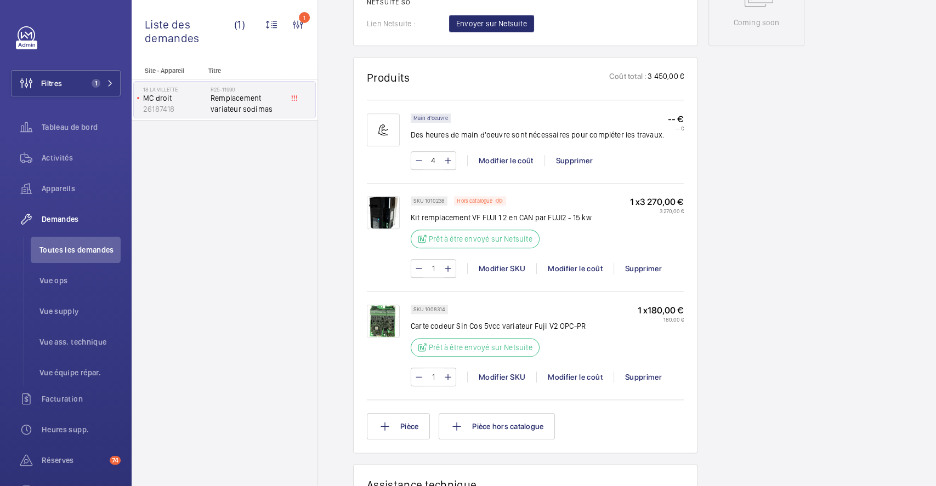
click at [389, 208] on img at bounding box center [383, 212] width 33 height 33
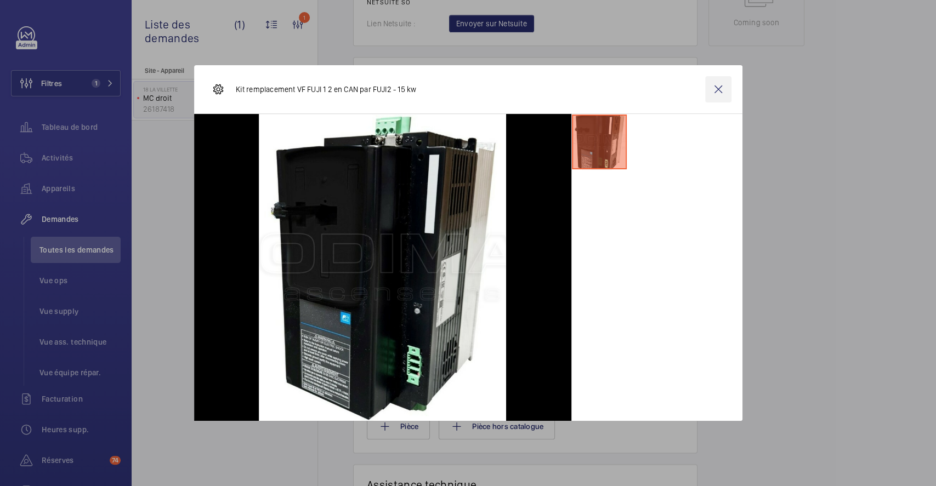
click at [724, 87] on wm-front-icon-button at bounding box center [718, 89] width 26 height 26
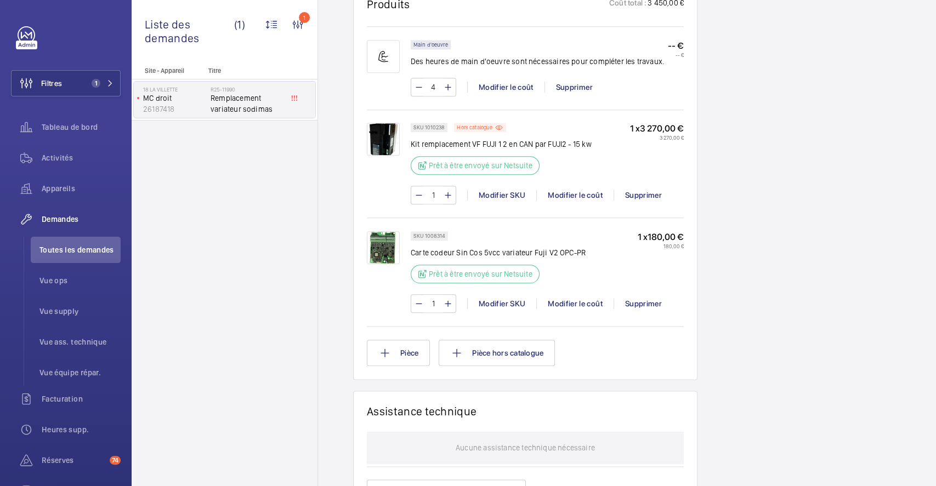
scroll to position [533, 0]
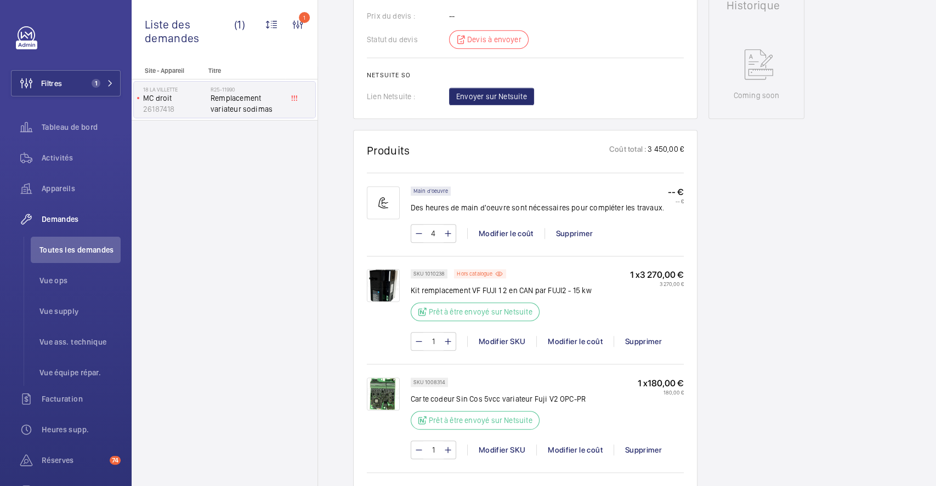
click at [385, 293] on img at bounding box center [383, 285] width 33 height 33
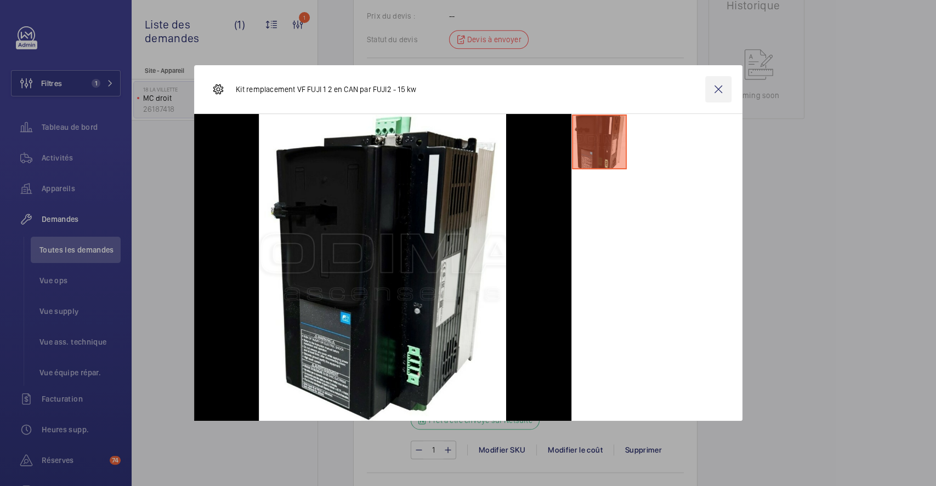
drag, startPoint x: 717, startPoint y: 90, endPoint x: 720, endPoint y: 187, distance: 97.1
click at [716, 90] on wm-front-icon-button at bounding box center [718, 89] width 26 height 26
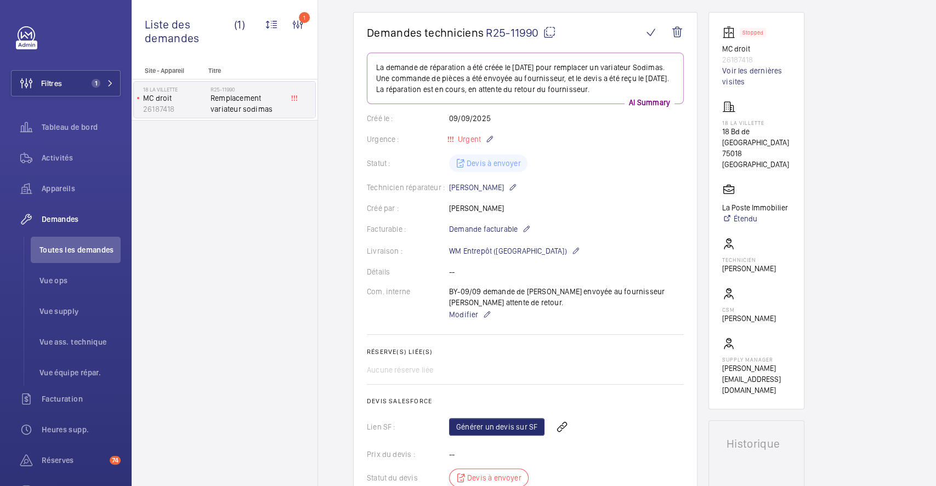
scroll to position [0, 0]
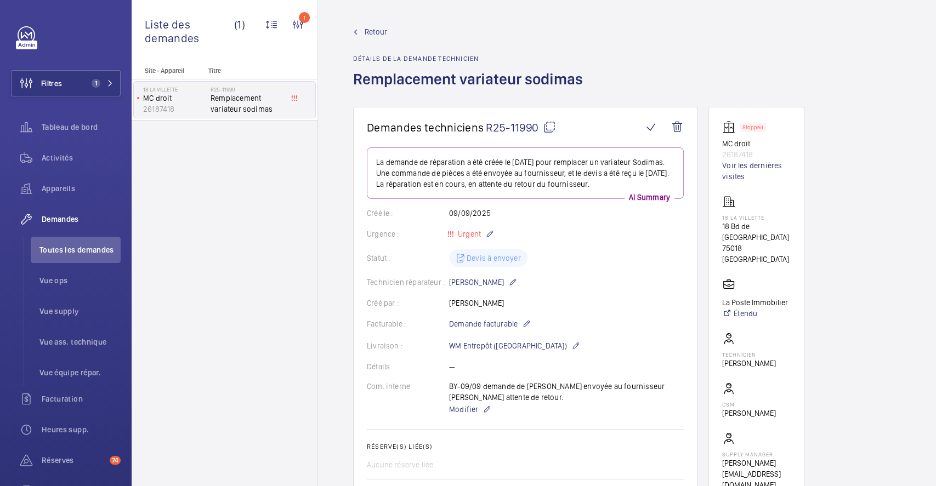
click at [362, 29] on link "Retour" at bounding box center [471, 31] width 236 height 11
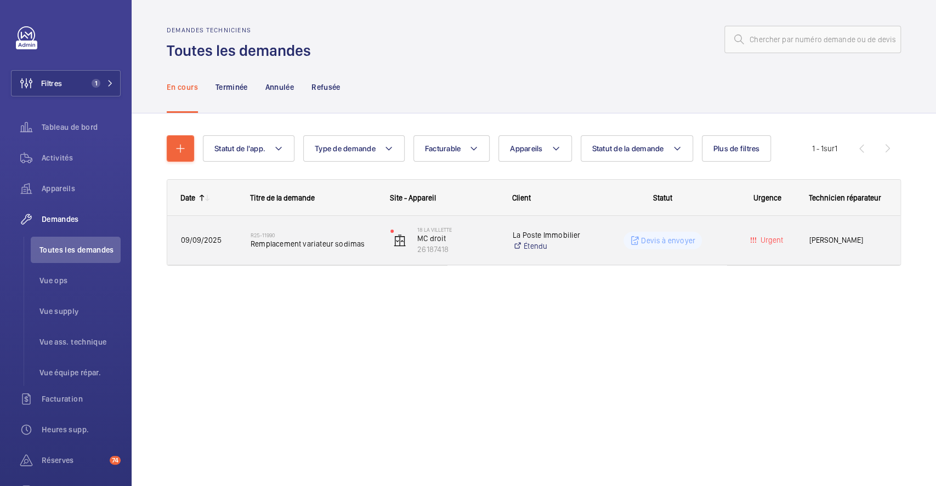
click at [359, 230] on div "R25-11990 Remplacement variateur sodimas" at bounding box center [314, 241] width 126 height 32
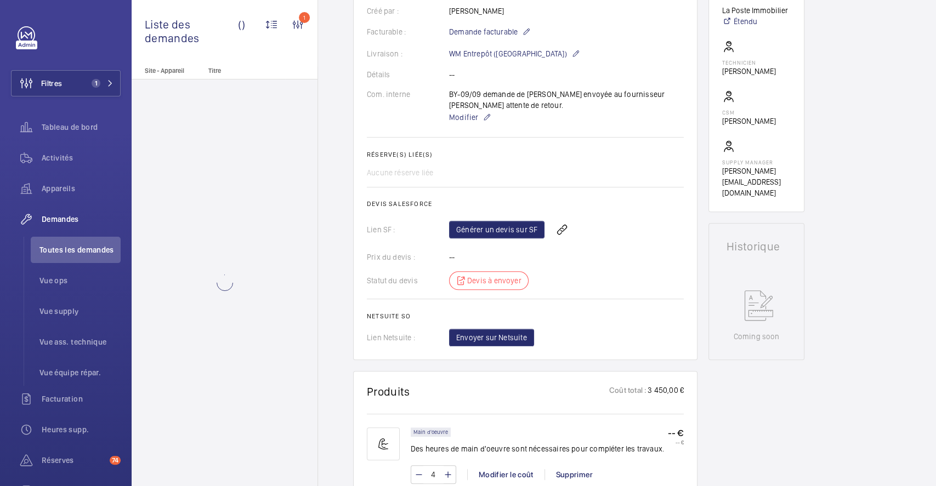
scroll to position [439, 0]
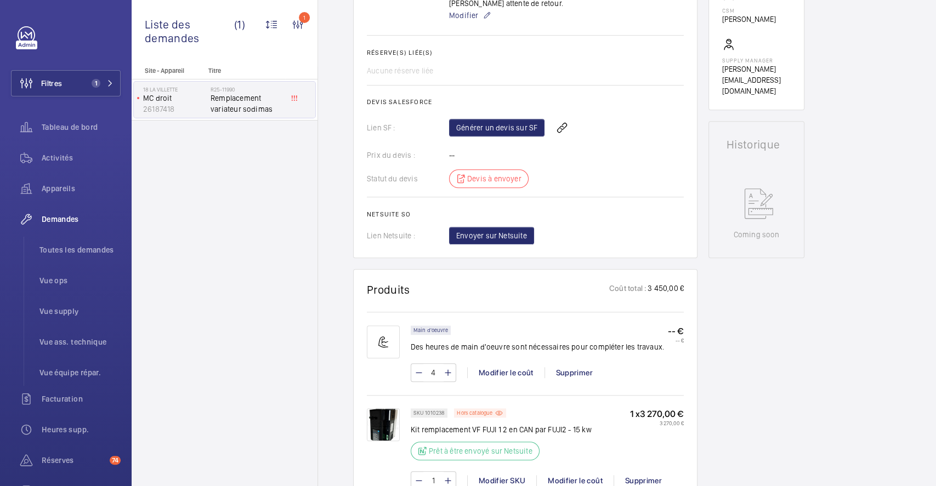
scroll to position [219, 0]
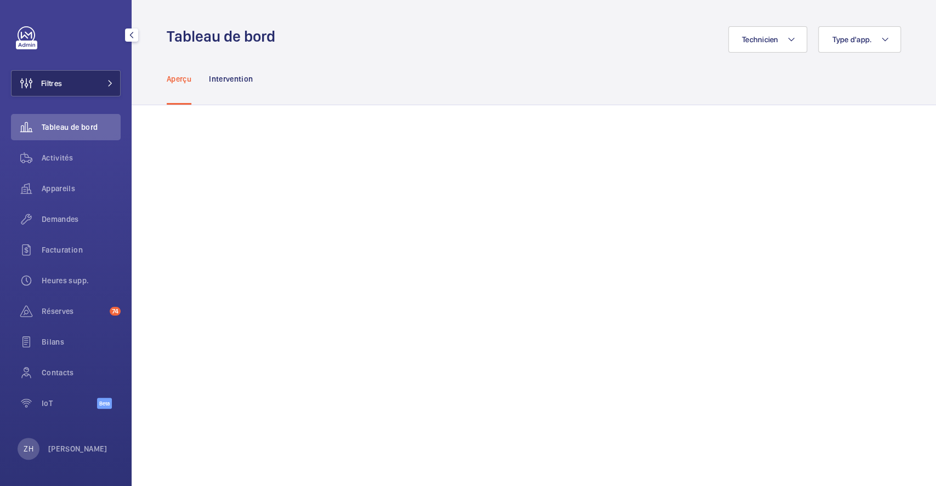
click at [55, 82] on span "Filtres" at bounding box center [51, 83] width 21 height 11
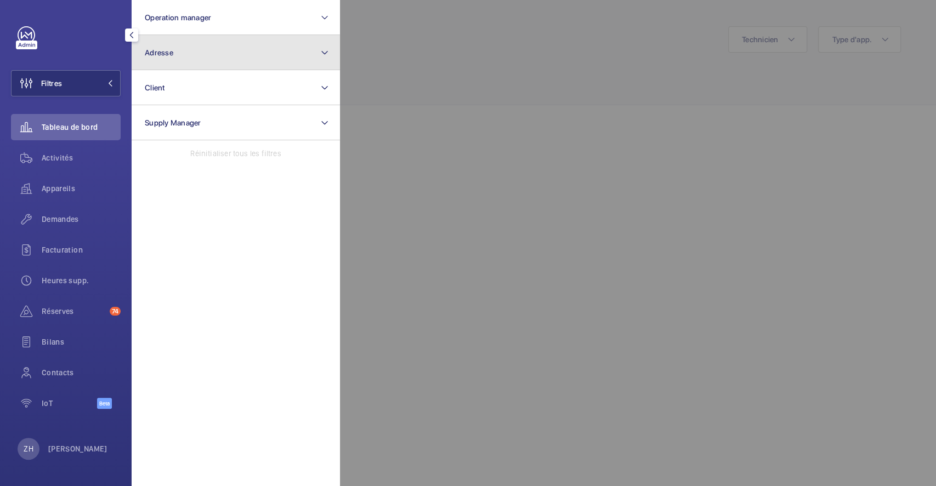
click at [171, 55] on span "Adresse" at bounding box center [159, 52] width 29 height 9
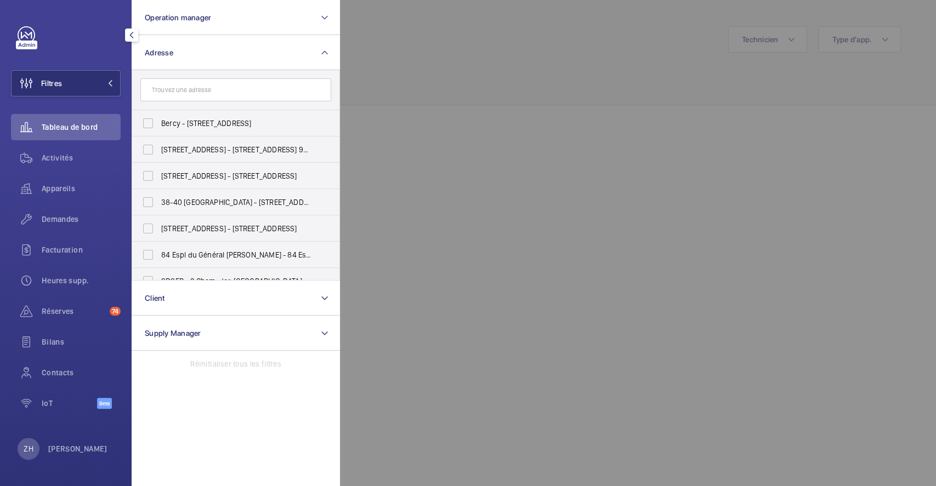
click at [186, 89] on input "text" at bounding box center [235, 89] width 191 height 23
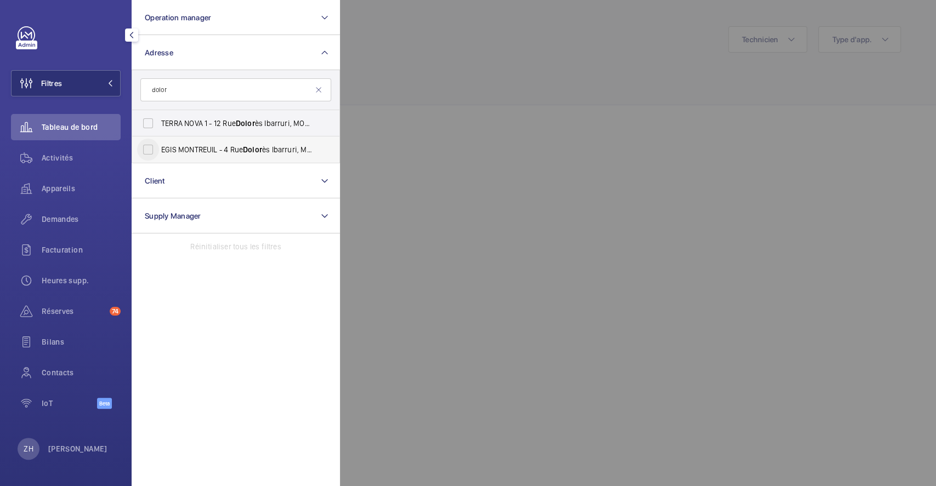
type input "dolor"
click at [147, 149] on input "EGIS MONTREUIL - [STREET_ADDRESS]" at bounding box center [148, 150] width 22 height 22
checkbox input "true"
click at [649, 49] on div at bounding box center [808, 243] width 936 height 486
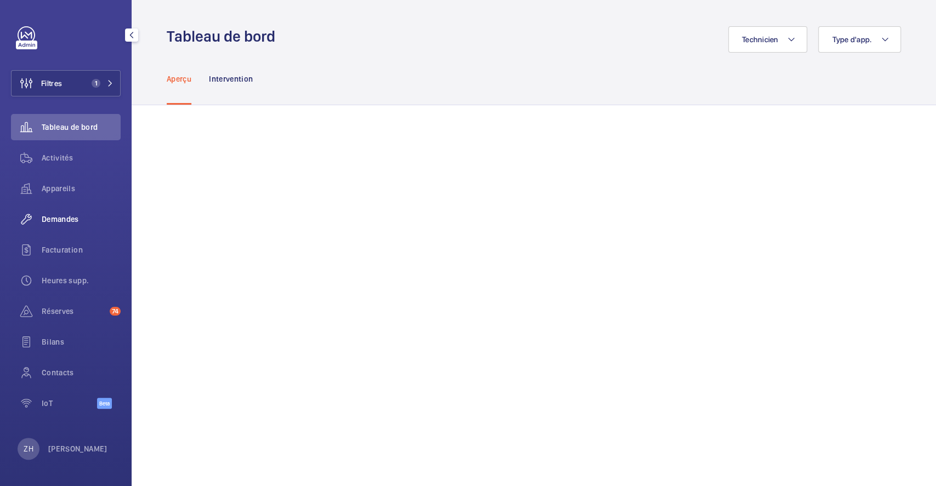
click at [63, 217] on span "Demandes" at bounding box center [81, 219] width 79 height 11
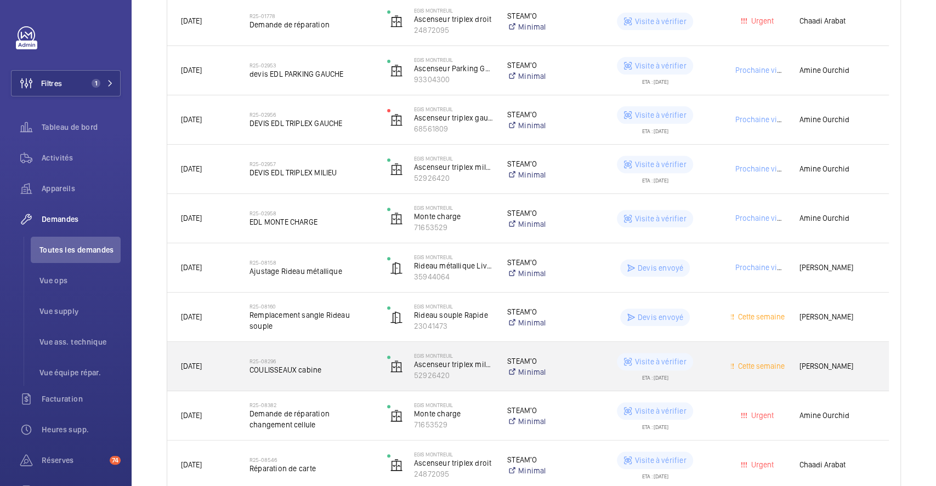
scroll to position [325, 0]
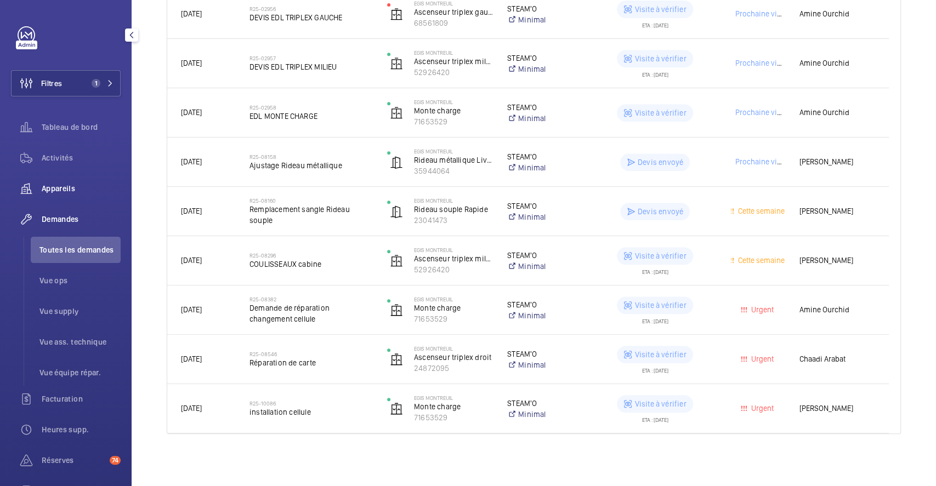
click at [69, 190] on span "Appareils" at bounding box center [81, 188] width 79 height 11
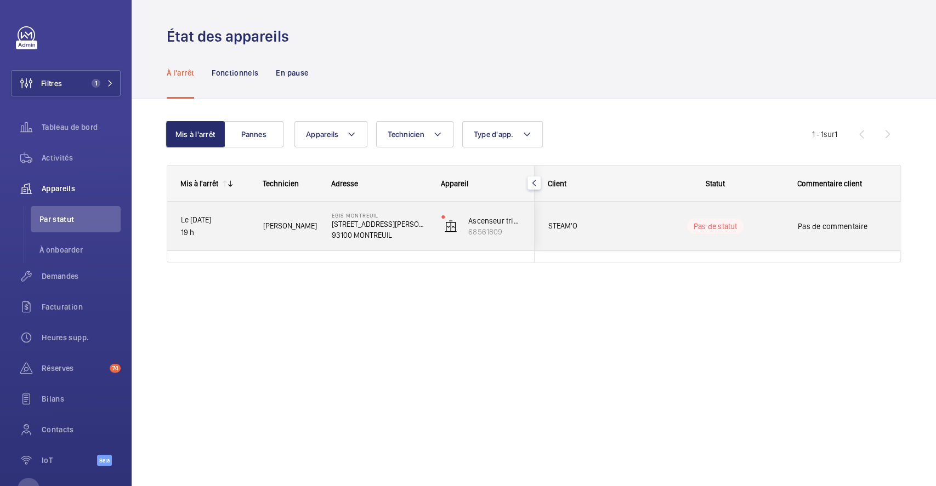
click at [763, 207] on div "Pas de statut" at bounding box center [708, 226] width 151 height 49
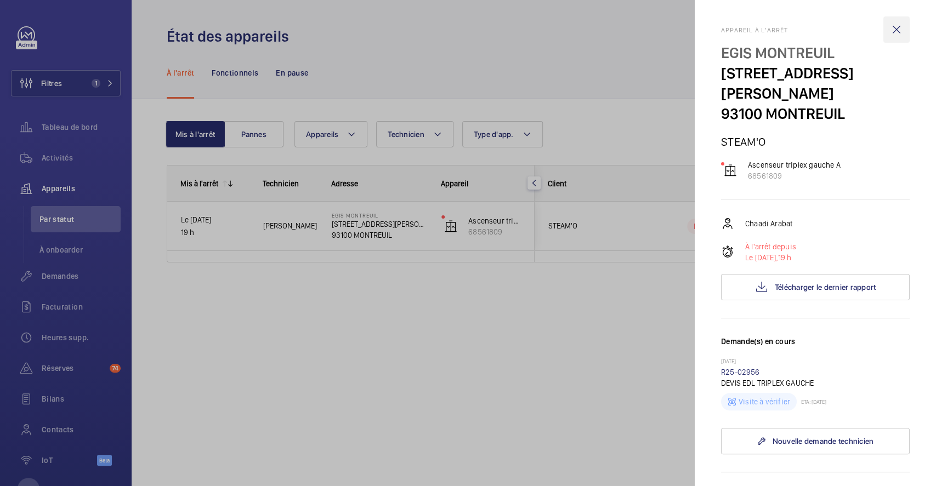
click at [888, 31] on wm-front-icon-button at bounding box center [896, 29] width 26 height 26
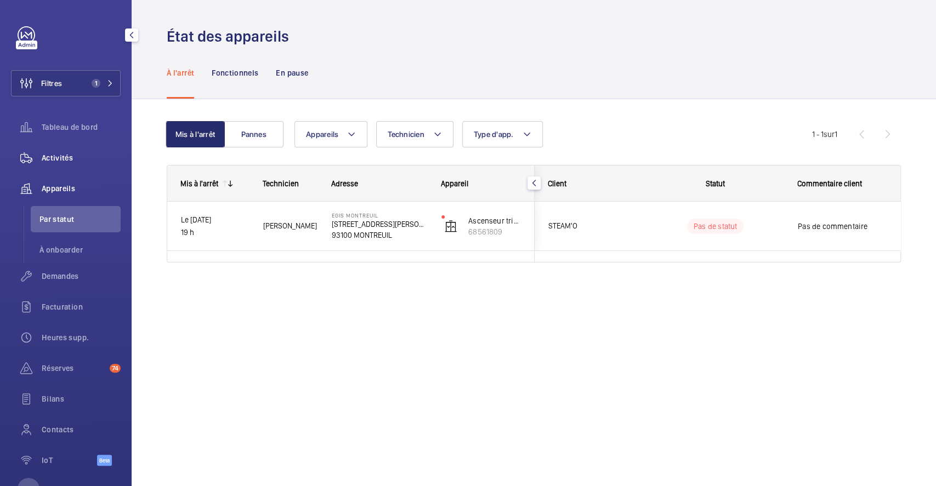
drag, startPoint x: 69, startPoint y: 152, endPoint x: 107, endPoint y: 158, distance: 38.8
click at [69, 152] on span "Activités" at bounding box center [81, 157] width 79 height 11
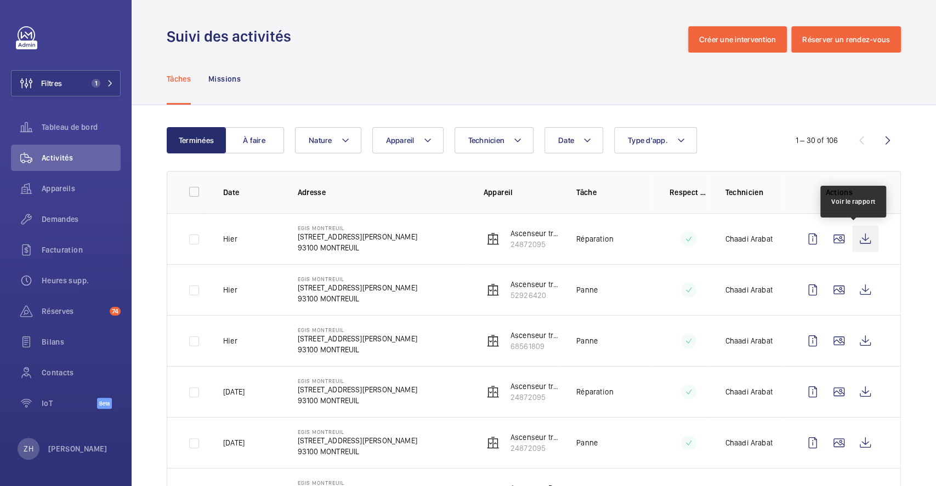
click at [858, 240] on wm-front-icon-button at bounding box center [865, 239] width 26 height 26
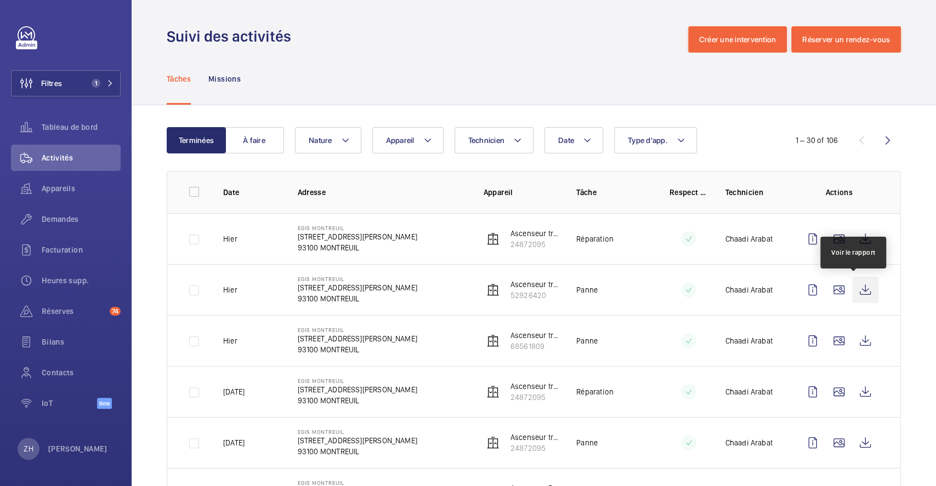
click at [862, 287] on wm-front-icon-button at bounding box center [865, 290] width 26 height 26
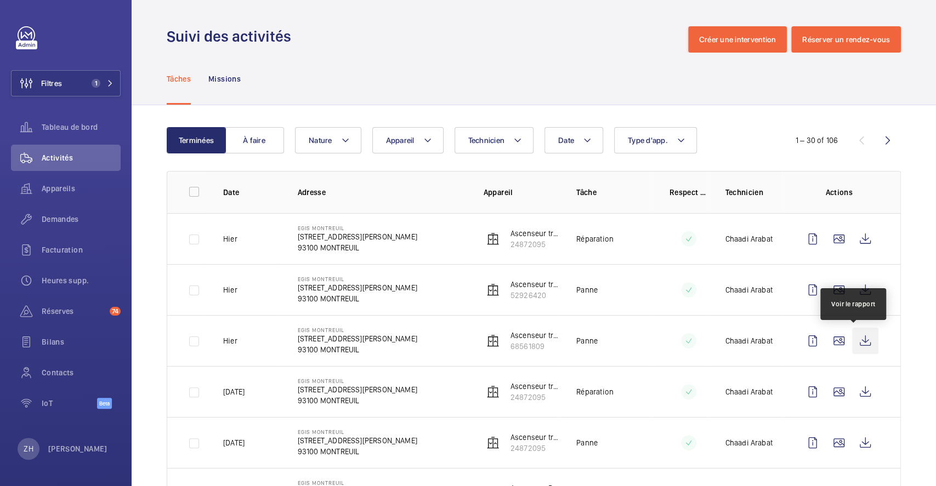
click at [852, 342] on wm-front-icon-button at bounding box center [865, 341] width 26 height 26
click at [63, 217] on span "Demandes" at bounding box center [81, 219] width 79 height 11
